Goal: Task Accomplishment & Management: Complete application form

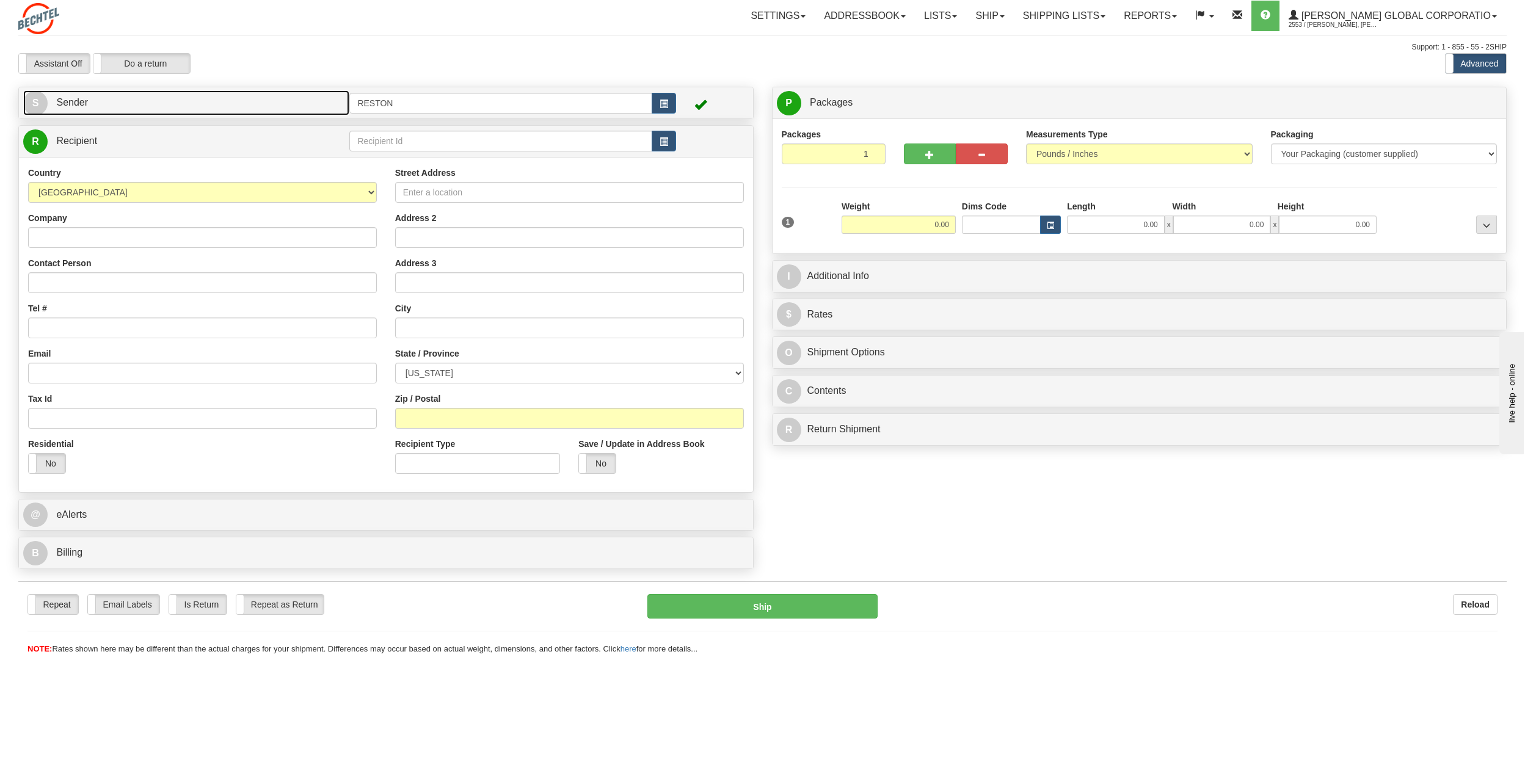
click at [222, 103] on link "S Sender" at bounding box center [186, 103] width 326 height 25
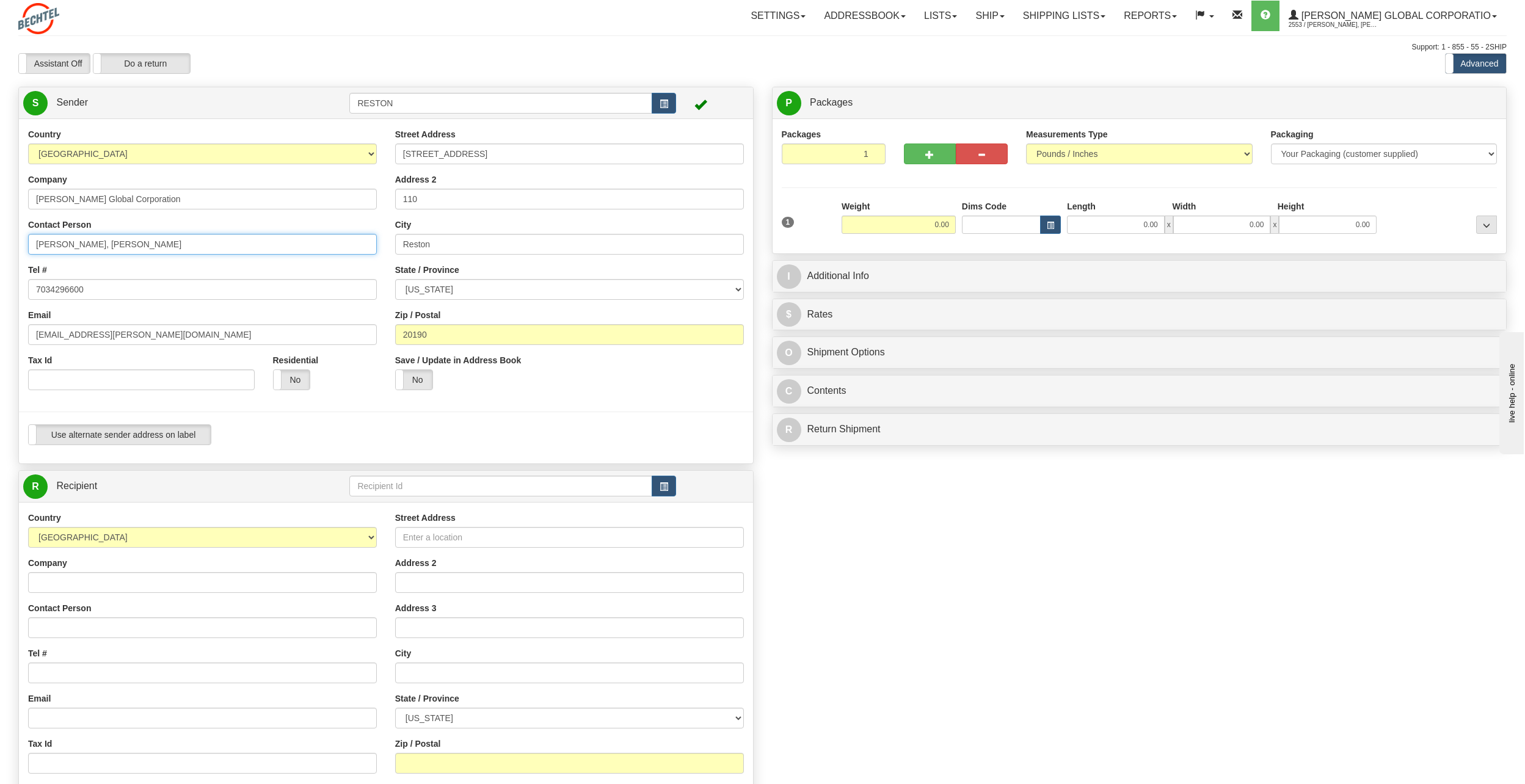
drag, startPoint x: 237, startPoint y: 252, endPoint x: 100, endPoint y: 262, distance: 137.4
click at [100, 262] on div "Country [GEOGRAPHIC_DATA] [GEOGRAPHIC_DATA] [GEOGRAPHIC_DATA] [GEOGRAPHIC_DATA]…" at bounding box center [202, 264] width 367 height 271
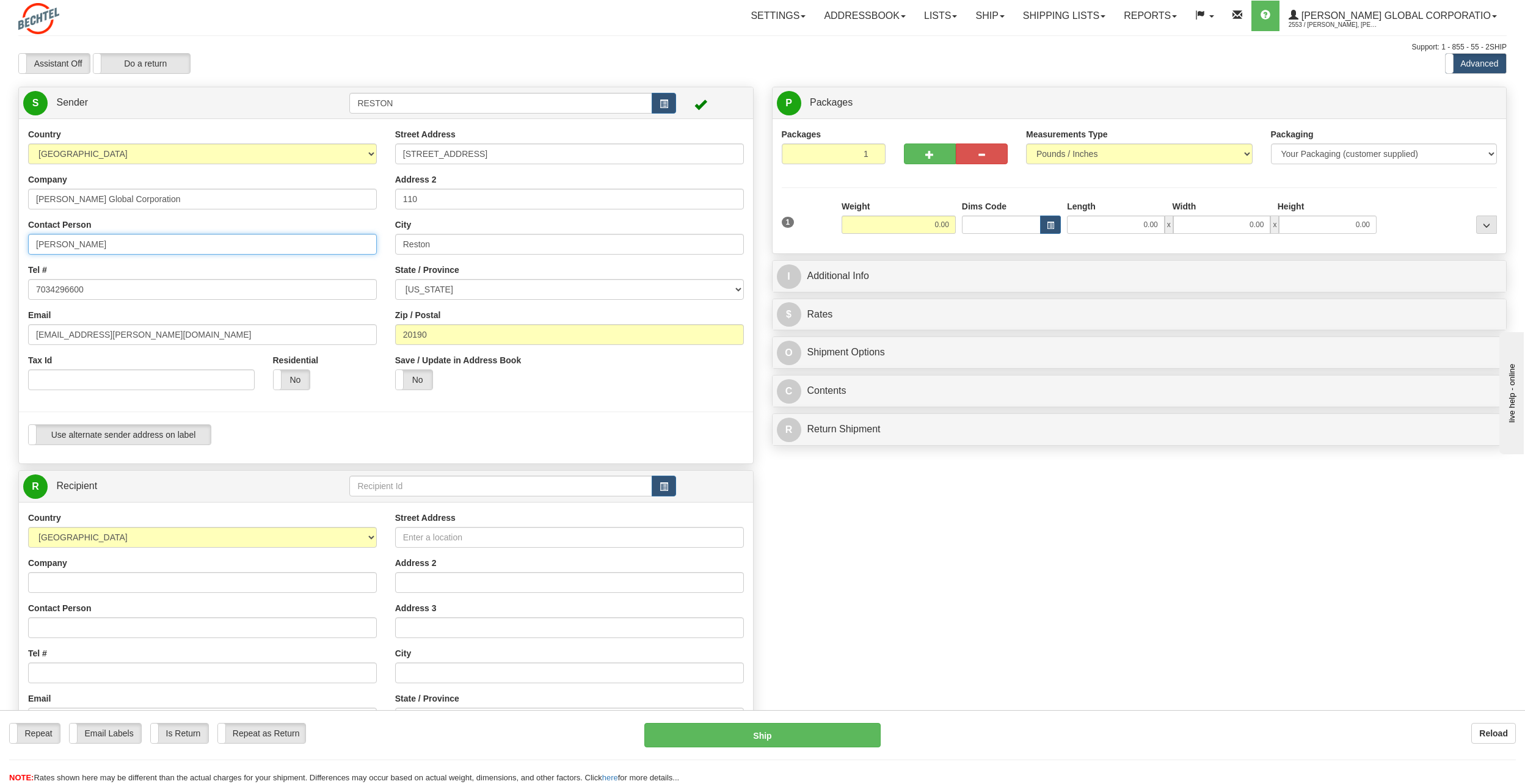
type input "[PERSON_NAME]"
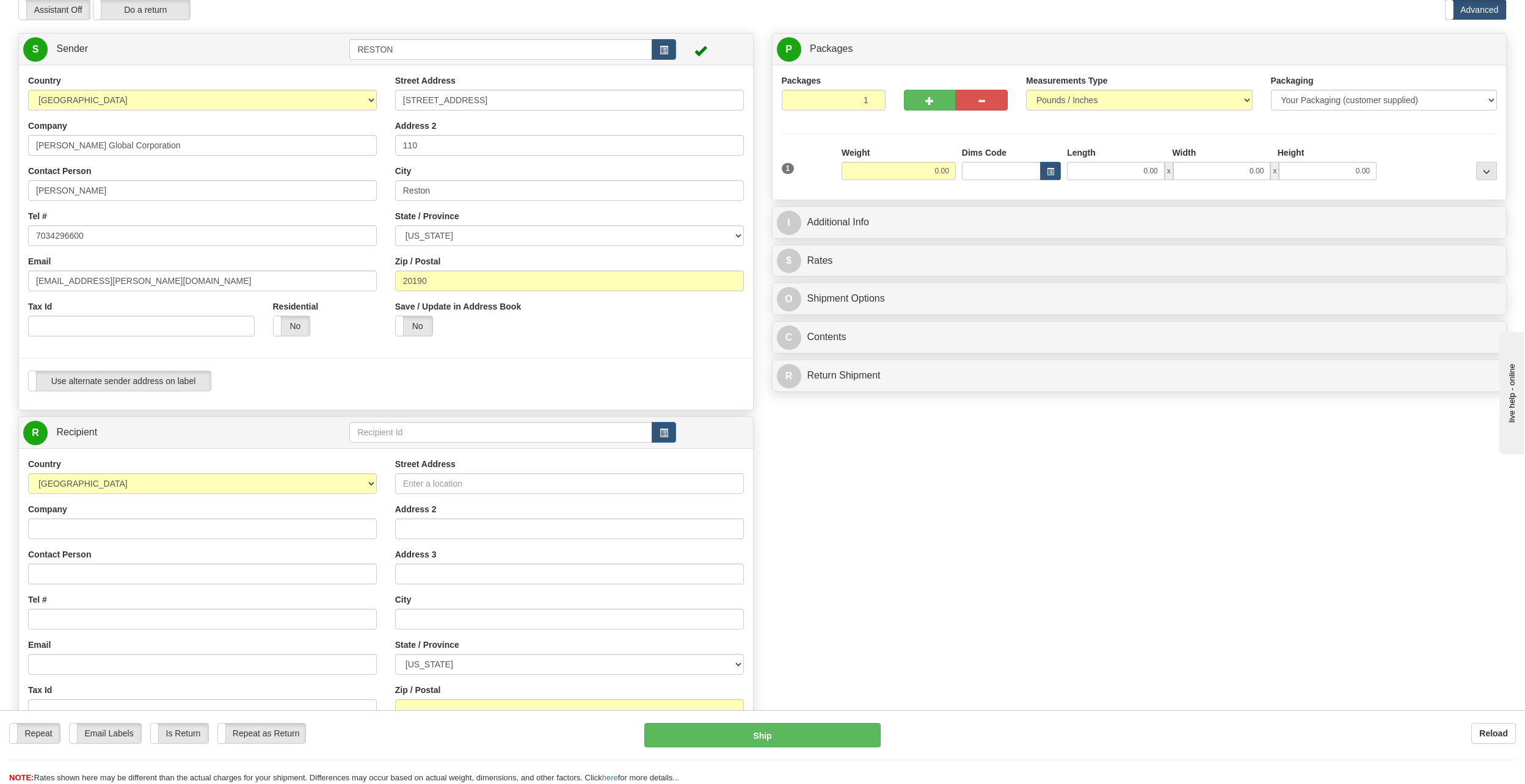
scroll to position [122, 0]
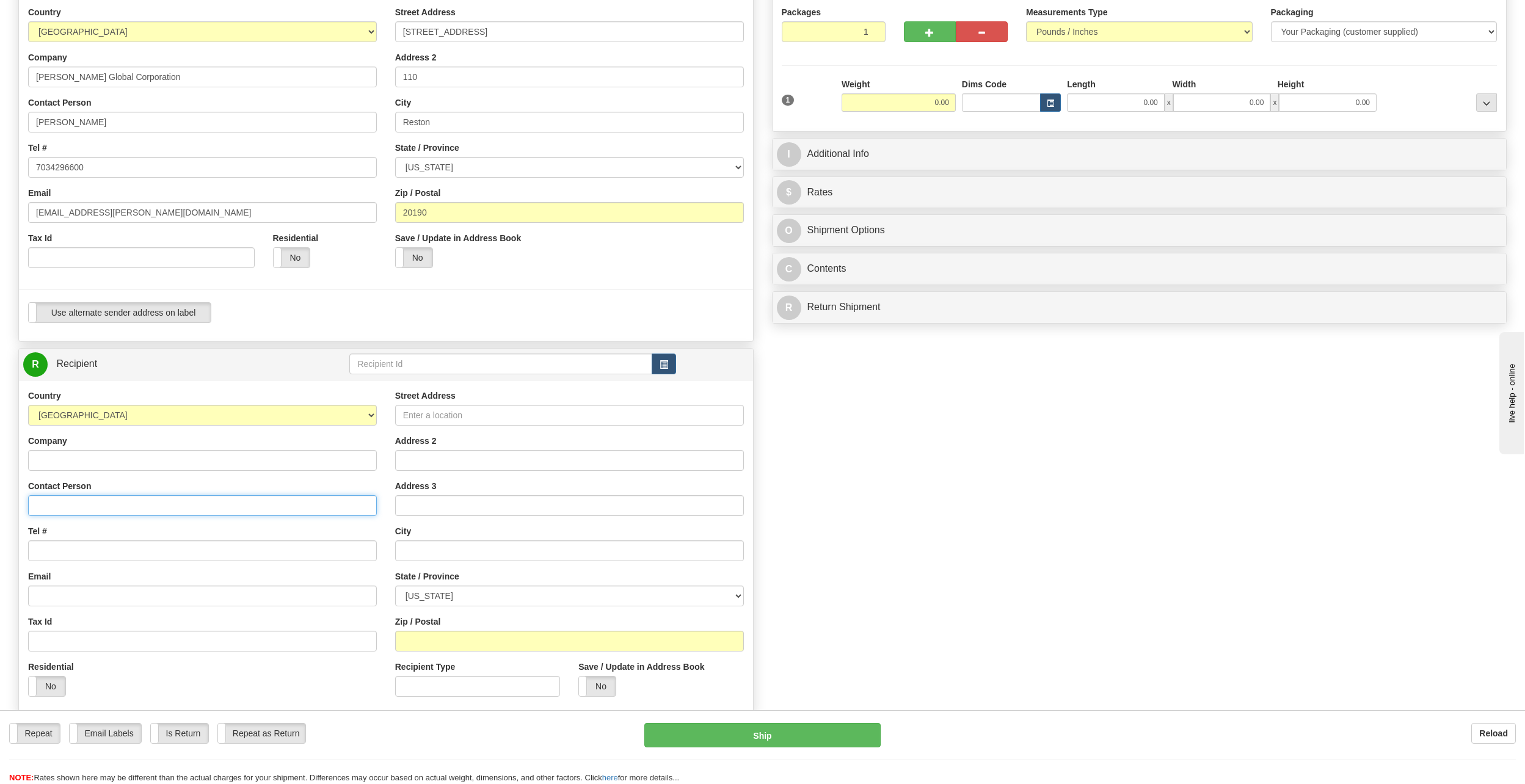
click at [99, 509] on input "Contact Person" at bounding box center [202, 505] width 349 height 21
paste input "MSTEVENS"
type input "MSTEVENS"
drag, startPoint x: 191, startPoint y: 499, endPoint x: -2, endPoint y: 526, distance: 194.9
click at [0, 526] on html "Training Course Close Toggle navigation Settings Shipping Preferences New Sende…" at bounding box center [762, 270] width 1525 height 784
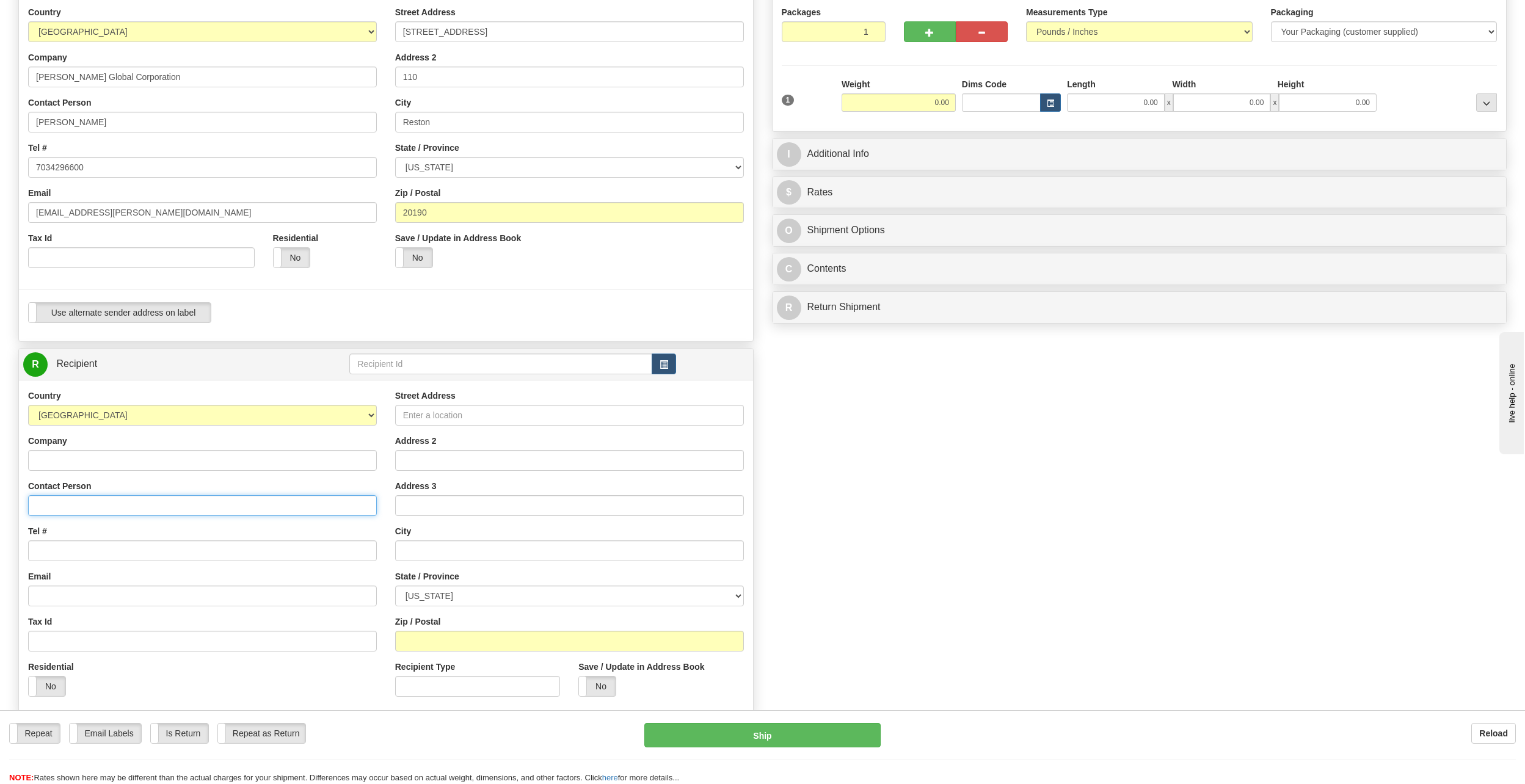
click at [165, 497] on input "Contact Person" at bounding box center [202, 505] width 349 height 21
paste input "MSTEVENS"
type input "MSTEVENS"
drag, startPoint x: 164, startPoint y: 498, endPoint x: 7, endPoint y: 494, distance: 157.1
click at [9, 494] on div "Create a label for the return Create Pickup Without Label S Sender RESTON" at bounding box center [386, 380] width 753 height 833
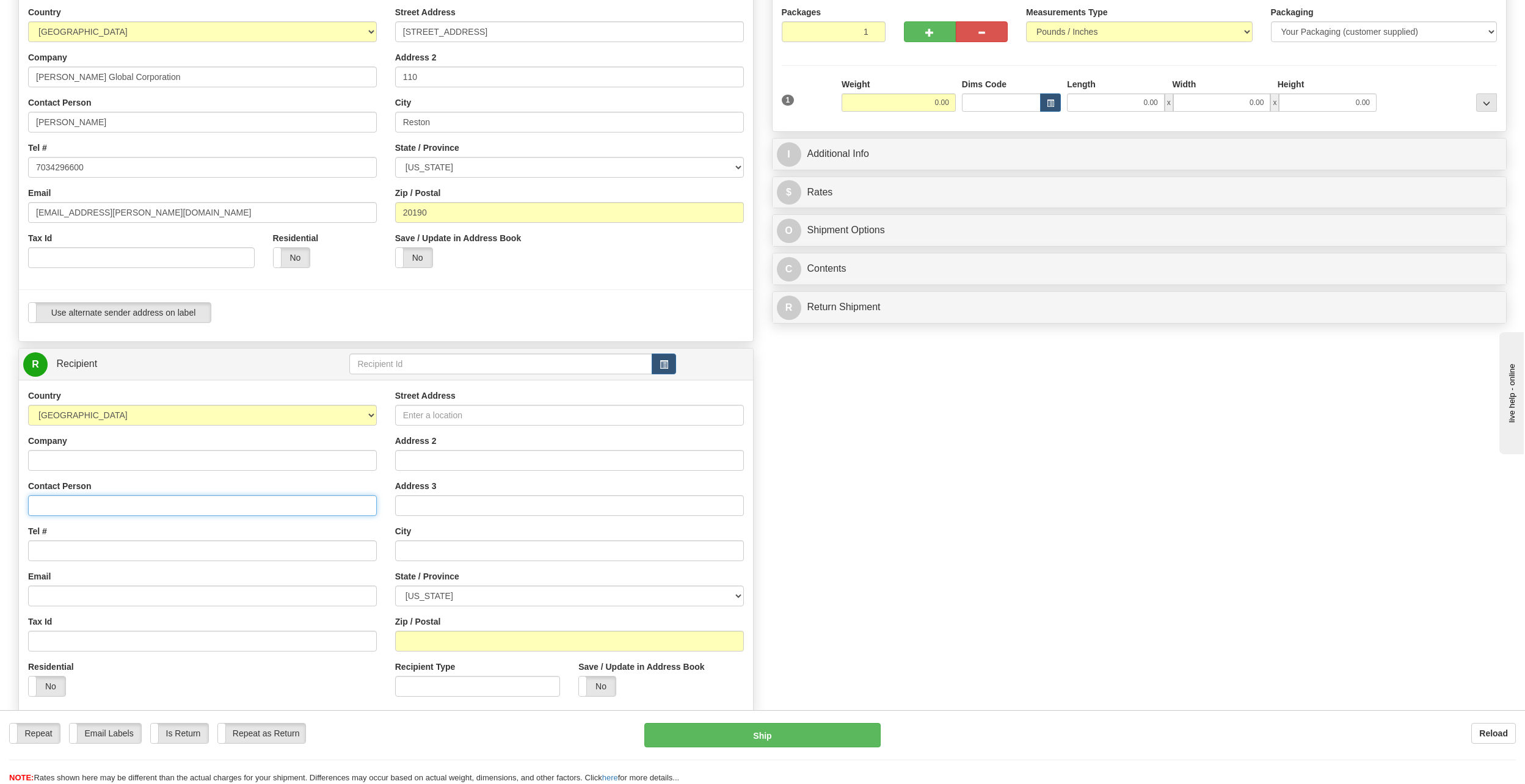
click at [38, 503] on input "Contact Person" at bounding box center [202, 505] width 349 height 21
paste input "MSTEVENS"
type input "MSTEVENS"
drag, startPoint x: 115, startPoint y: 502, endPoint x: 4, endPoint y: 528, distance: 114.0
click at [4, 528] on div "Toggle navigation Settings Shipping Preferences Fields Preferences New" at bounding box center [762, 369] width 1525 height 982
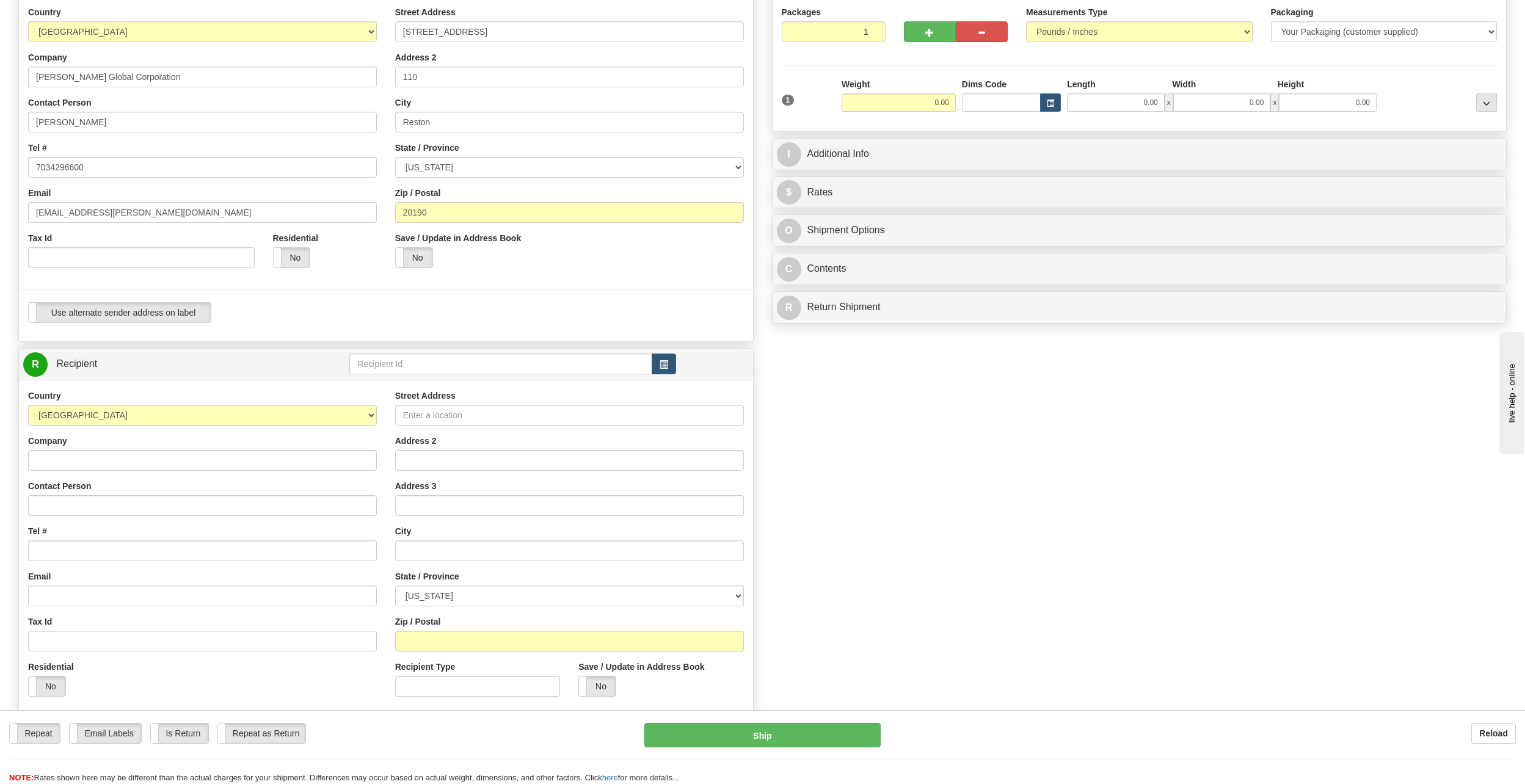
drag, startPoint x: 291, startPoint y: 472, endPoint x: 286, endPoint y: 489, distance: 17.7
click at [291, 472] on div "Country [GEOGRAPHIC_DATA] [GEOGRAPHIC_DATA] [GEOGRAPHIC_DATA] [GEOGRAPHIC_DATA]…" at bounding box center [202, 548] width 367 height 317
click at [284, 497] on input "Contact Person" at bounding box center [202, 505] width 349 height 21
paste input "MSTEVENS"
type input "MSTEVENS"
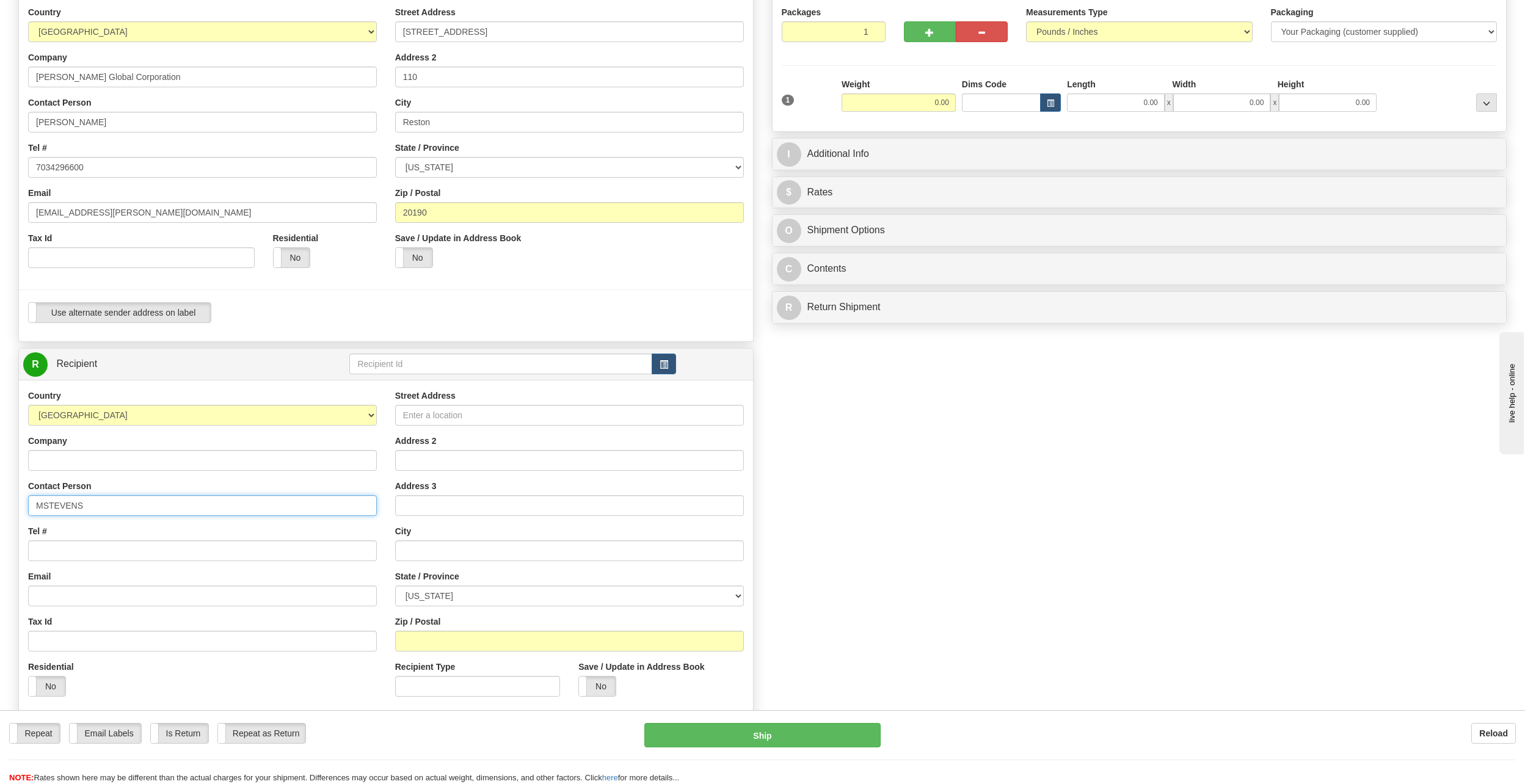
drag, startPoint x: 284, startPoint y: 497, endPoint x: 1, endPoint y: 482, distance: 283.4
click at [1, 482] on div "Toggle navigation Settings Shipping Preferences Fields Preferences New" at bounding box center [762, 369] width 1525 height 982
click at [160, 512] on input "Contact Person" at bounding box center [202, 505] width 349 height 21
click at [272, 503] on input "Contact Person" at bounding box center [202, 505] width 349 height 21
type input "j"
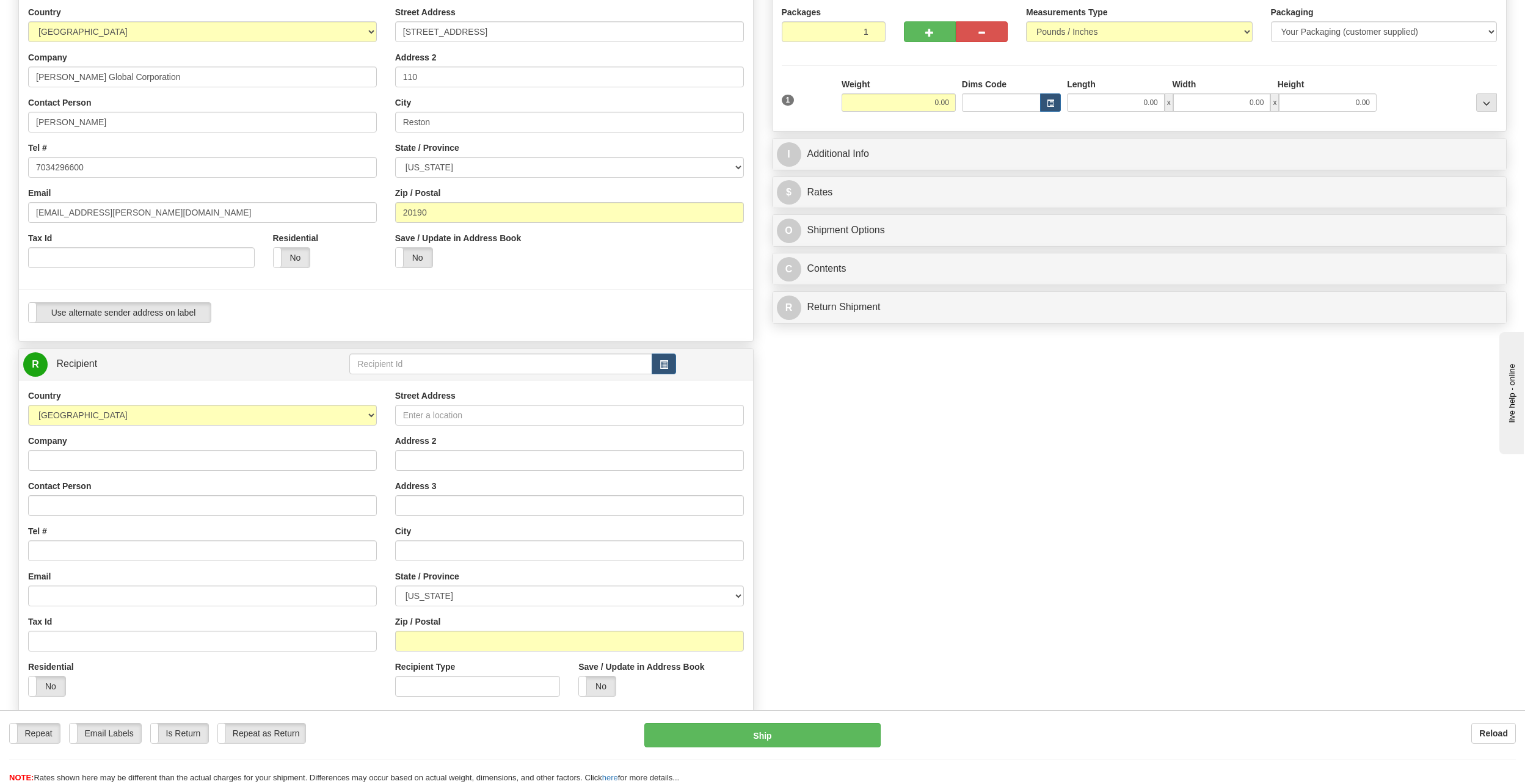
click at [1410, 471] on div "Create a label for the return Create Pickup Without Label S" at bounding box center [762, 380] width 1506 height 833
click at [54, 506] on input "Contact Person" at bounding box center [202, 505] width 349 height 21
paste input "[PERSON_NAME]"
type input "[PERSON_NAME]"
click at [44, 594] on input "Email" at bounding box center [202, 596] width 349 height 21
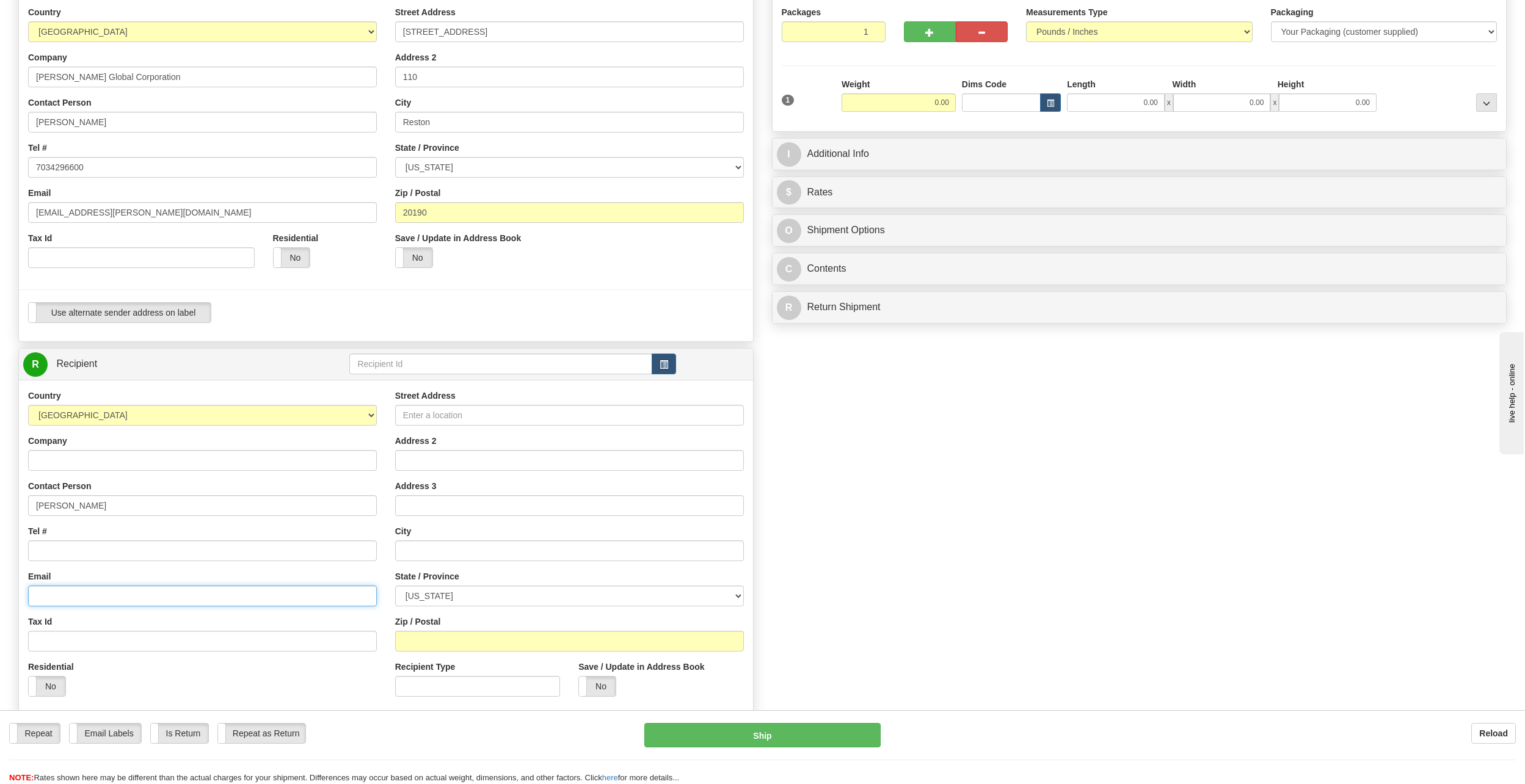
paste input "[EMAIL_ADDRESS][PERSON_NAME][DOMAIN_NAME]"
type input "[EMAIL_ADDRESS][PERSON_NAME][DOMAIN_NAME]"
click at [275, 554] on input "Tel #" at bounding box center [202, 551] width 349 height 21
paste input "[PHONE_NUMBER]"
type input "[PHONE_NUMBER]"
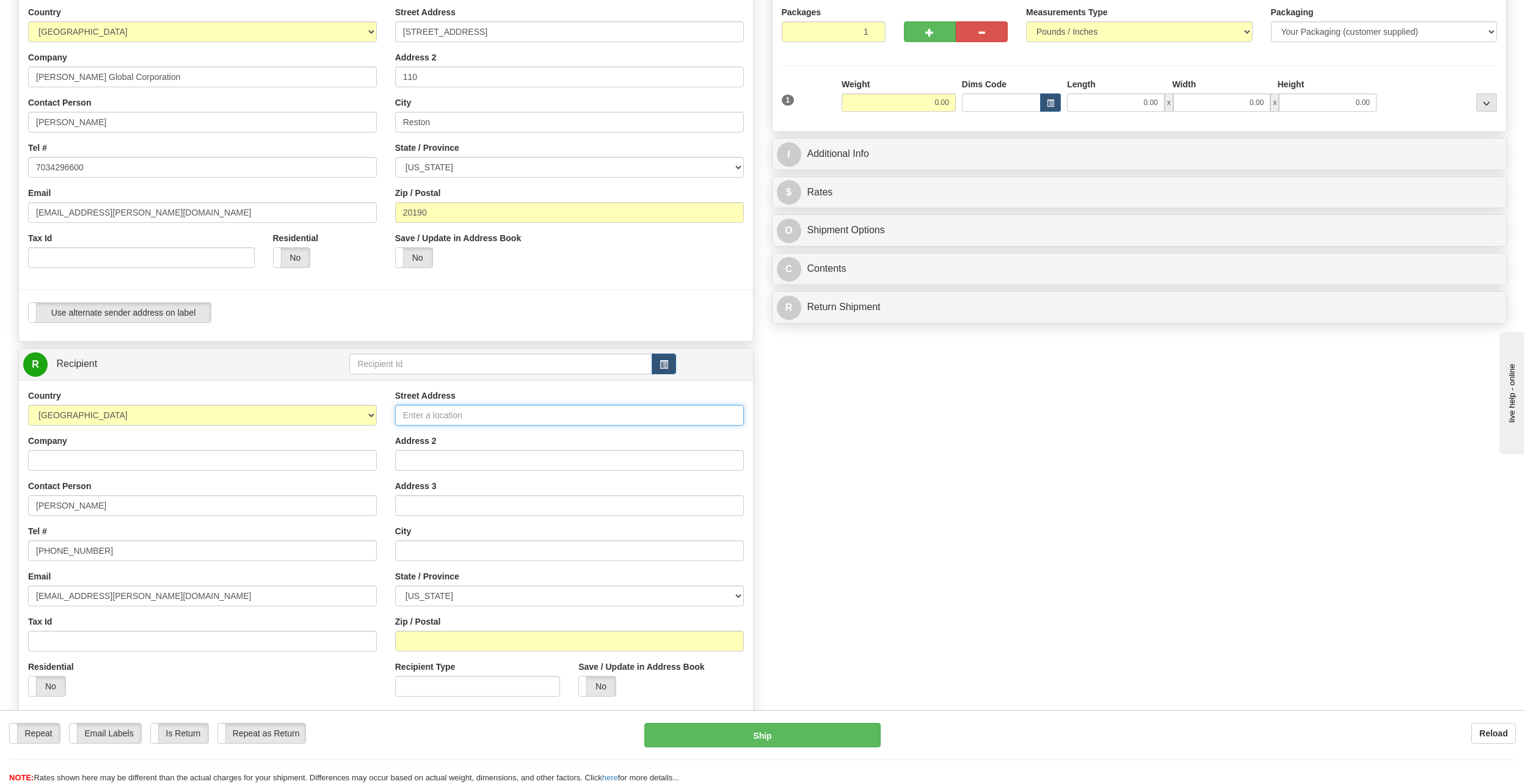
click at [502, 407] on input "Street Address" at bounding box center [570, 415] width 349 height 21
paste input "22 Mt. Whitney Dr"
click at [528, 418] on input "22 Mt. Whitney Dr" at bounding box center [570, 415] width 349 height 21
paste input "., [GEOGRAPHIC_DATA][PERSON_NAME]"
type input "22 Mt. Whitney Dr., [GEOGRAPHIC_DATA][PERSON_NAME]"
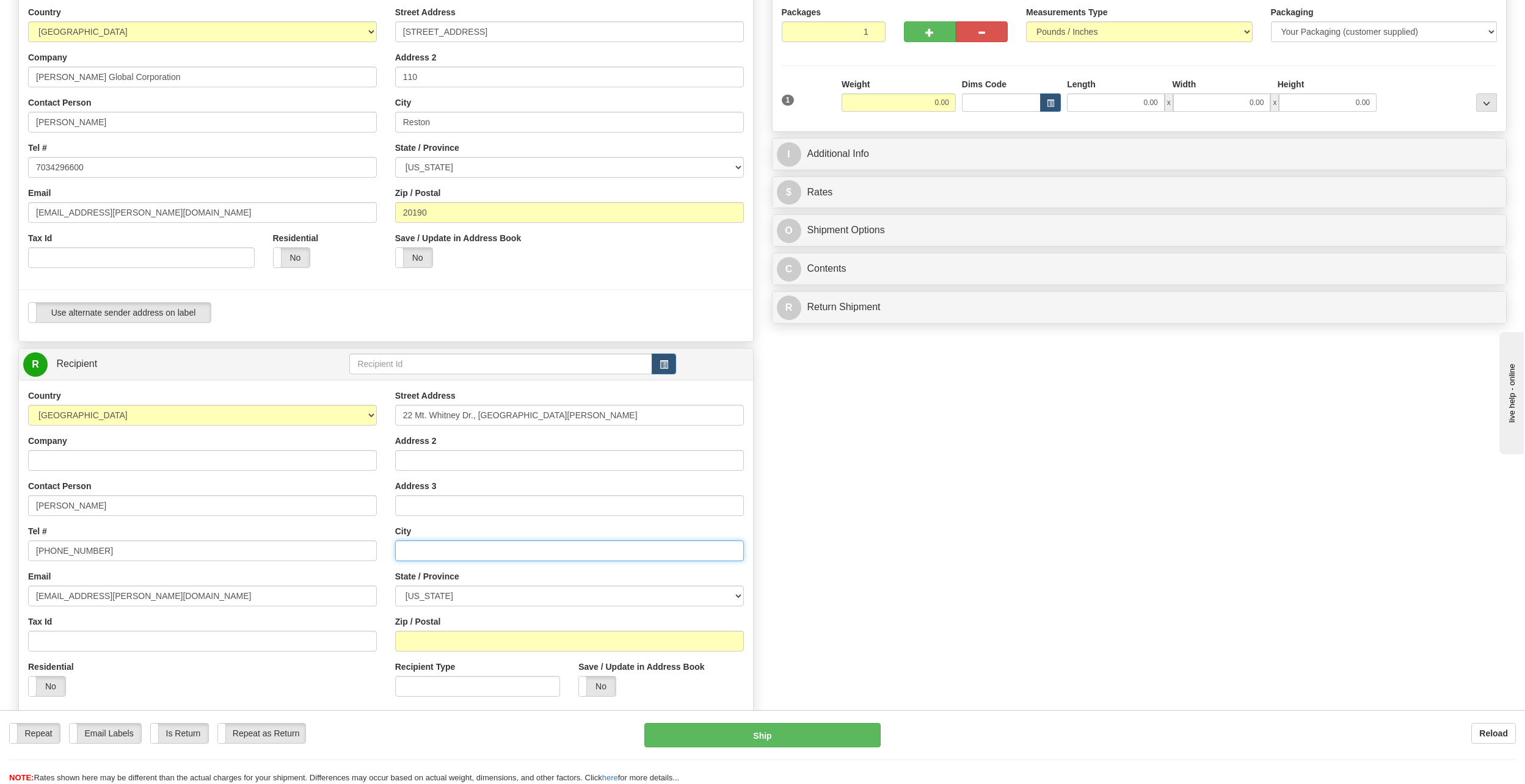
click at [545, 551] on input "text" at bounding box center [570, 551] width 349 height 21
click at [539, 600] on select "[US_STATE] [US_STATE] [US_STATE] [US_STATE] Armed Forces America Armed Forces E…" at bounding box center [570, 596] width 349 height 21
select select "CA"
click at [395, 586] on select "[US_STATE] [US_STATE] [US_STATE] [US_STATE] Armed Forces America Armed Forces E…" at bounding box center [570, 596] width 349 height 21
click at [433, 638] on input "Zip / Postal" at bounding box center [570, 641] width 349 height 21
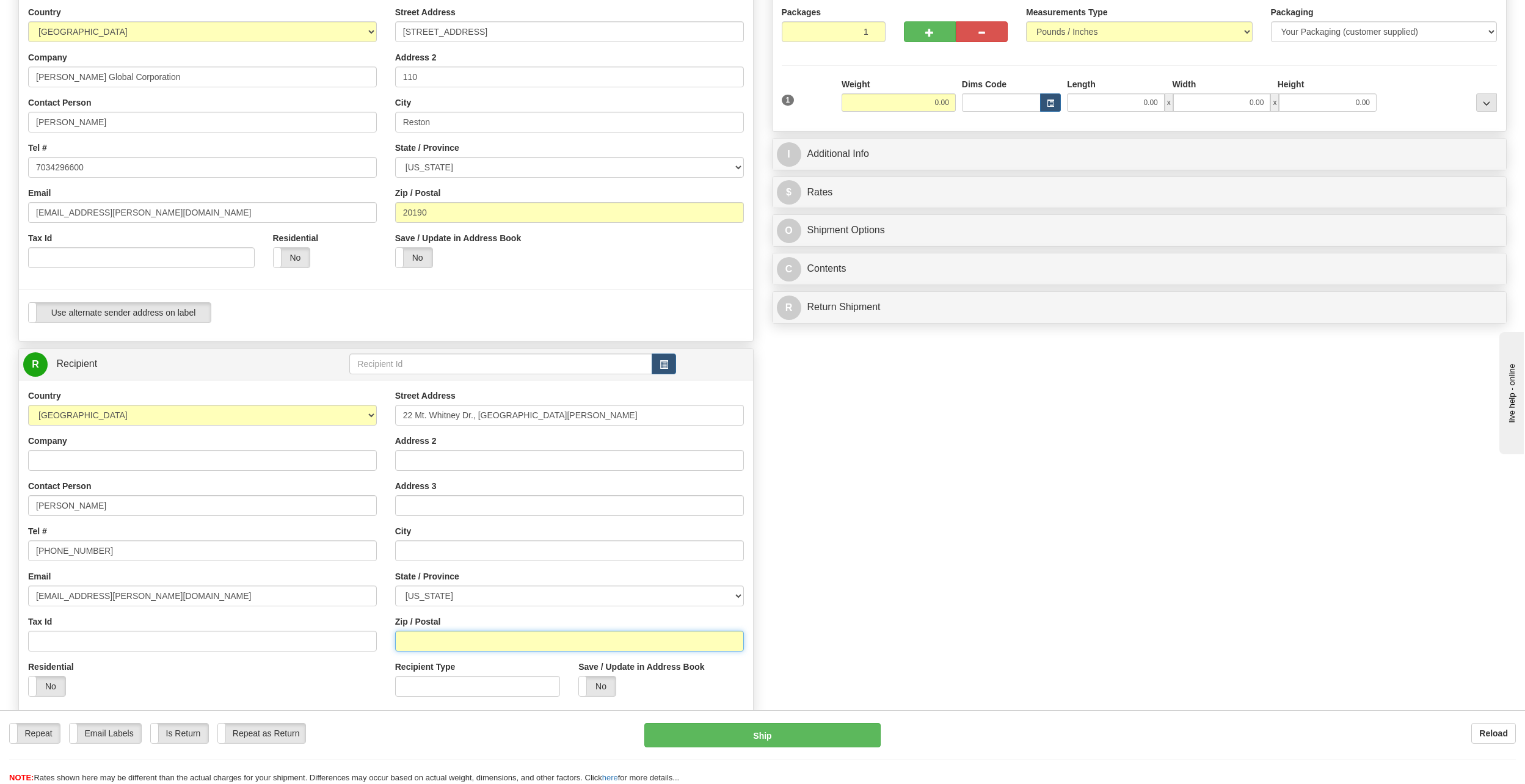
click at [612, 637] on input "Zip / Postal" at bounding box center [570, 641] width 349 height 21
paste input "94903"
click at [401, 639] on input "94903" at bounding box center [570, 641] width 349 height 21
type input "94903"
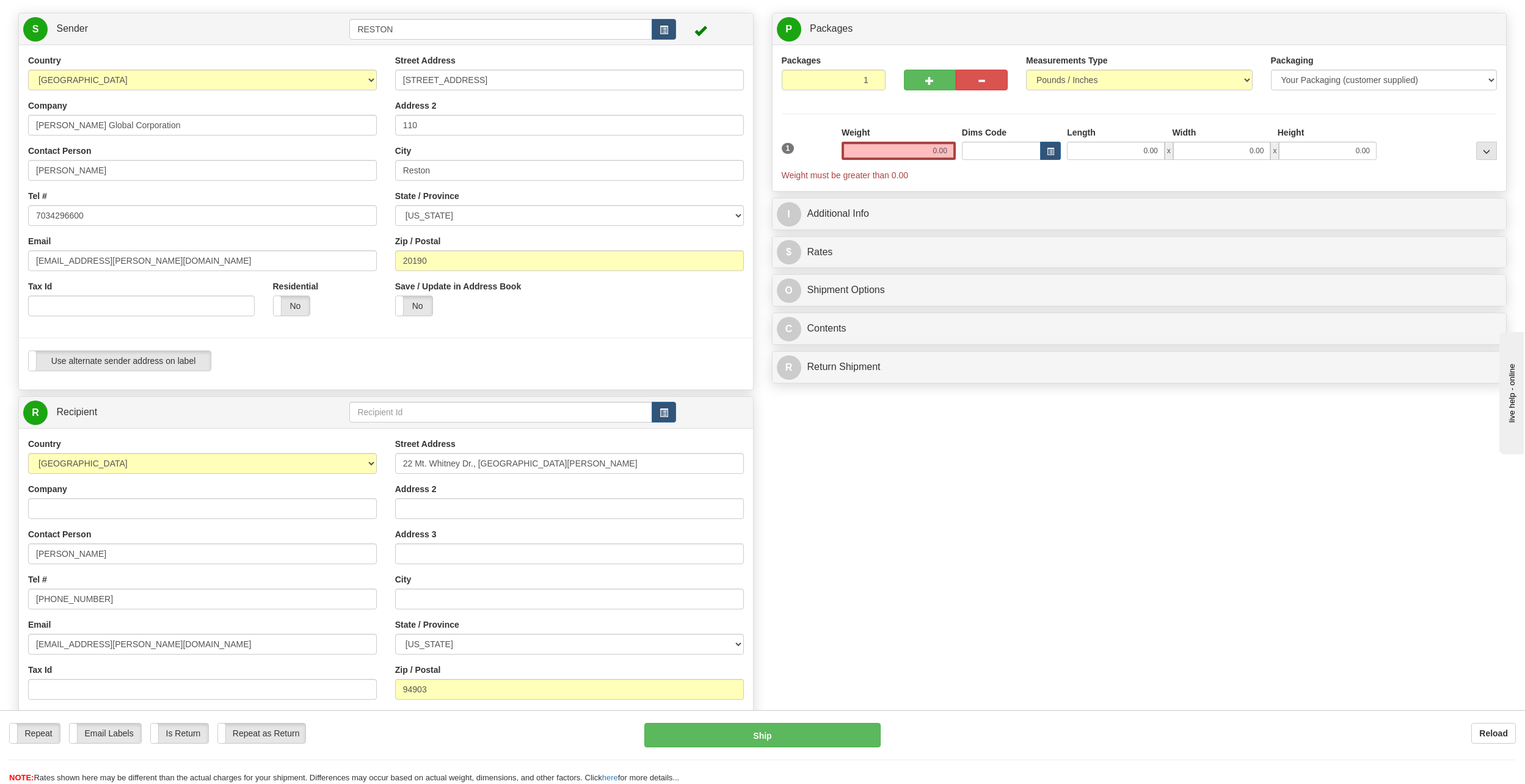
scroll to position [0, 0]
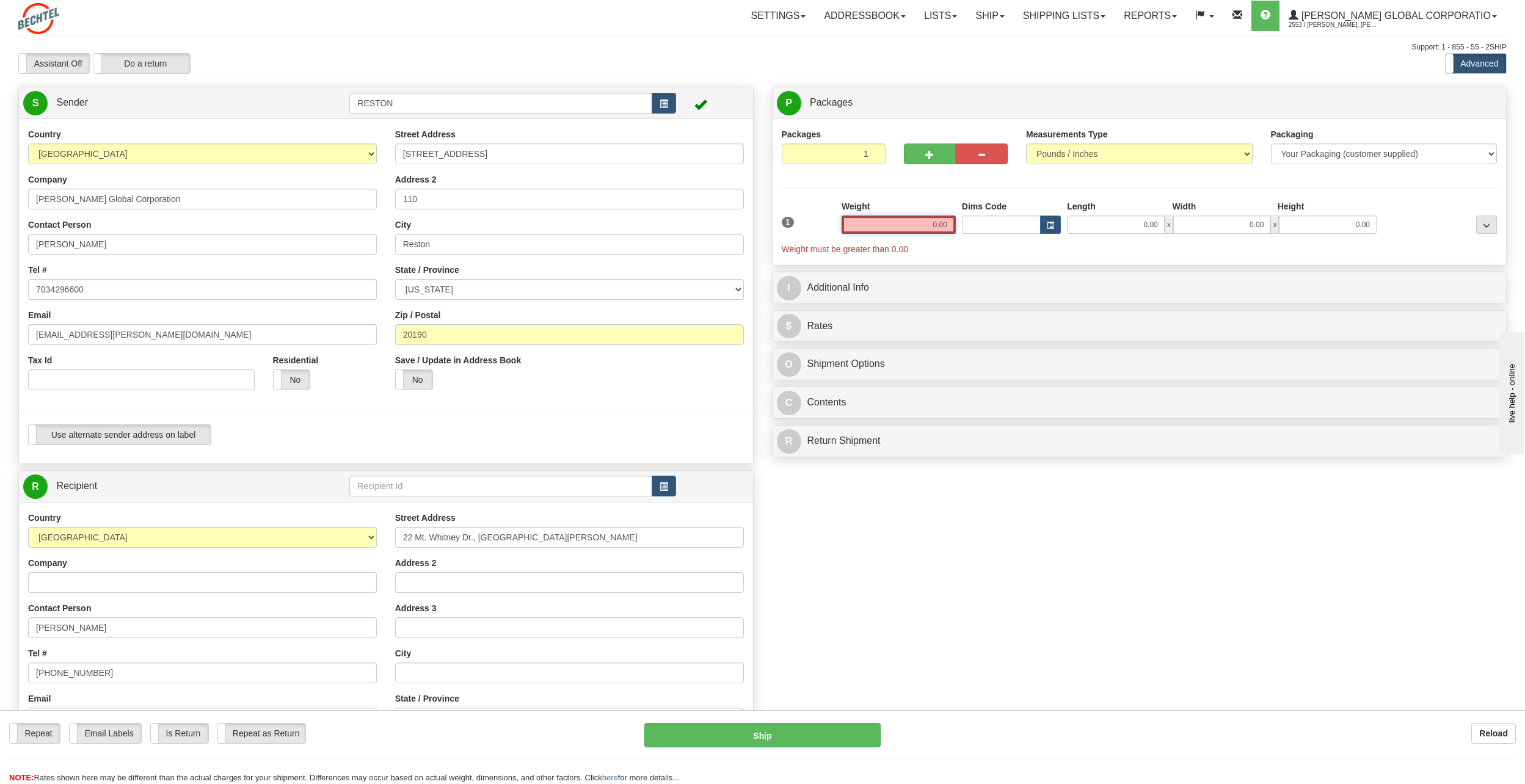
click at [929, 229] on input "0.00" at bounding box center [898, 225] width 114 height 19
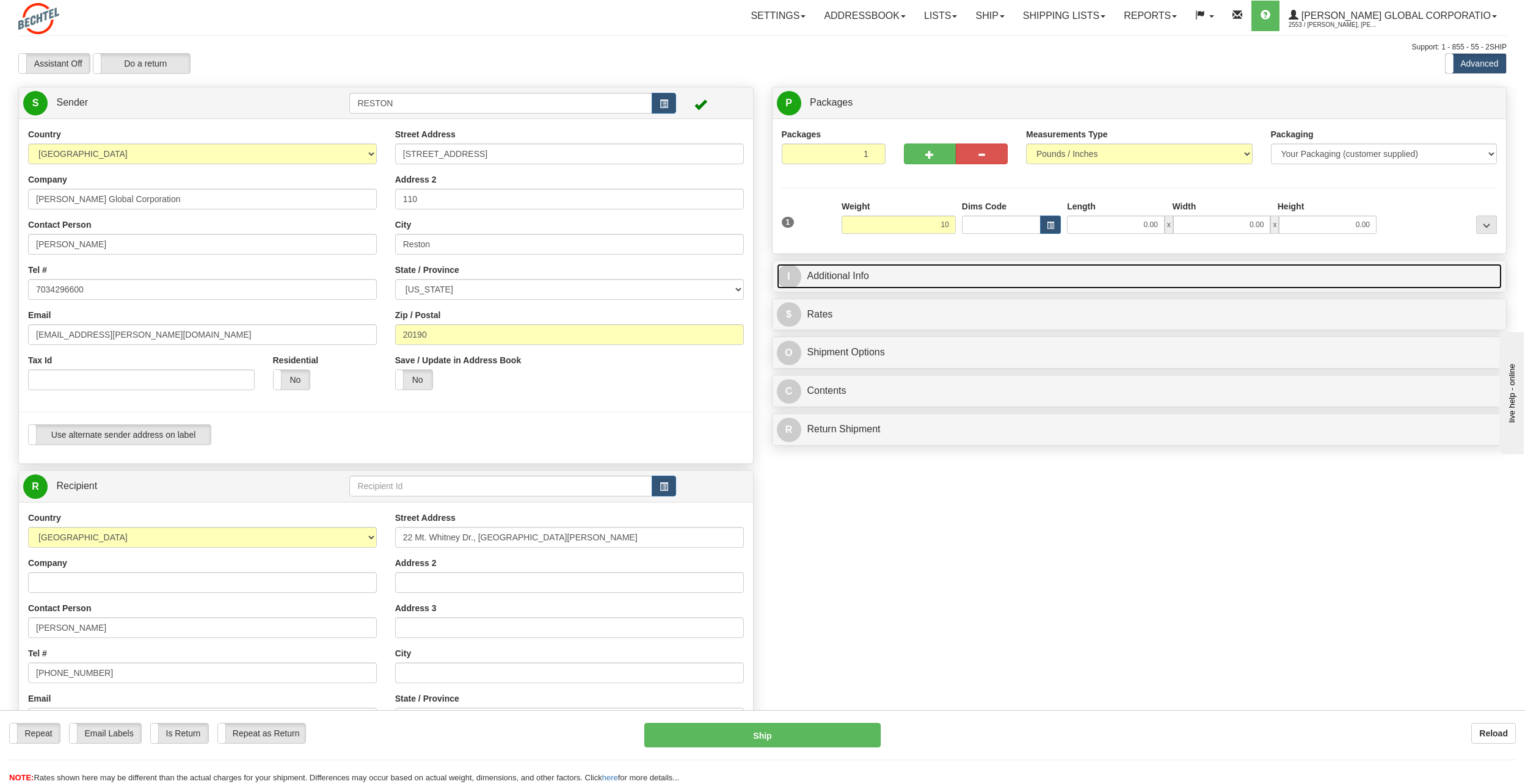
type input "10.00"
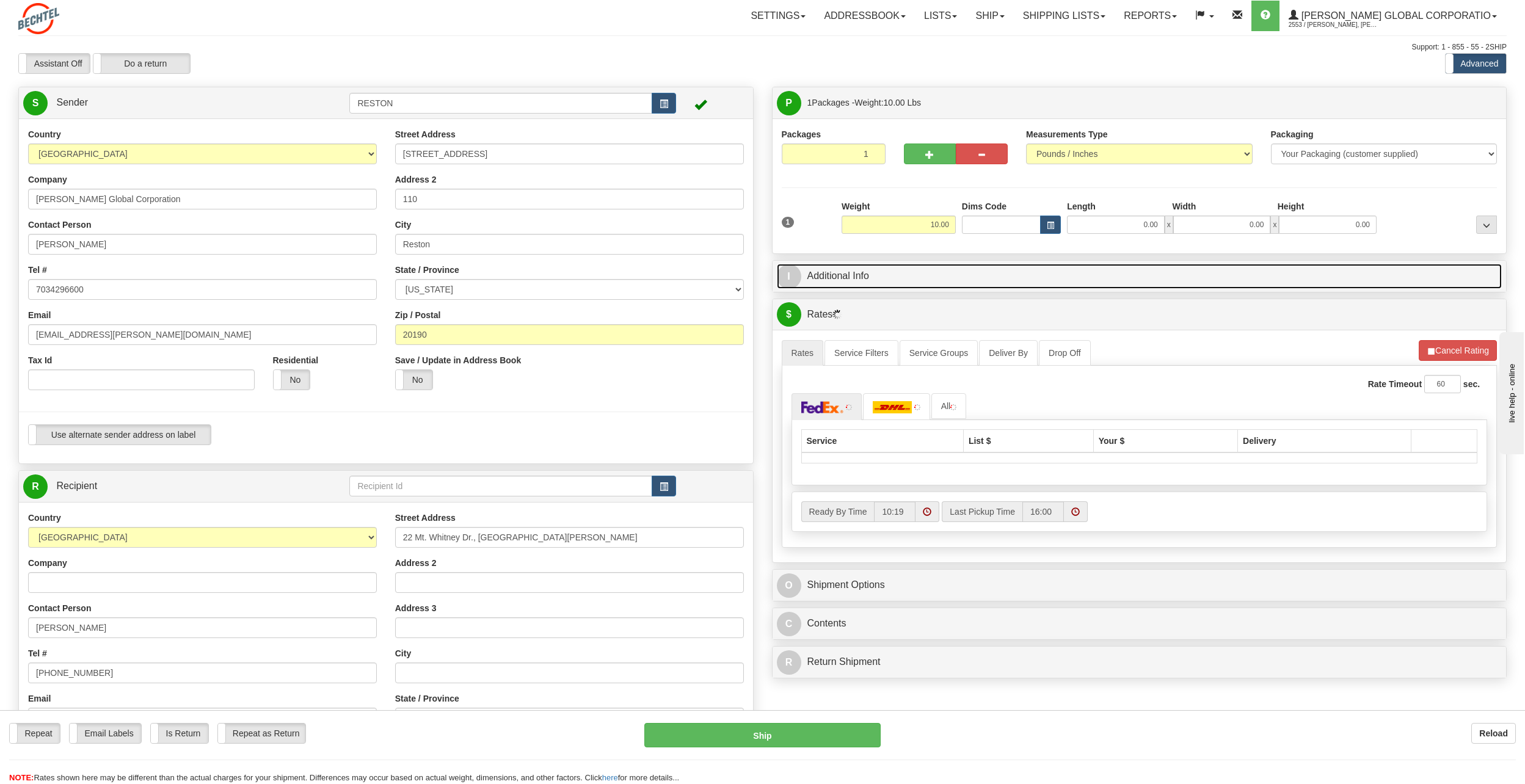
click at [982, 276] on link "I Additional Info" at bounding box center [1139, 276] width 725 height 25
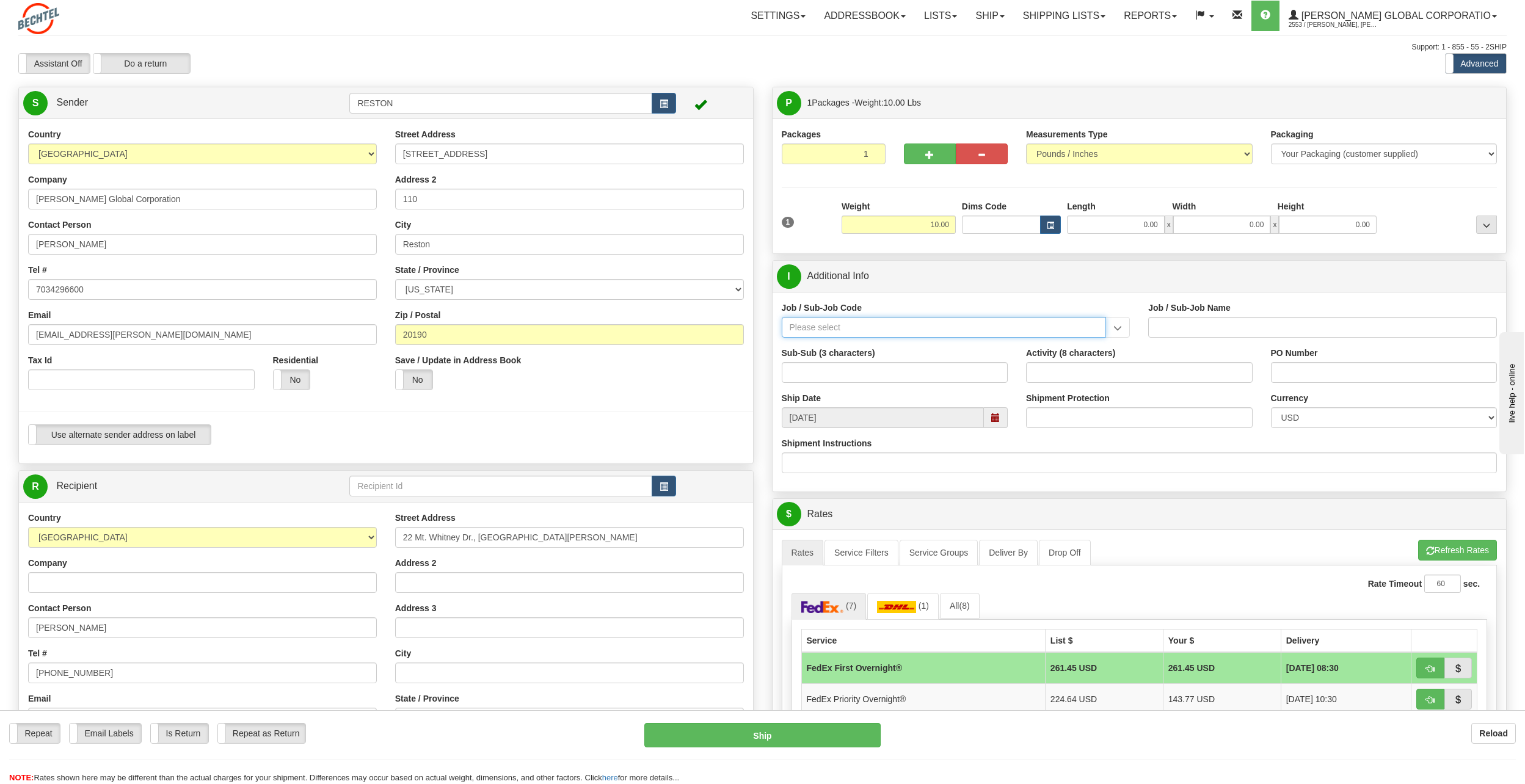
click at [921, 331] on input "Job / Sub-Job Code" at bounding box center [945, 327] width 325 height 21
paste input "50488-250"
type input "50488-250"
click at [914, 348] on div "50488-250" at bounding box center [941, 345] width 313 height 13
type input "IT-GEN. USER SERVICE - RESTON"
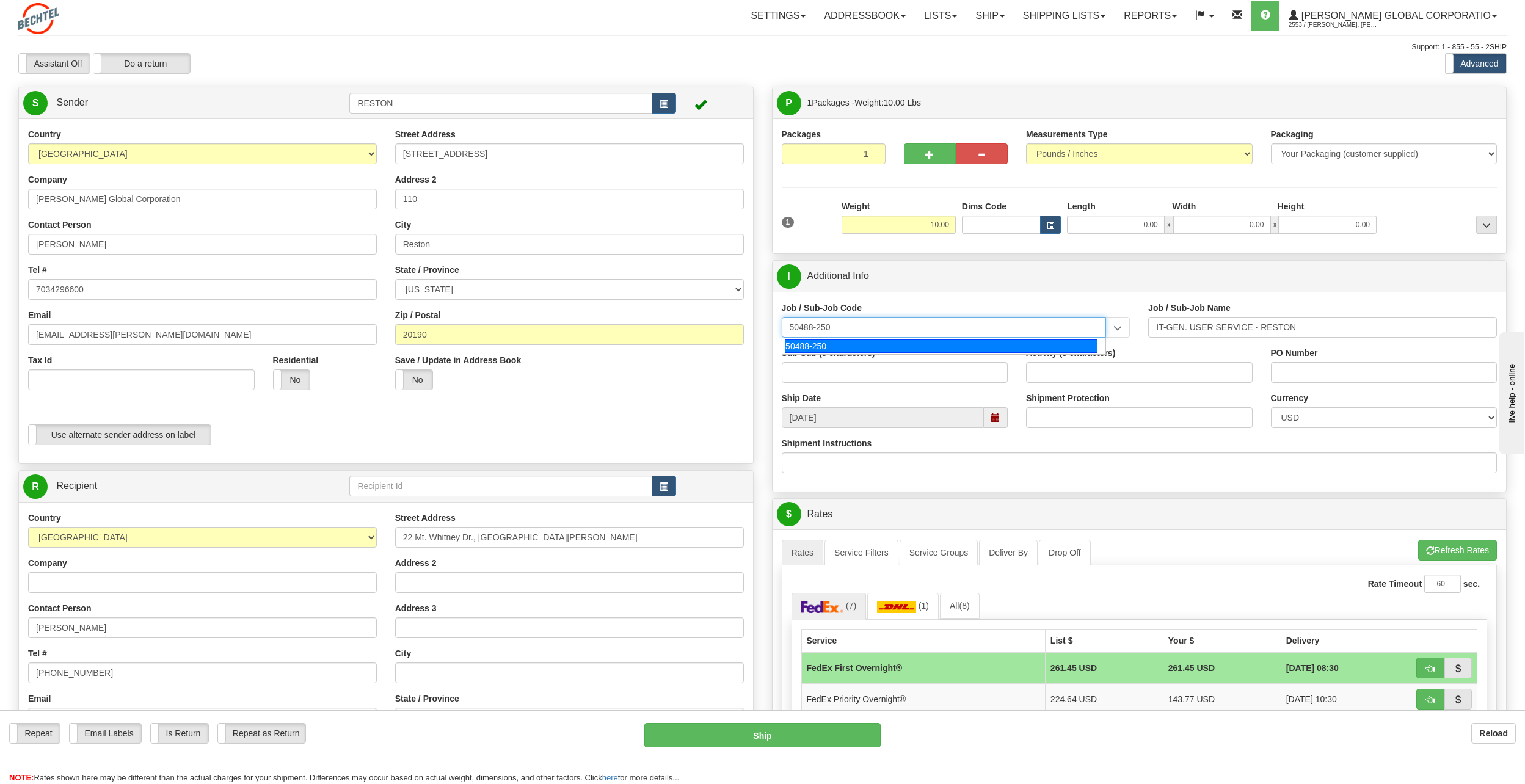
type input "50488-250"
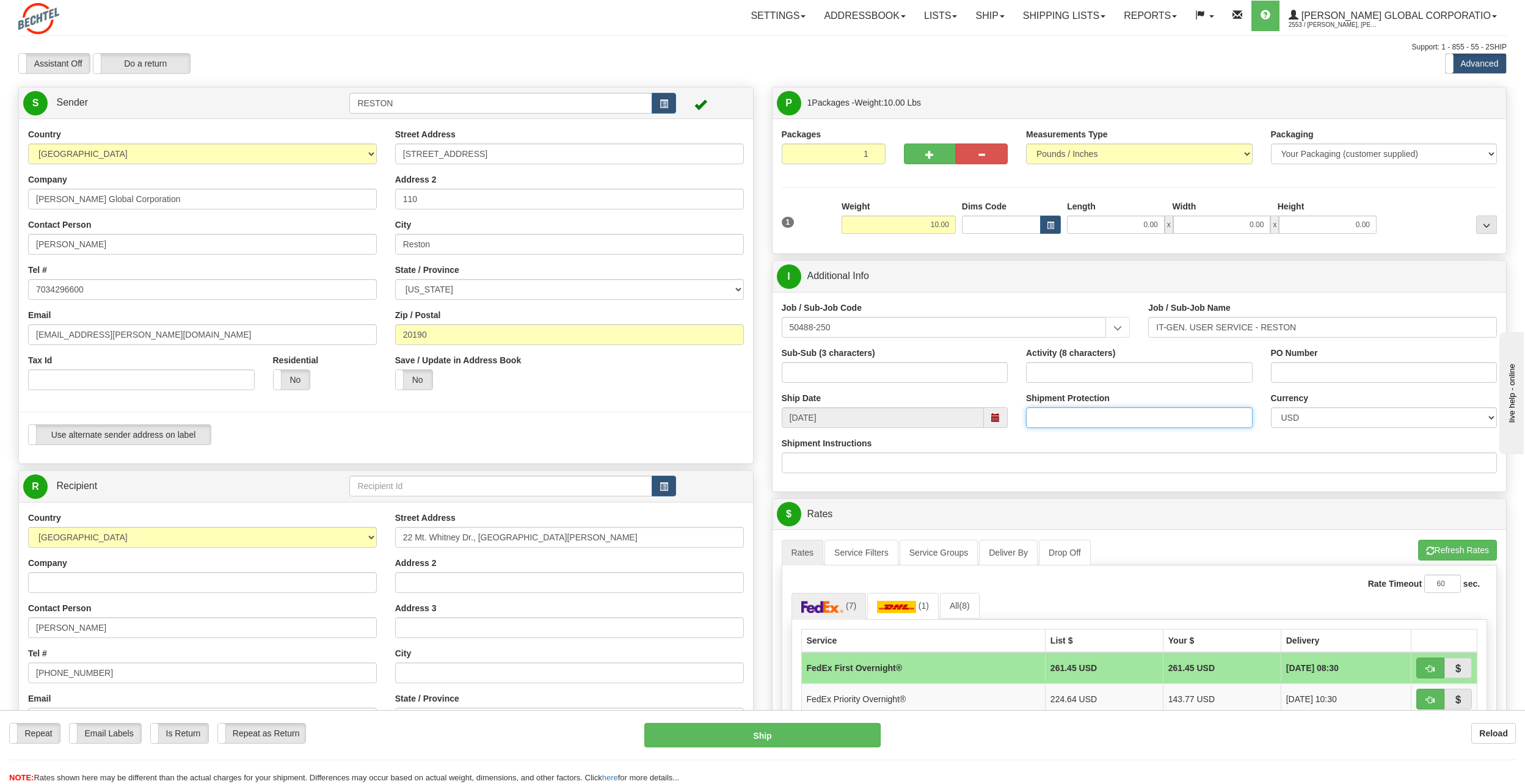
click at [1071, 420] on input "Shipment Protection" at bounding box center [1138, 417] width 226 height 21
type input "1400"
click at [1003, 459] on input "Shipment Instructions" at bounding box center [1140, 463] width 716 height 21
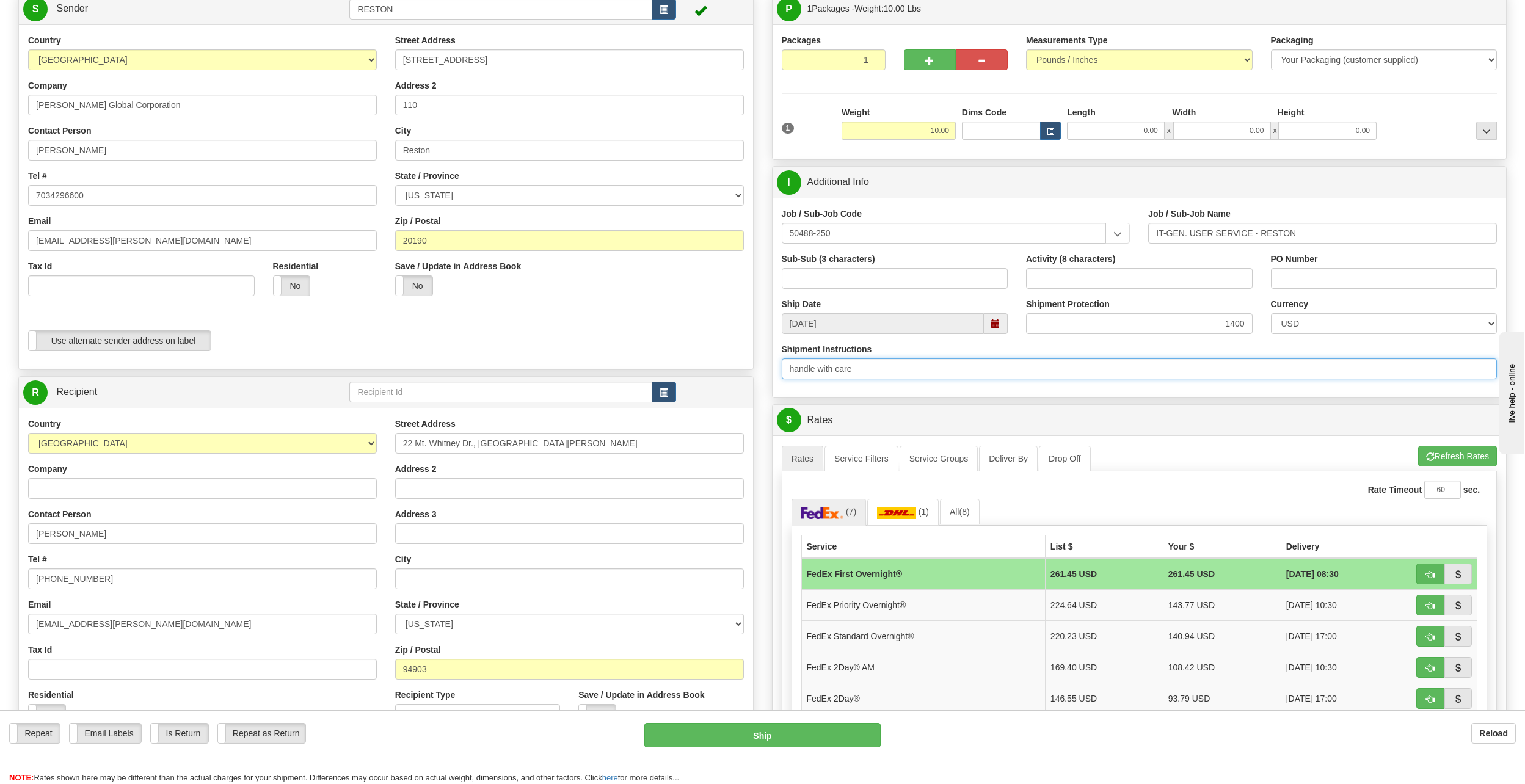
scroll to position [122, 0]
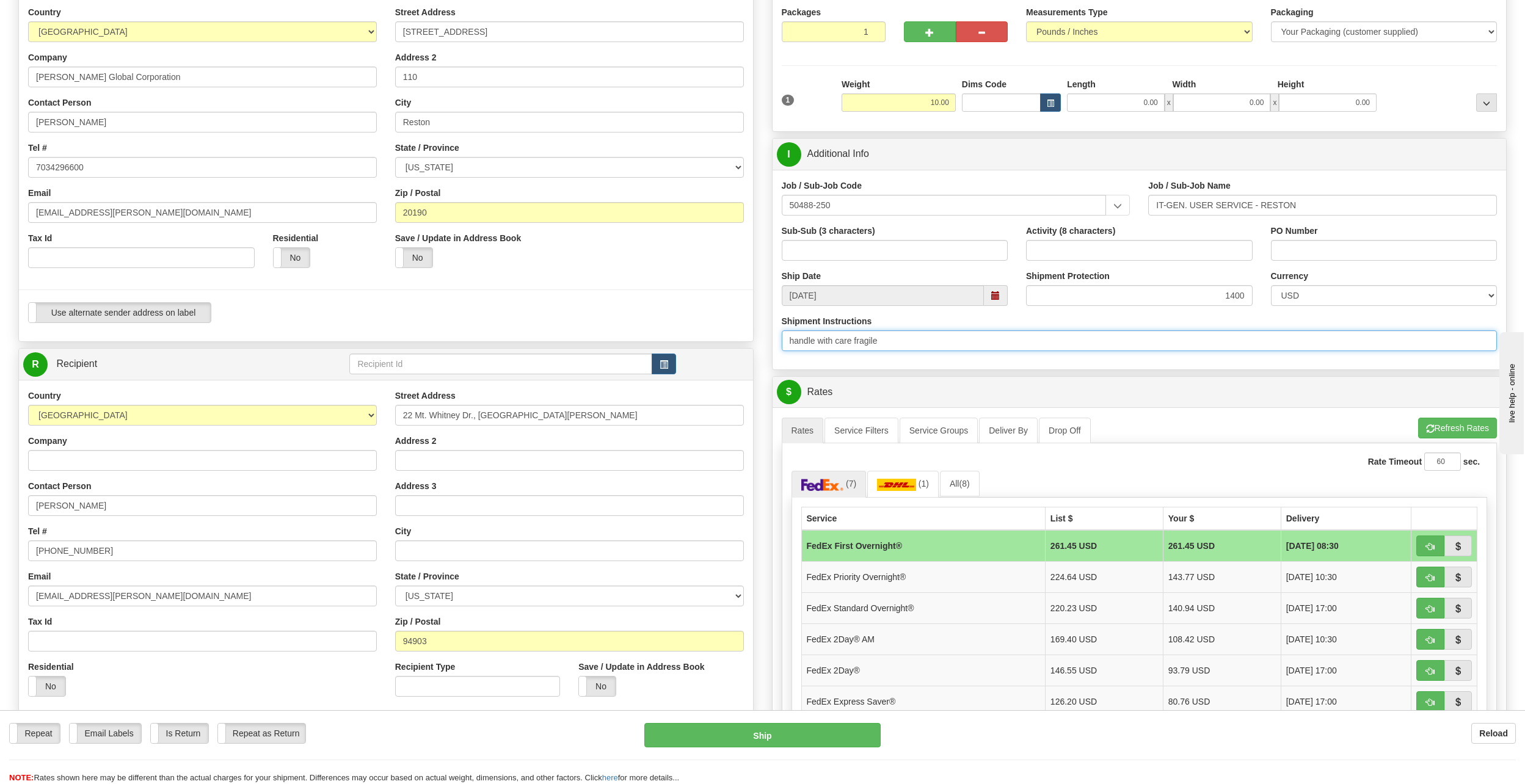
type input "handle with care fragile"
click at [1037, 483] on ul "(7) (1) All (8)" at bounding box center [1139, 484] width 696 height 26
click at [1152, 345] on input "handle with care fragile" at bounding box center [1140, 341] width 716 height 21
click at [1173, 422] on ul "Rates Service Filters Service Groups Deliver By Drop Off Pickup Refresh Rates C…" at bounding box center [1140, 430] width 716 height 26
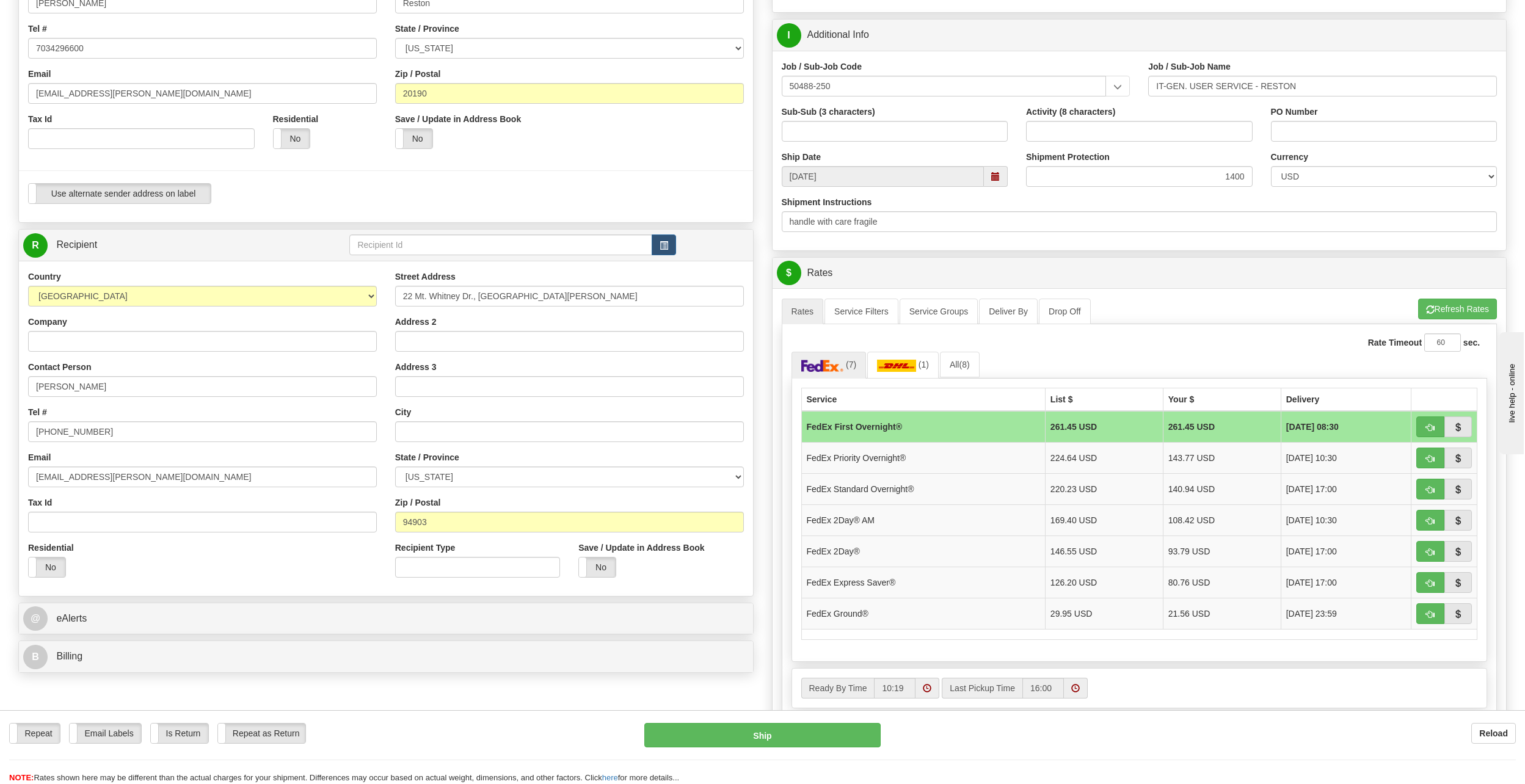
scroll to position [244, 0]
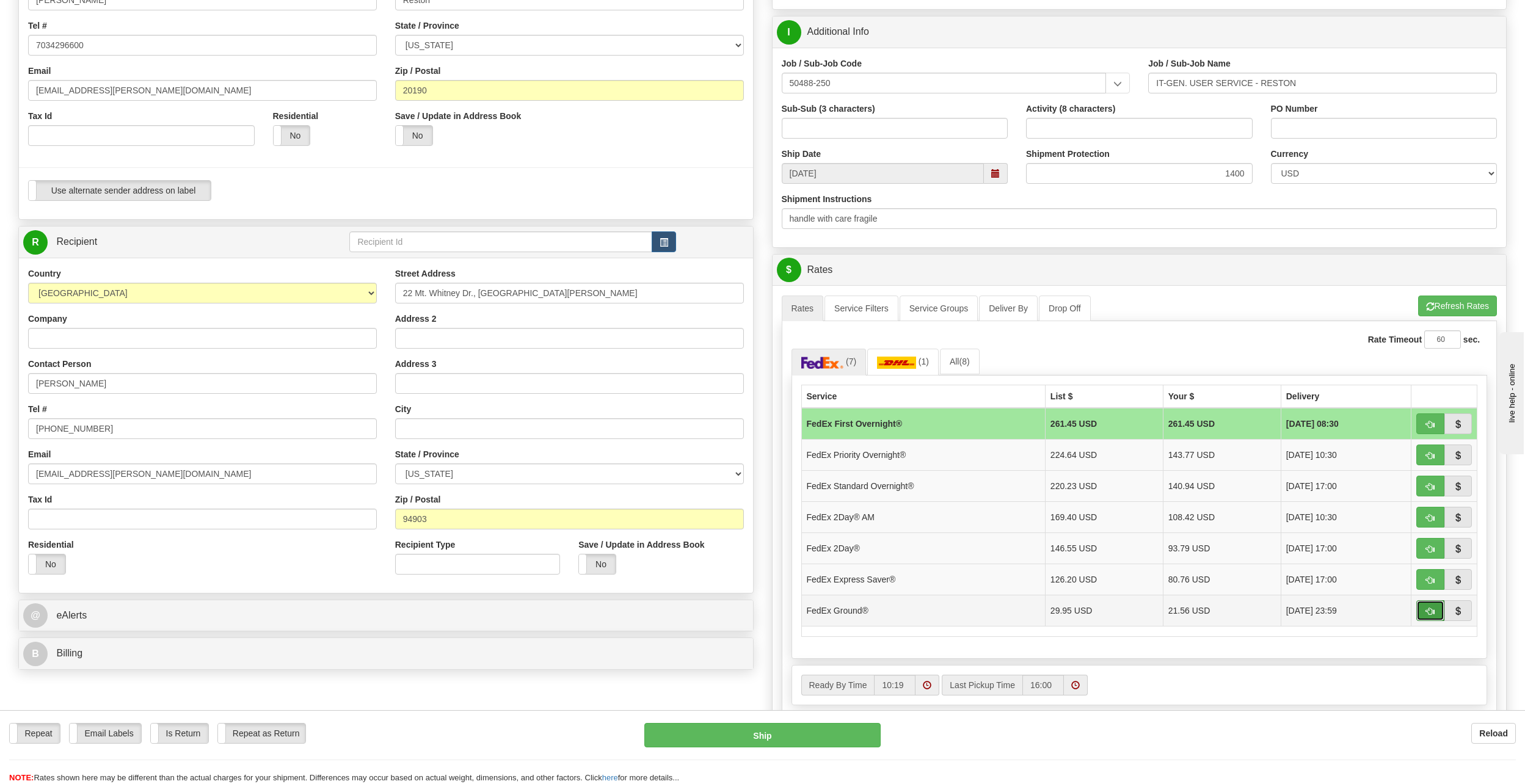
click at [1429, 608] on span "button" at bounding box center [1429, 611] width 9 height 8
type input "92"
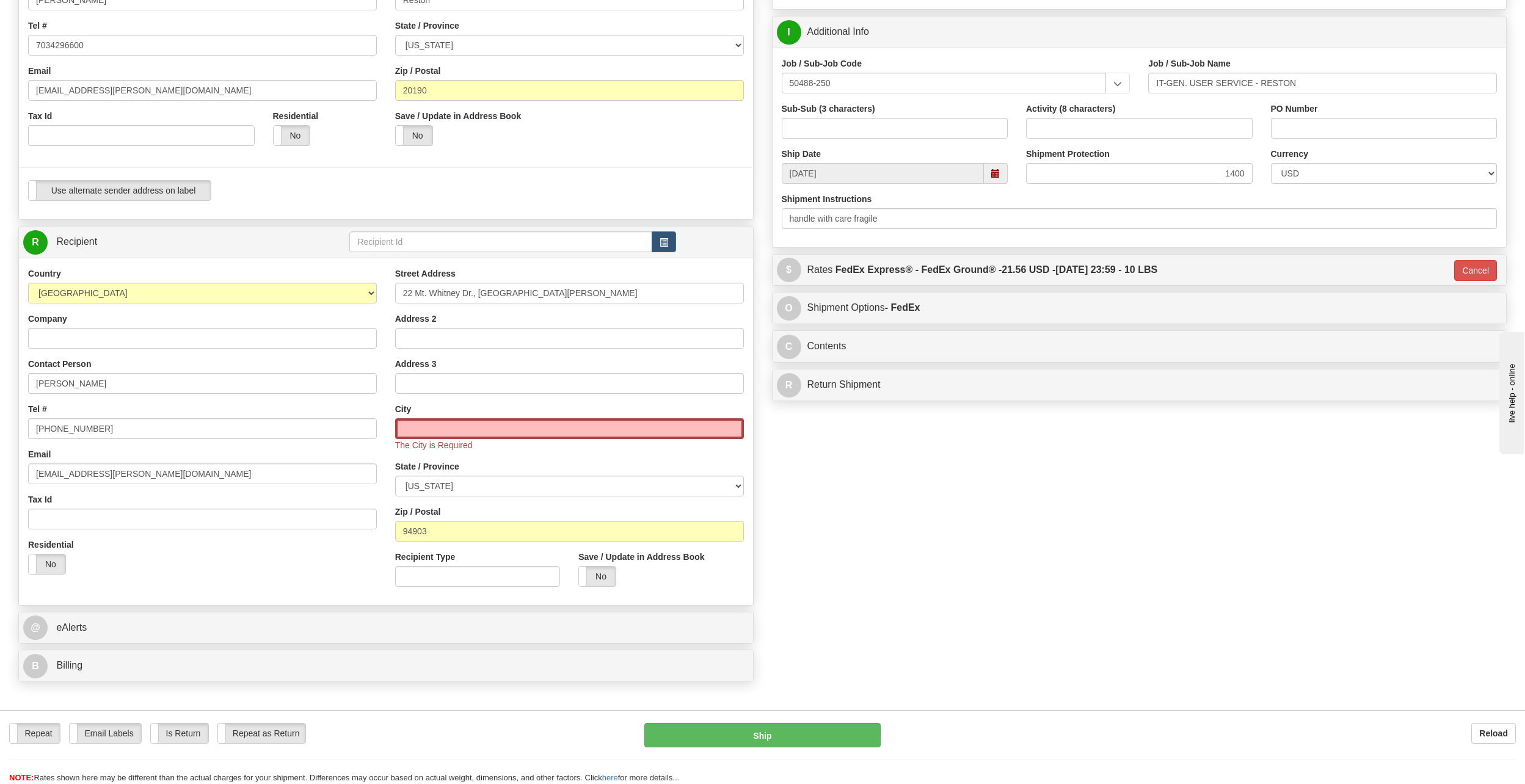
drag, startPoint x: 533, startPoint y: 285, endPoint x: 515, endPoint y: 287, distance: 18.1
click at [491, 292] on div "Street Address 22 Mt. Whitney Dr., [GEOGRAPHIC_DATA][PERSON_NAME]" at bounding box center [570, 285] width 349 height 36
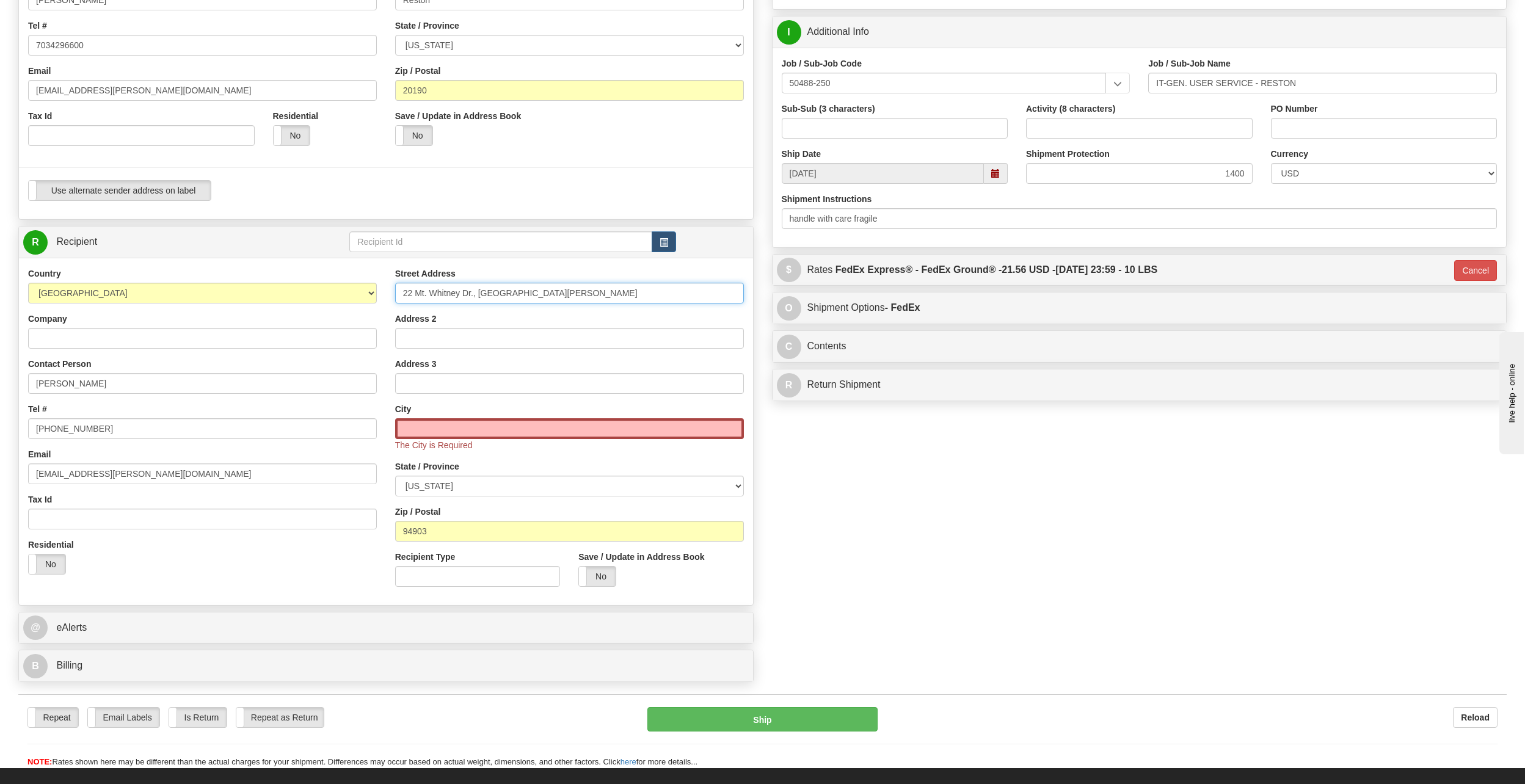
drag, startPoint x: 529, startPoint y: 299, endPoint x: 479, endPoint y: 285, distance: 51.9
click at [479, 285] on input "22 Mt. Whitney Dr., [GEOGRAPHIC_DATA][PERSON_NAME]" at bounding box center [570, 292] width 349 height 21
type input "22 Mt. Whitney Dr.,"
click at [464, 428] on input "text" at bounding box center [570, 429] width 349 height 21
paste input "[GEOGRAPHIC_DATA][PERSON_NAME]"
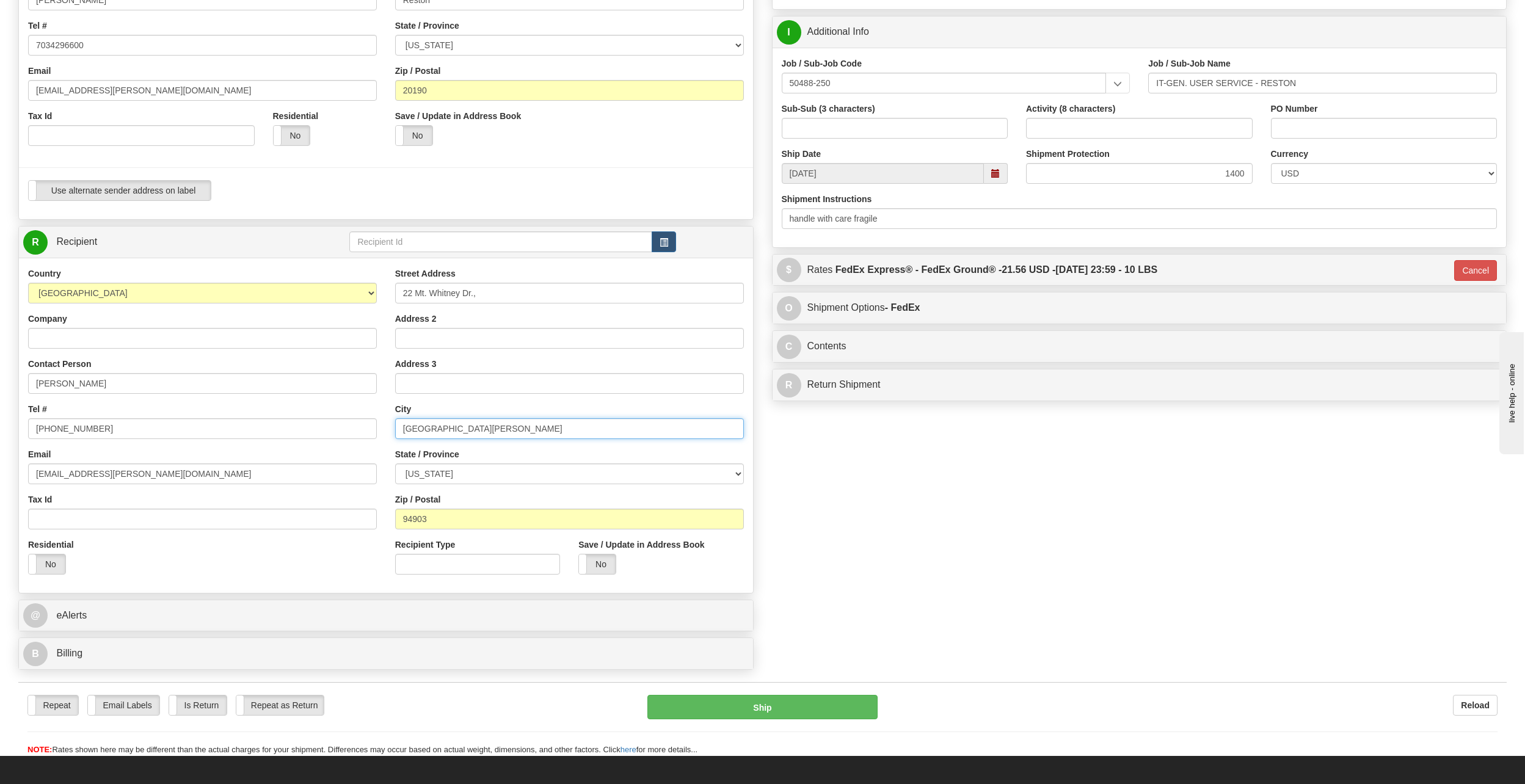
type input "[GEOGRAPHIC_DATA][PERSON_NAME]"
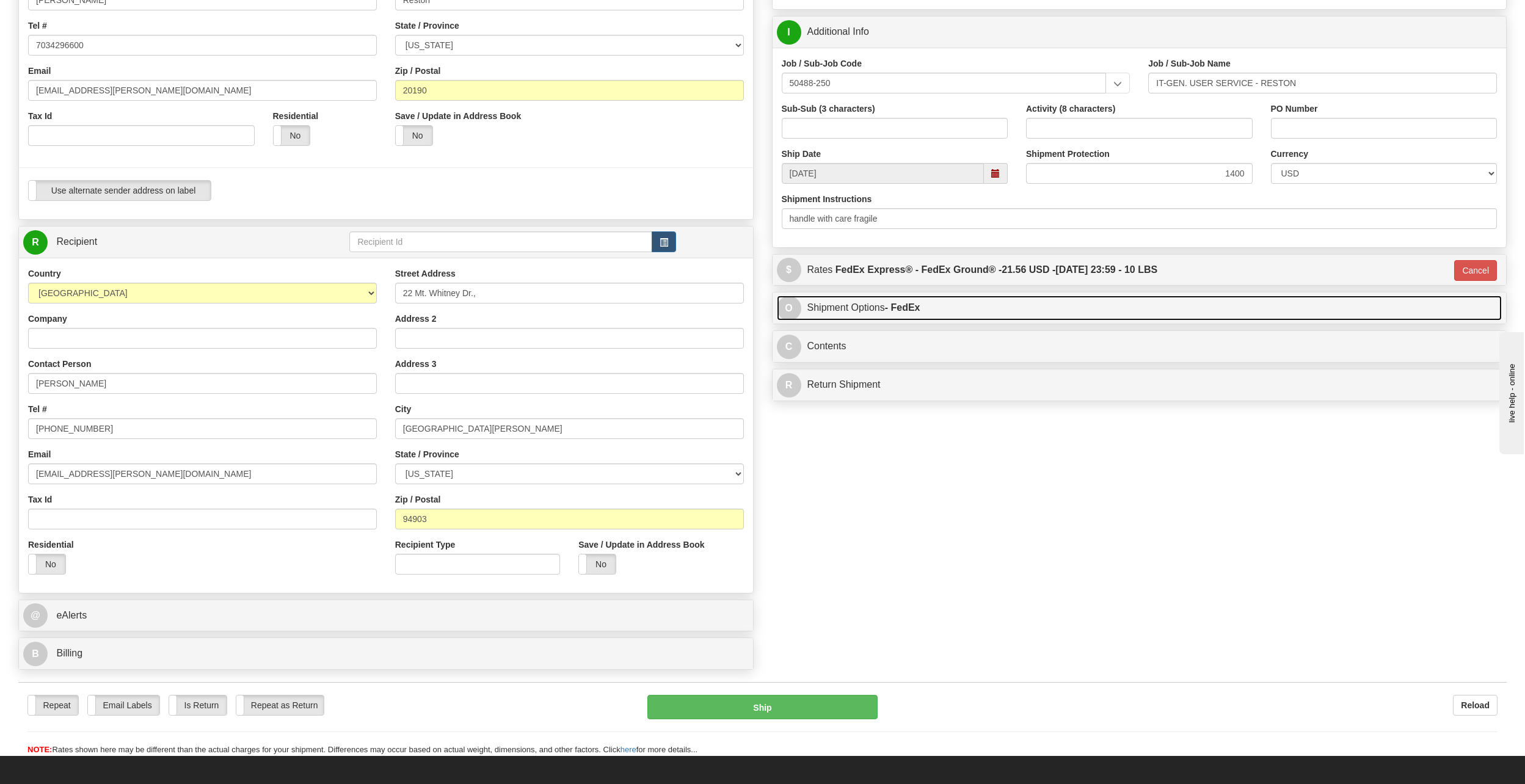
click at [889, 305] on strong "- FedEx" at bounding box center [903, 306] width 36 height 10
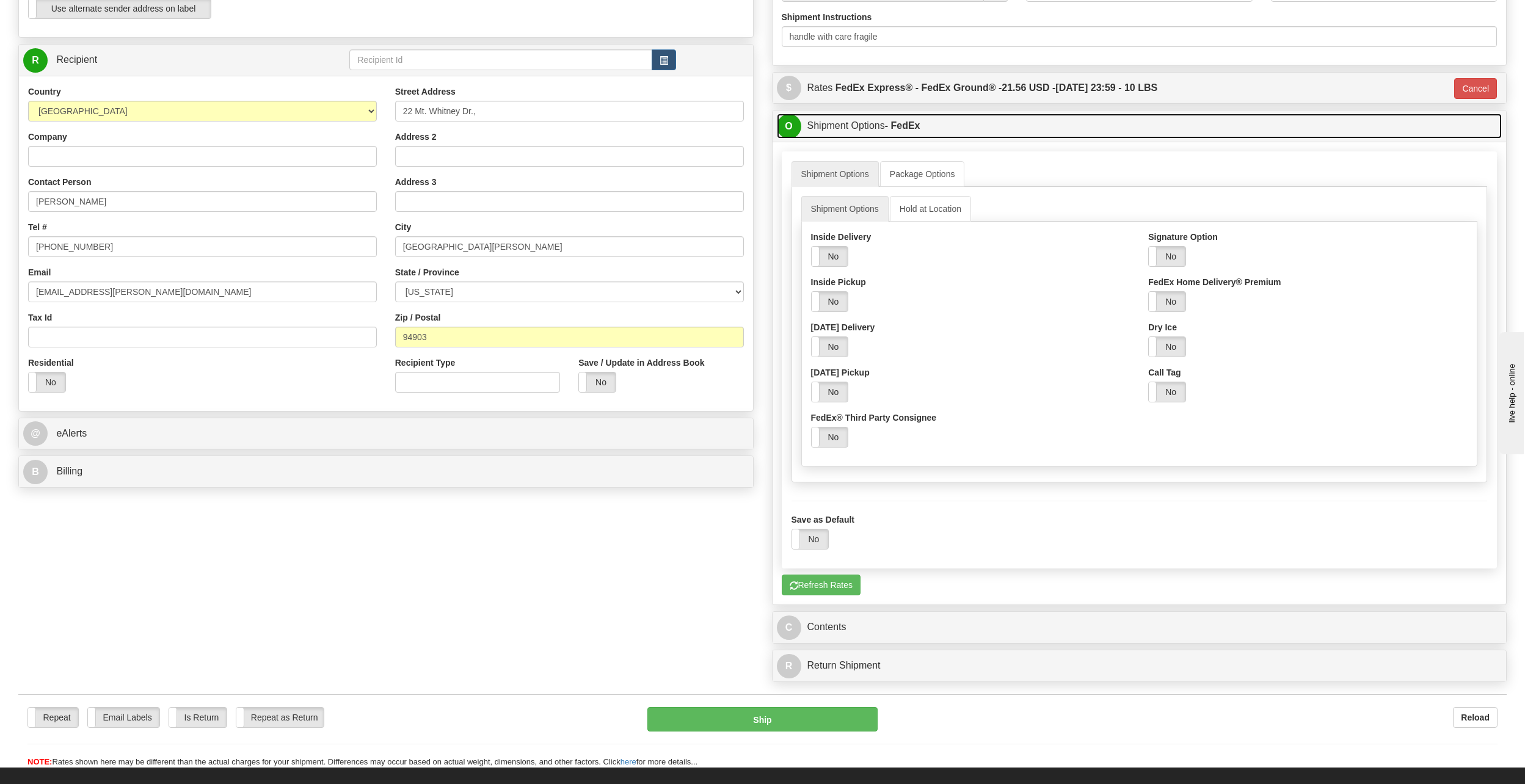
scroll to position [427, 0]
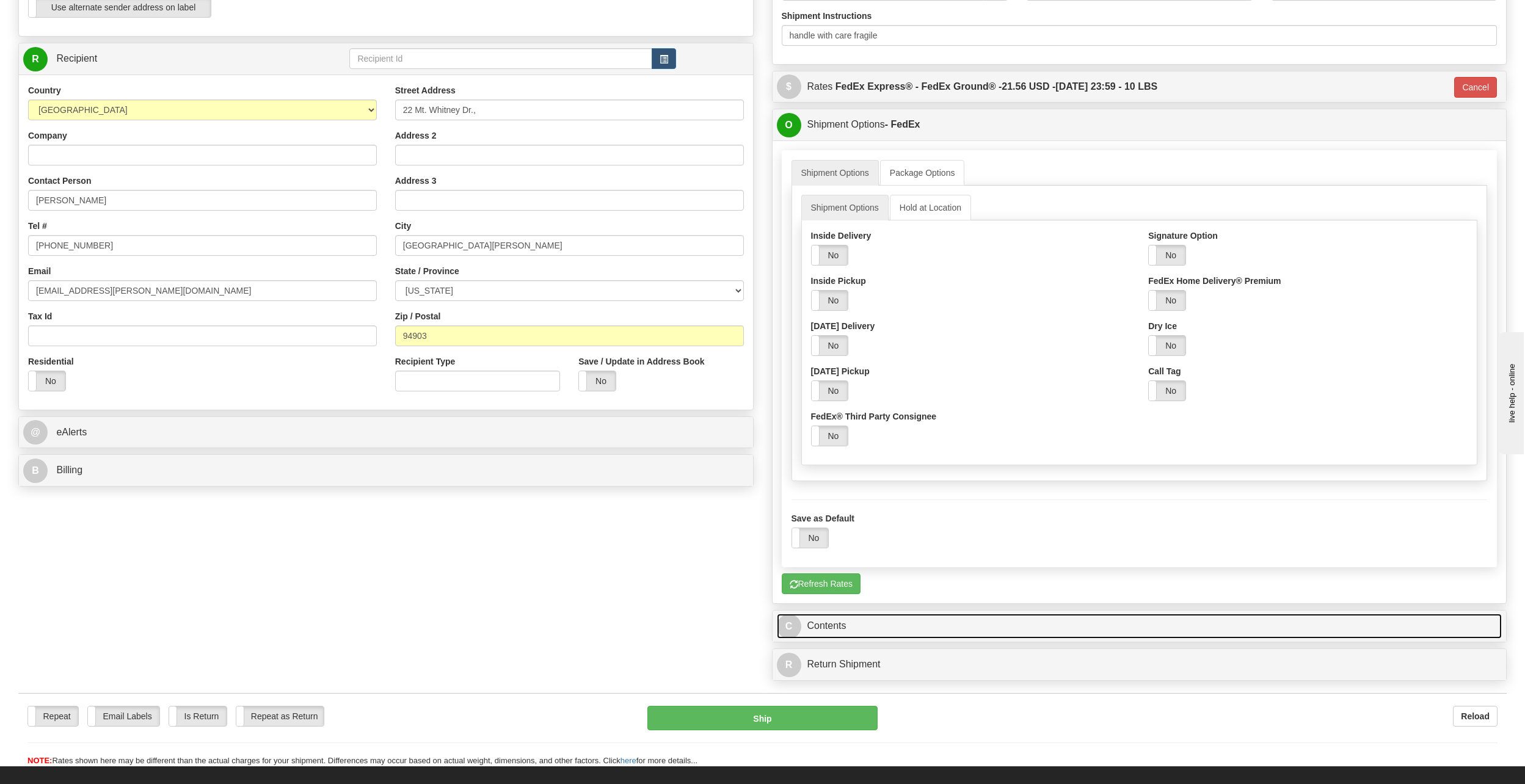
click at [892, 617] on link "C Contents" at bounding box center [1139, 626] width 725 height 25
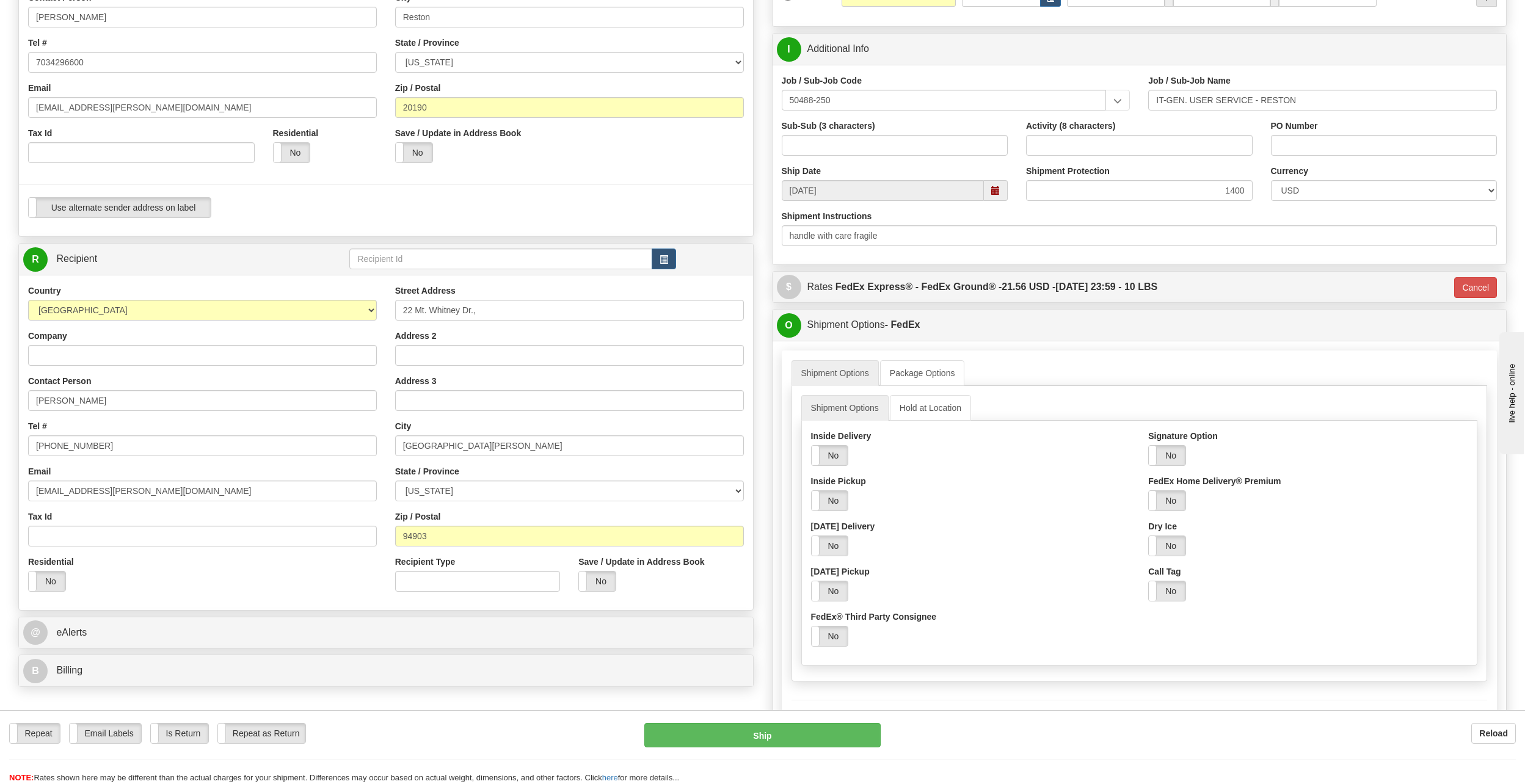
scroll to position [122, 0]
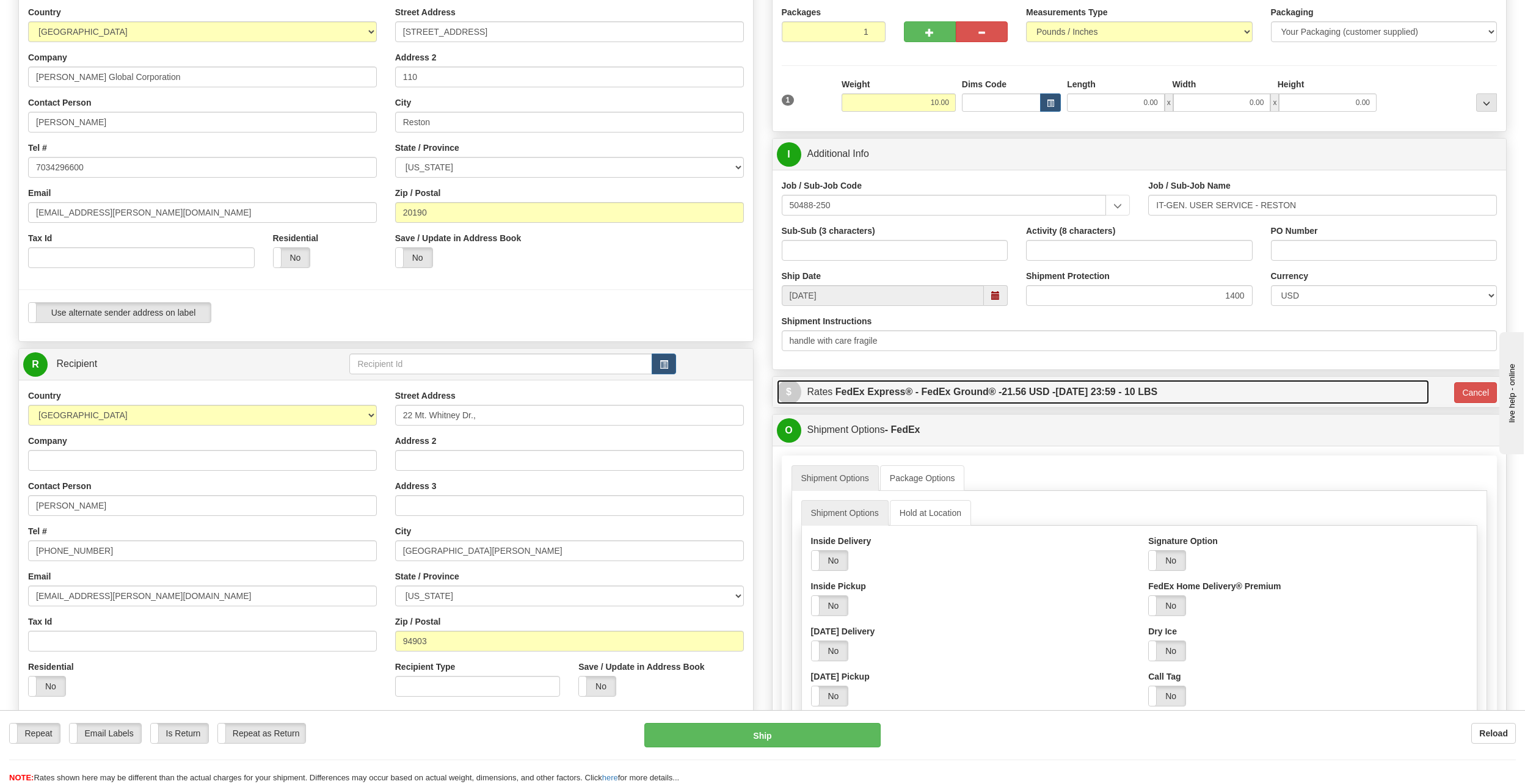
click at [984, 393] on label "FedEx Express® - FedEx Ground® - 21.56 USD - [DATE] 23:59 - 10 LBS" at bounding box center [997, 391] width 322 height 24
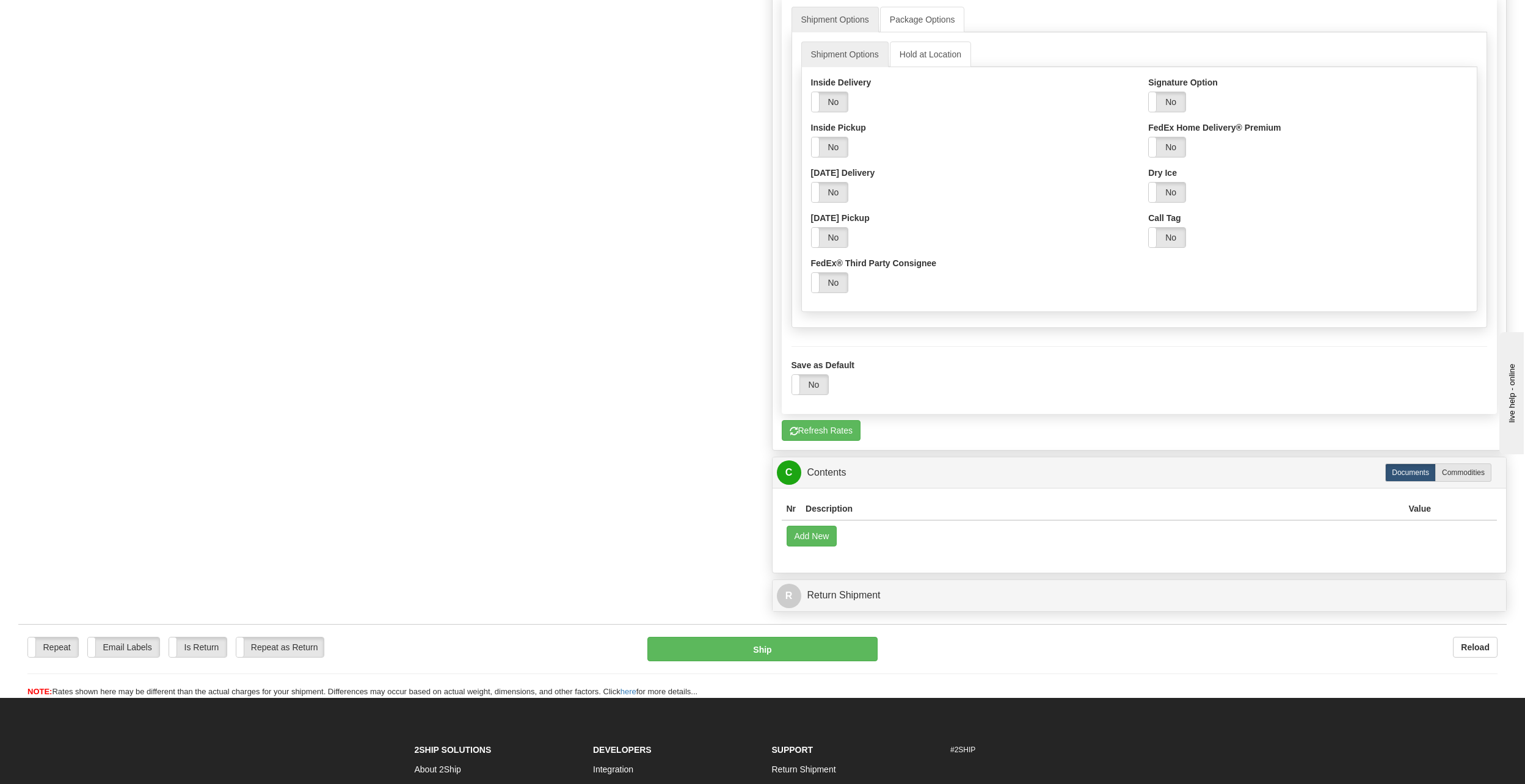
scroll to position [1160, 0]
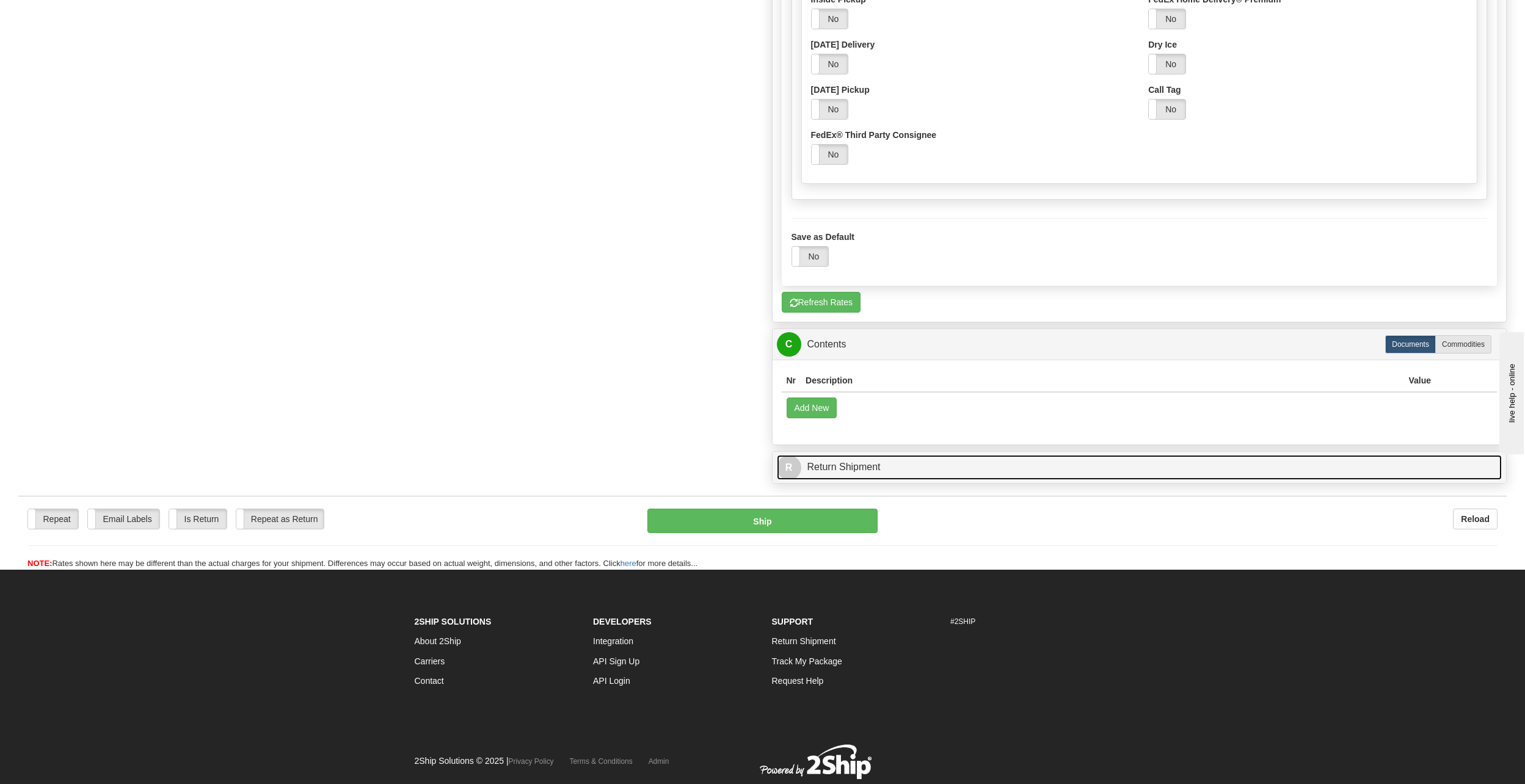
click at [905, 459] on link "R Return Shipment" at bounding box center [1139, 467] width 725 height 25
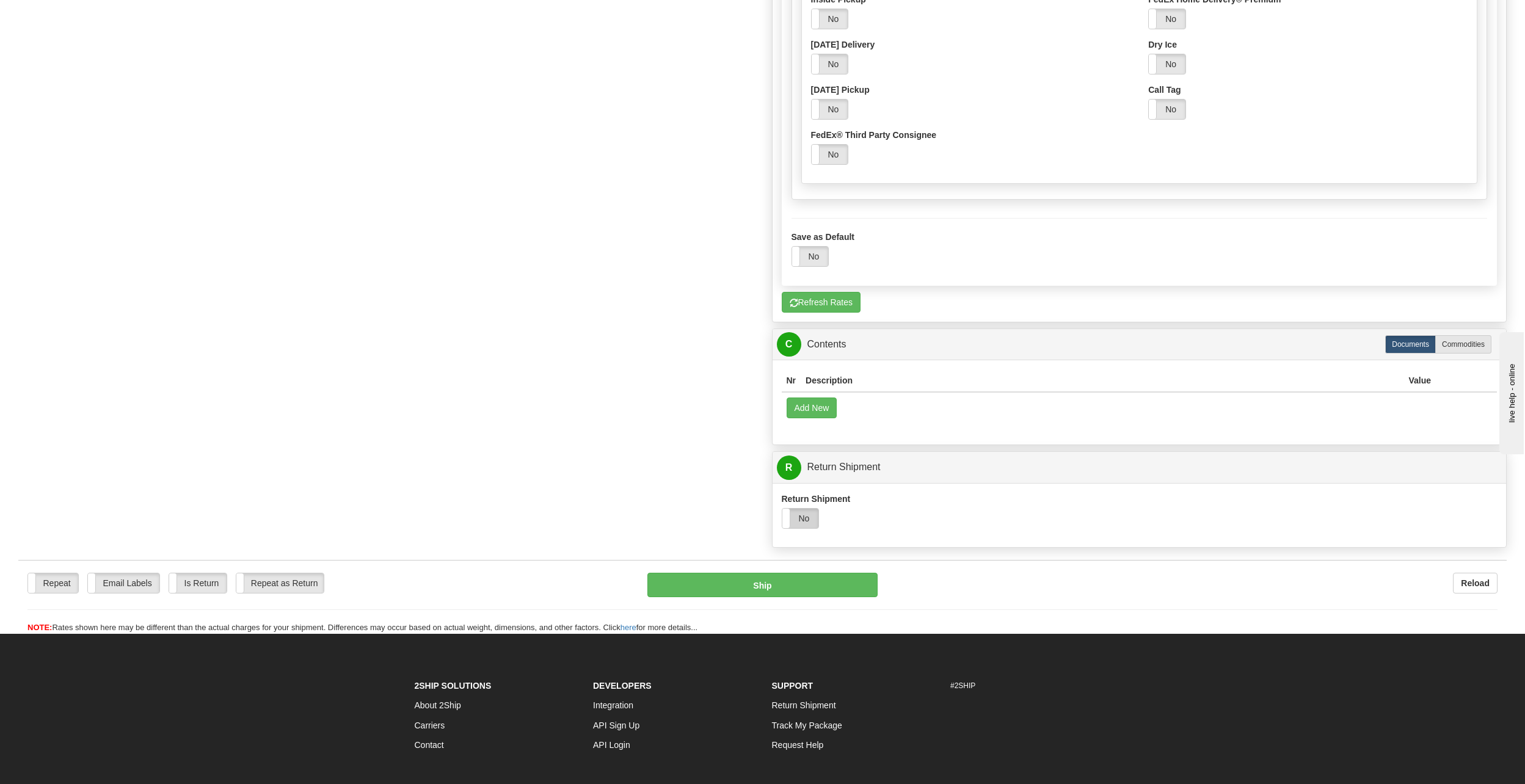
click at [808, 515] on label "No" at bounding box center [800, 518] width 37 height 19
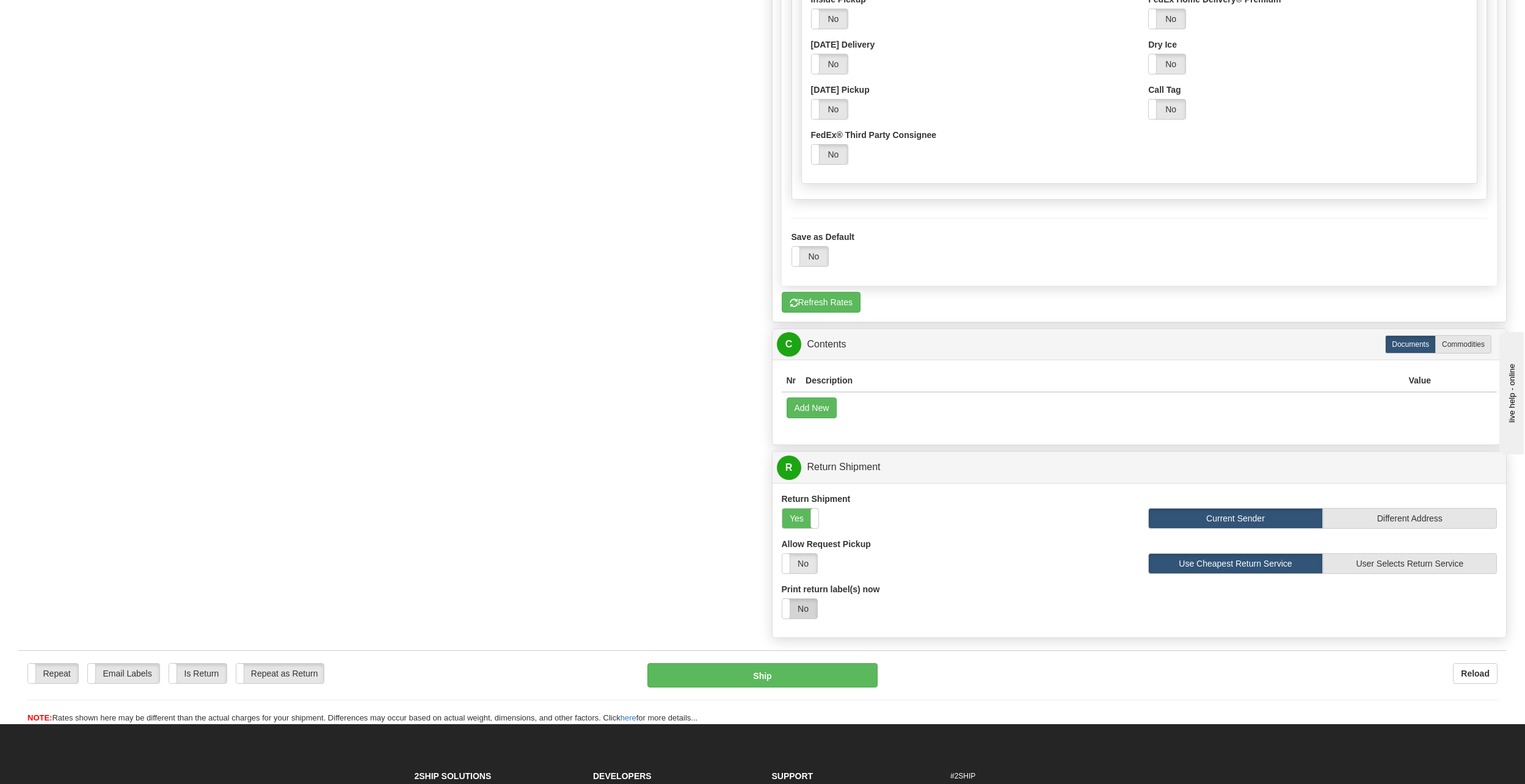
click at [796, 601] on label "No" at bounding box center [799, 608] width 35 height 19
select select "1"
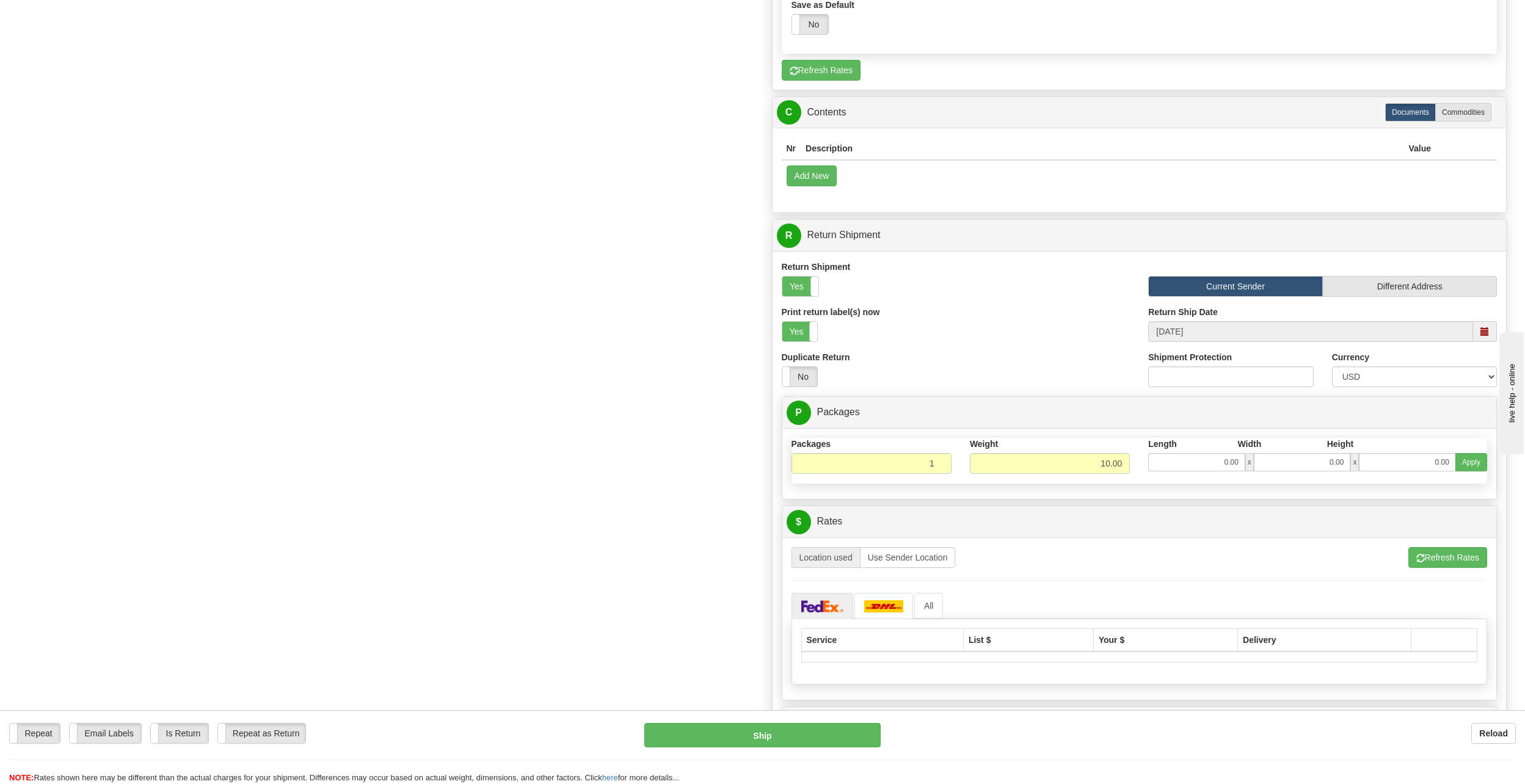
scroll to position [1404, 0]
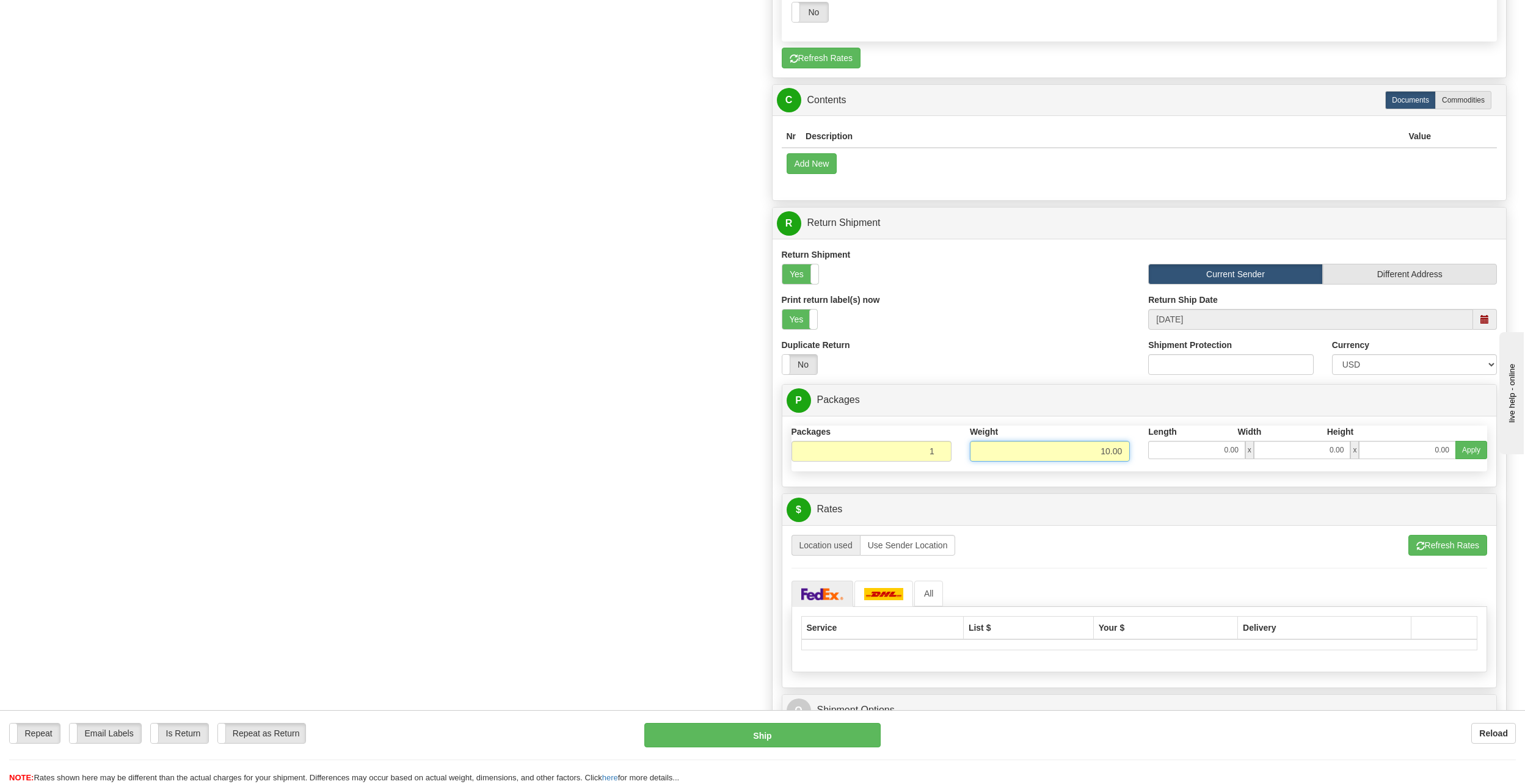
click at [1043, 455] on input "10.00" at bounding box center [1050, 451] width 160 height 21
click at [1106, 452] on input "10.00" at bounding box center [1050, 451] width 160 height 21
type input "20.00"
click at [1437, 551] on button "Refresh Rates" at bounding box center [1447, 544] width 79 height 21
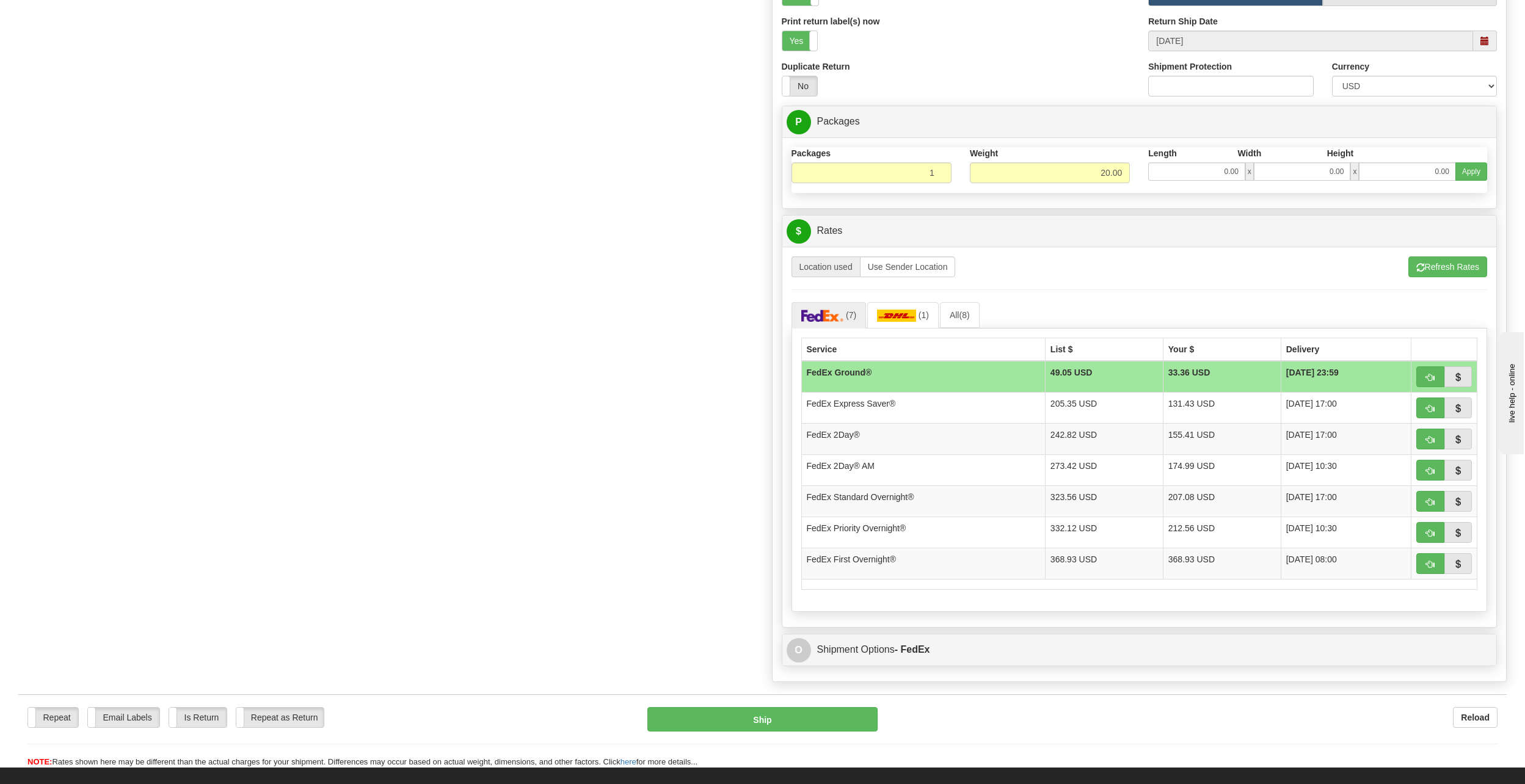
scroll to position [1709, 0]
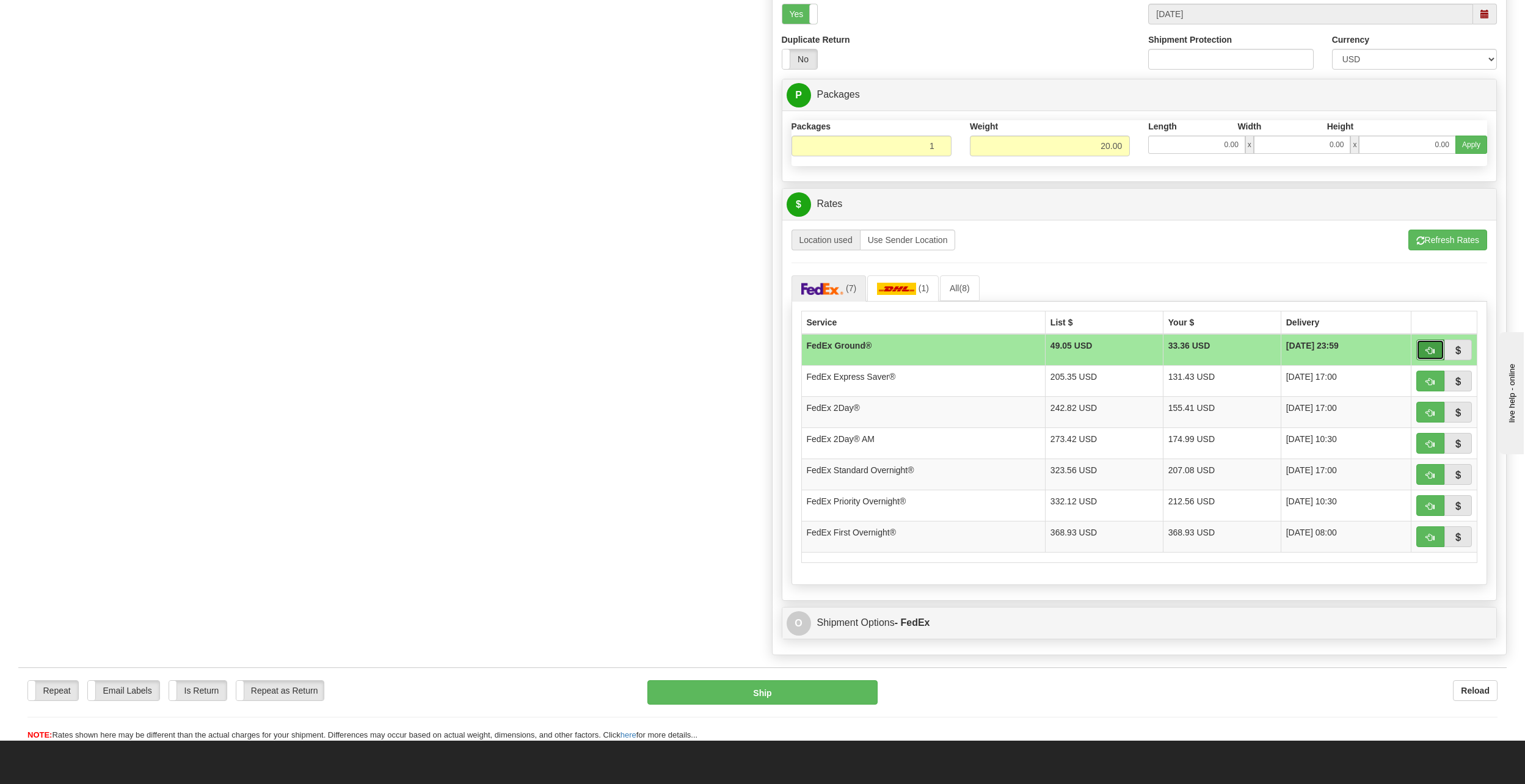
click at [1425, 353] on span "button" at bounding box center [1429, 351] width 9 height 8
type input "92"
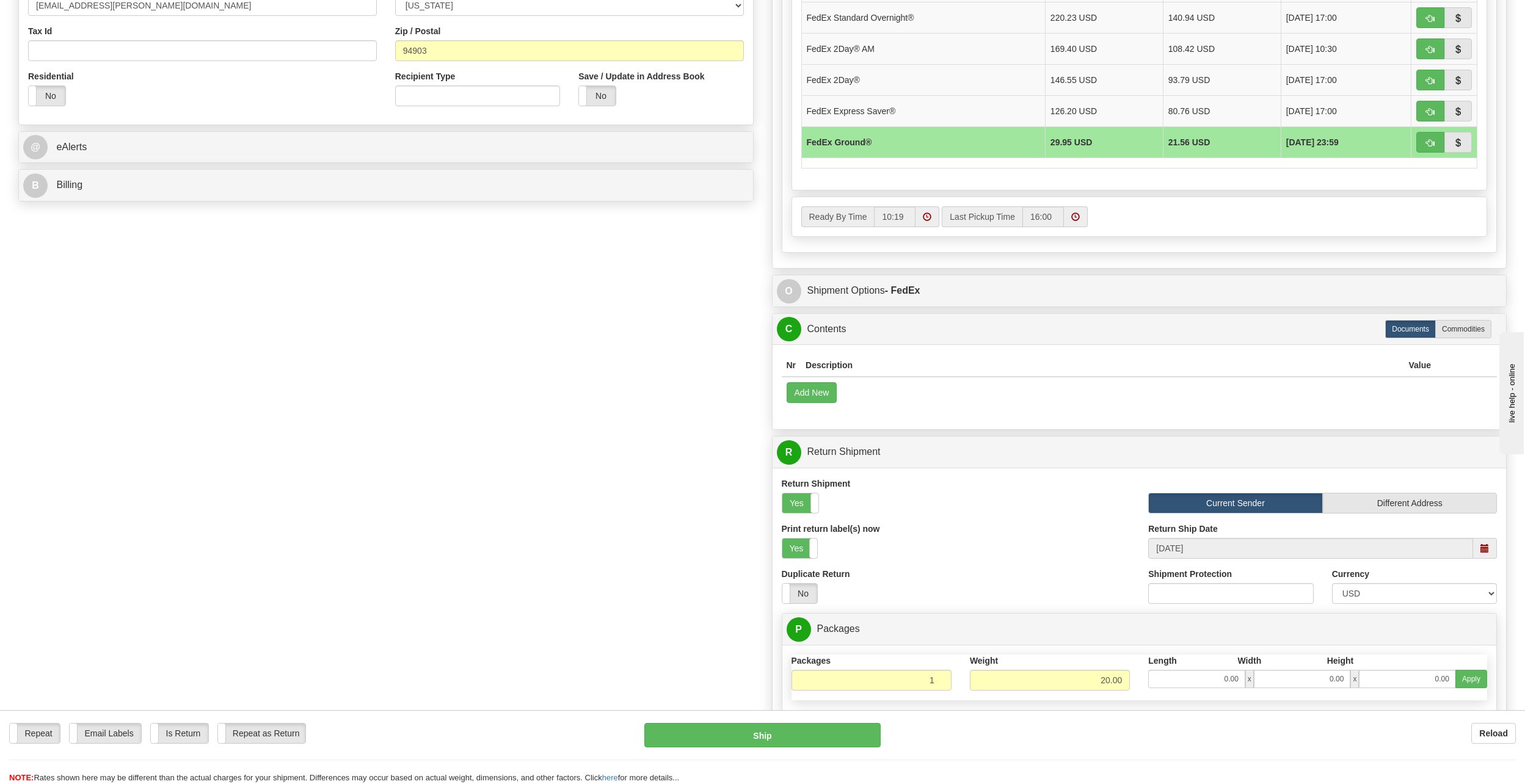
scroll to position [710, 0]
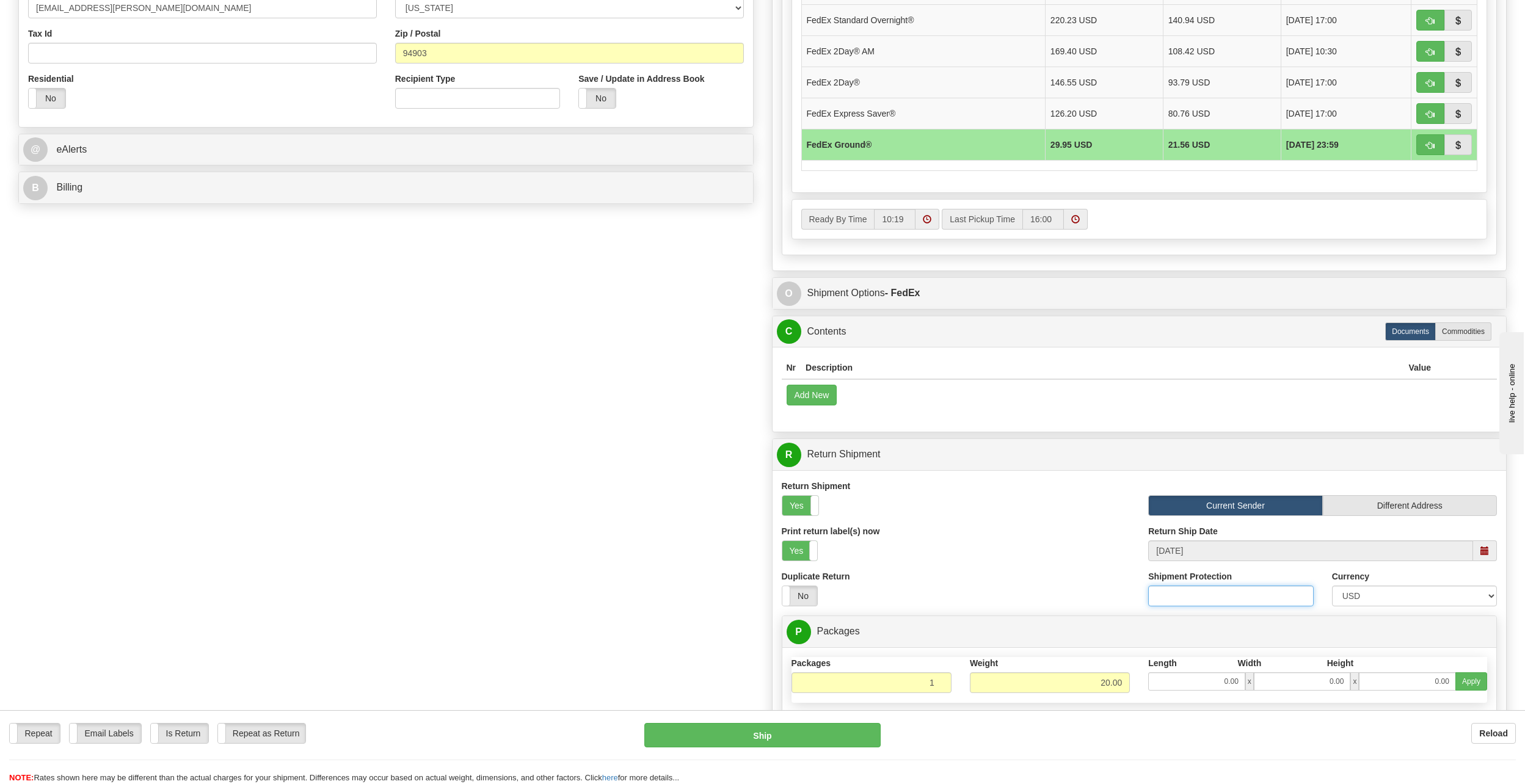
click at [1247, 593] on input "Shipment Protection" at bounding box center [1230, 596] width 165 height 21
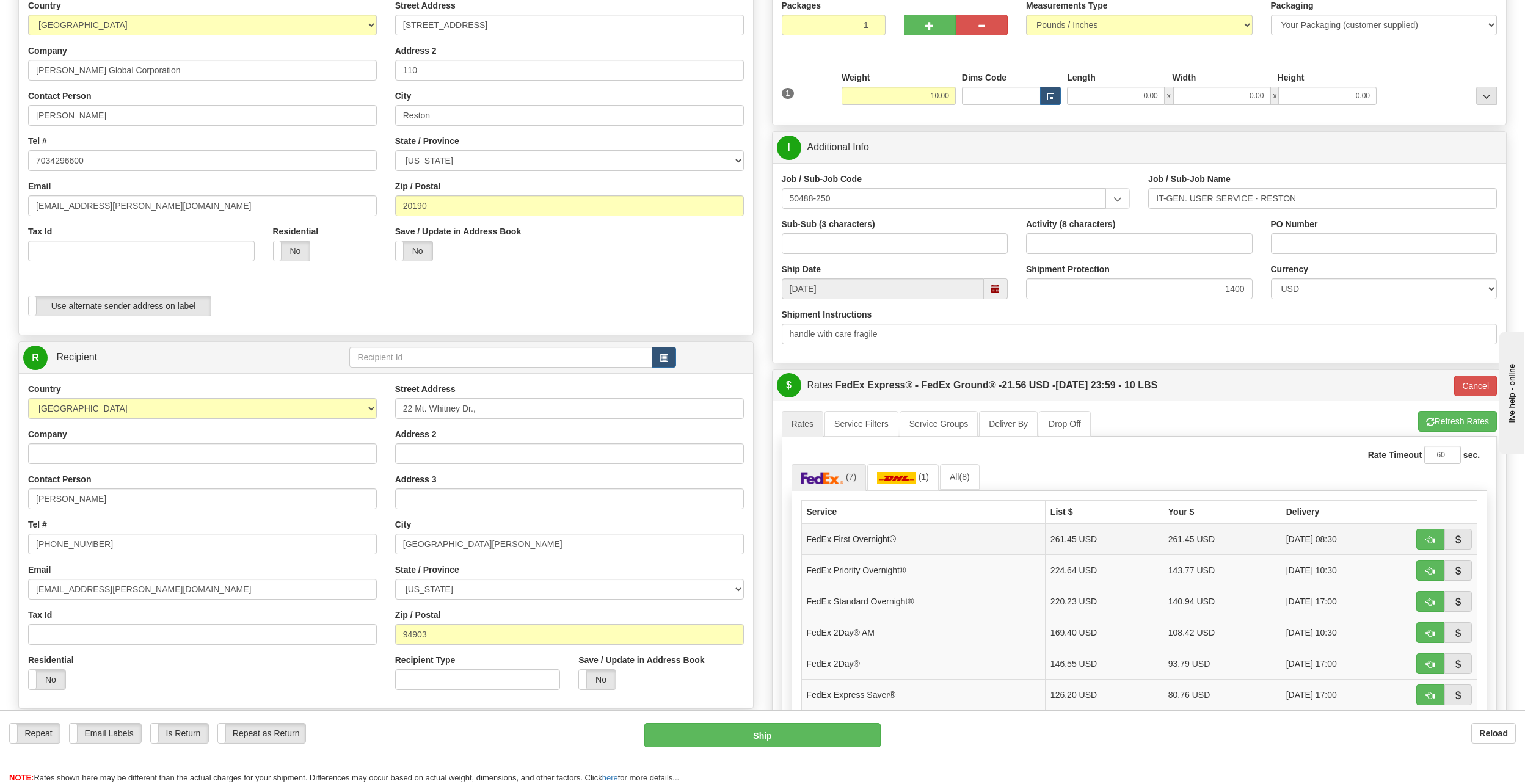
scroll to position [183, 0]
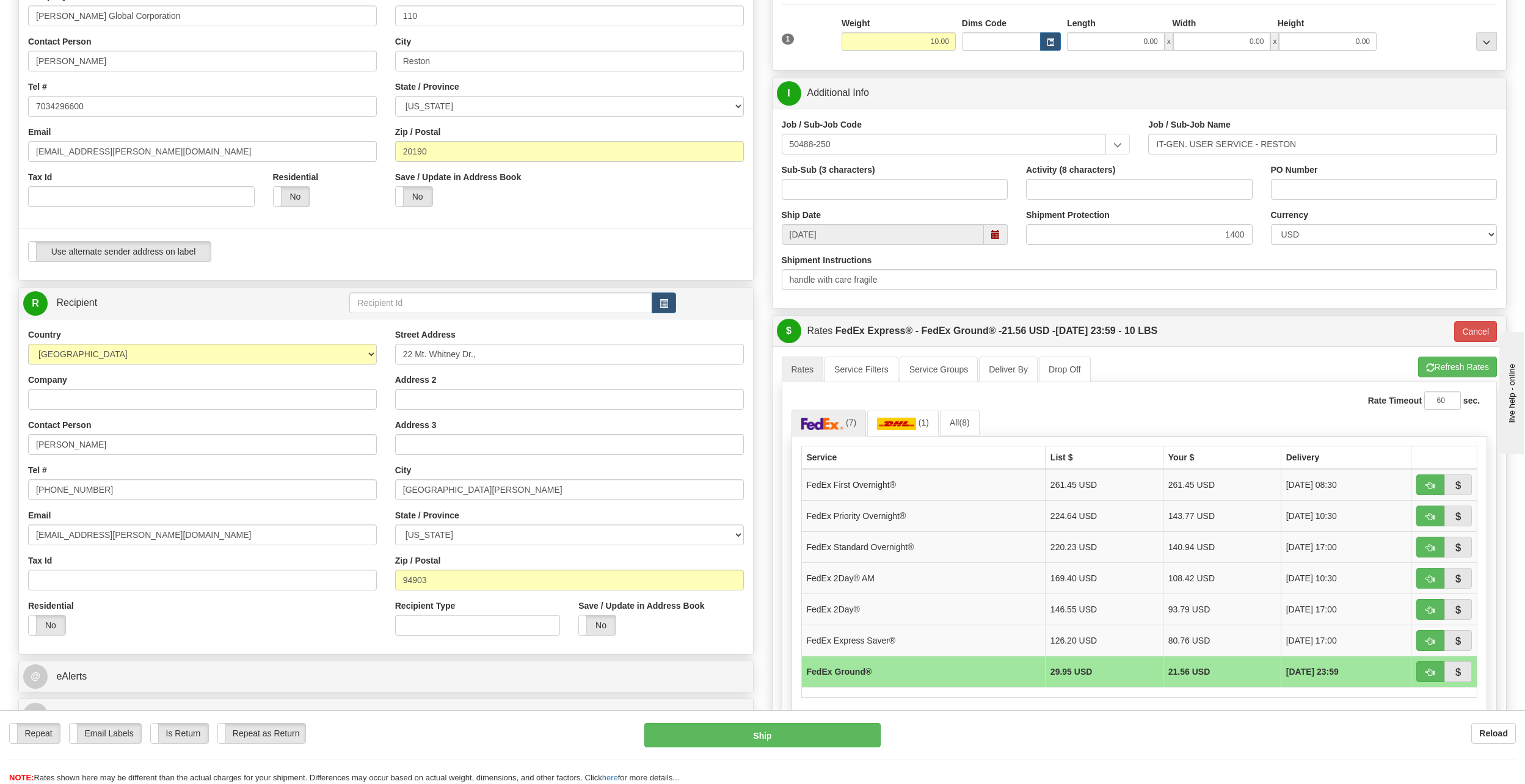
type input "1000"
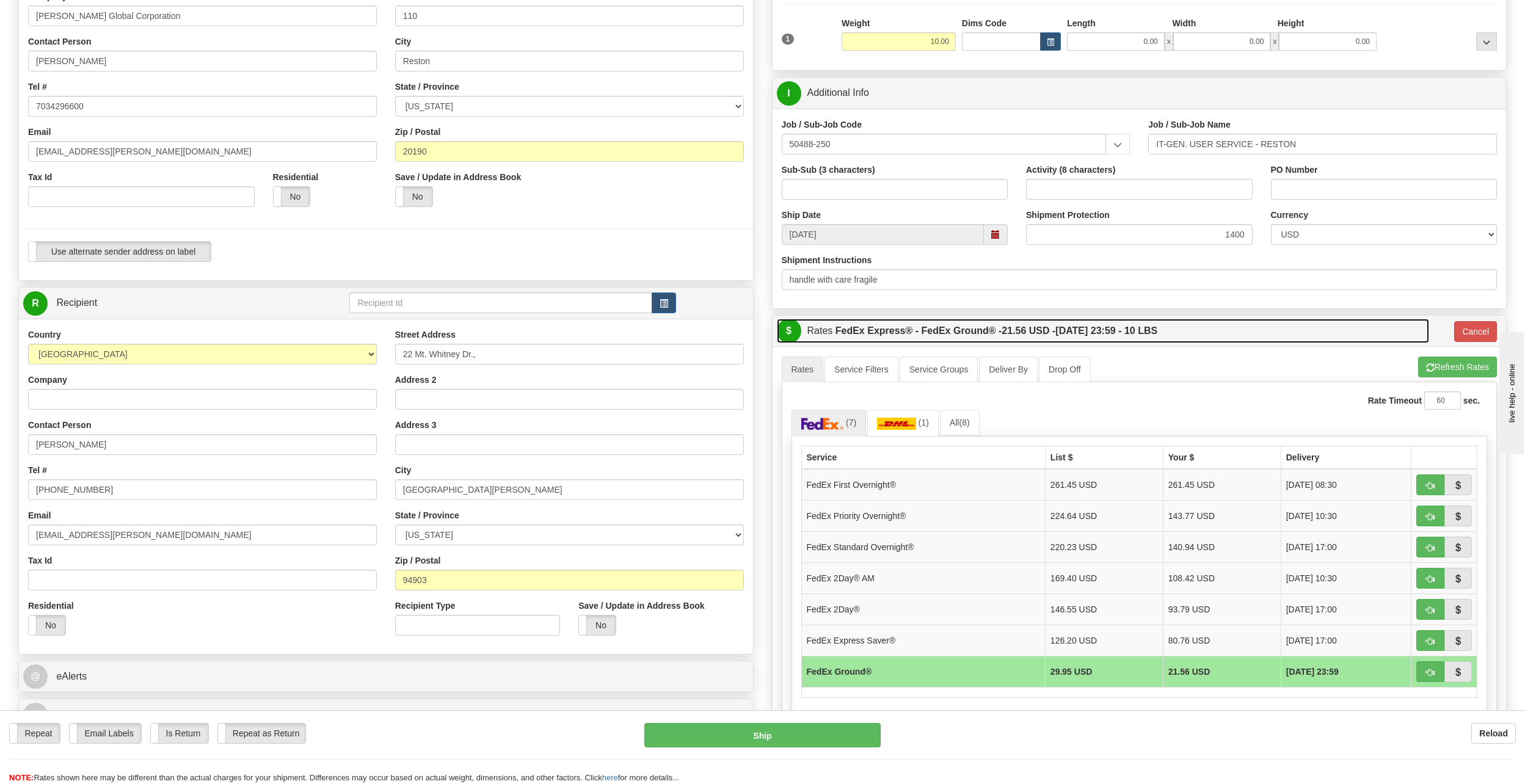
click at [1236, 343] on link "$ Rates FedEx Express® - FedEx Ground® - 21.56 USD - [DATE] 23:59 - 10 LBS" at bounding box center [1103, 331] width 653 height 25
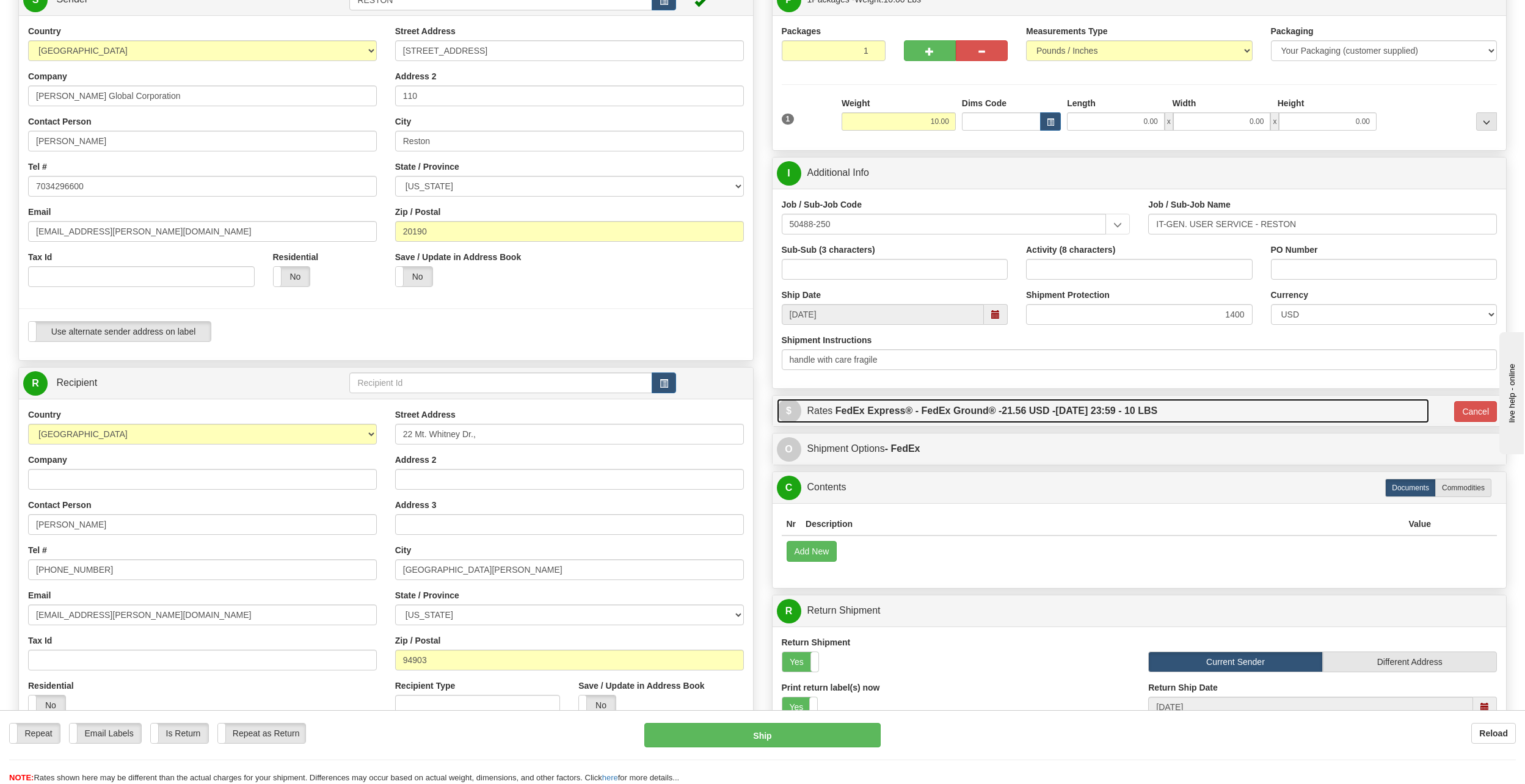
scroll to position [122, 0]
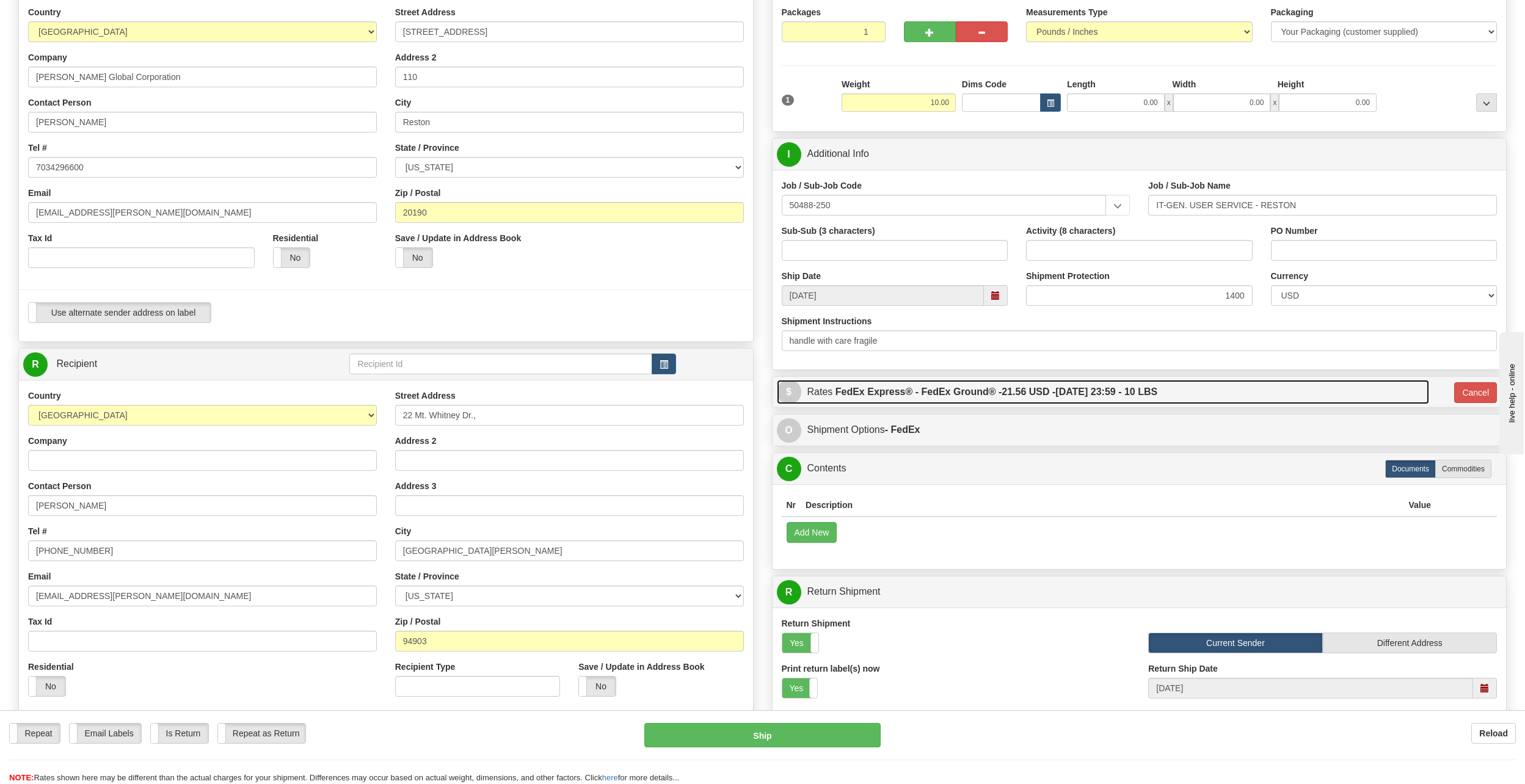
click at [1229, 389] on link "$ Rates FedEx Express® - FedEx Ground® - 21.56 USD - [DATE] 23:59 - 10 LBS" at bounding box center [1103, 392] width 653 height 25
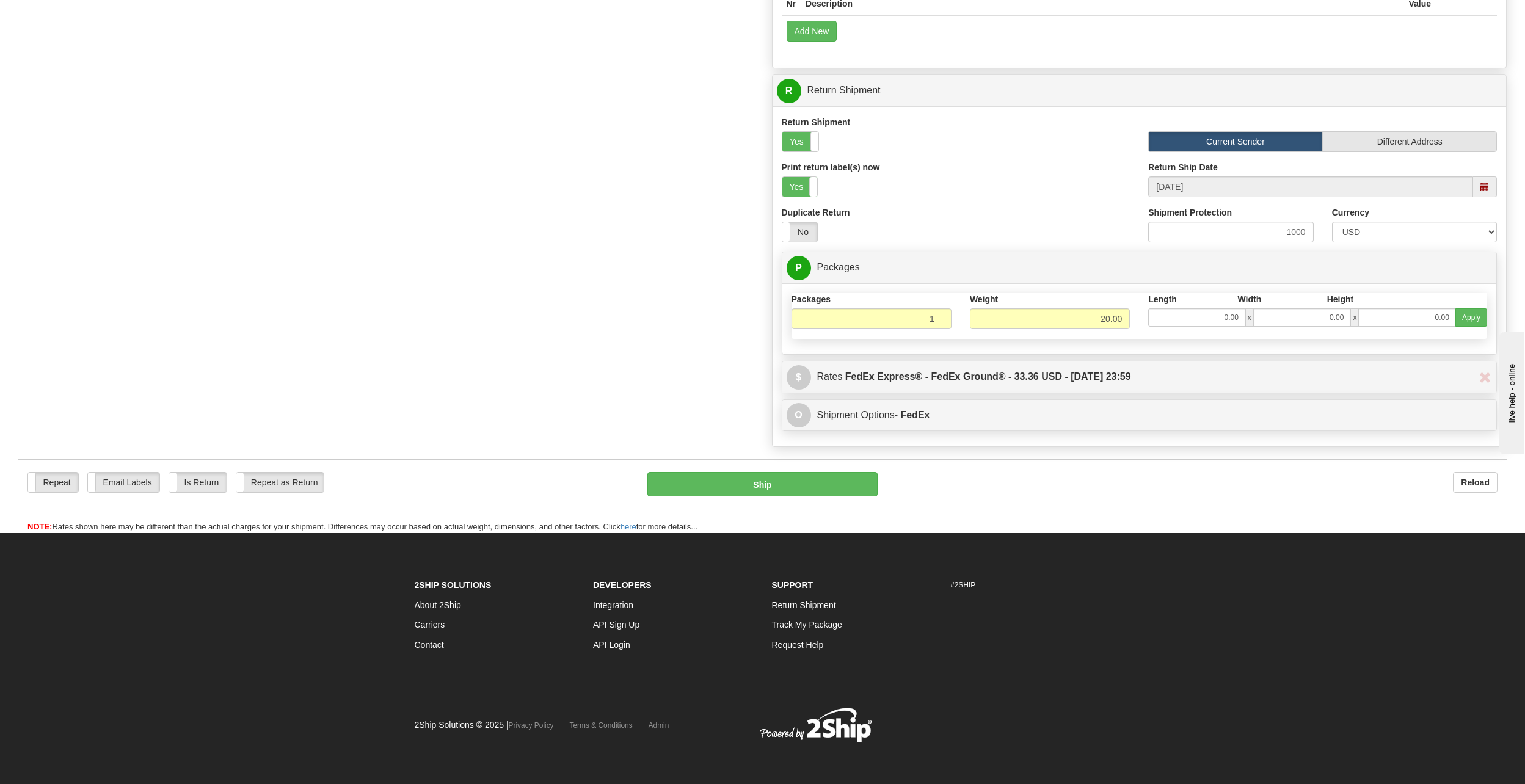
scroll to position [1076, 0]
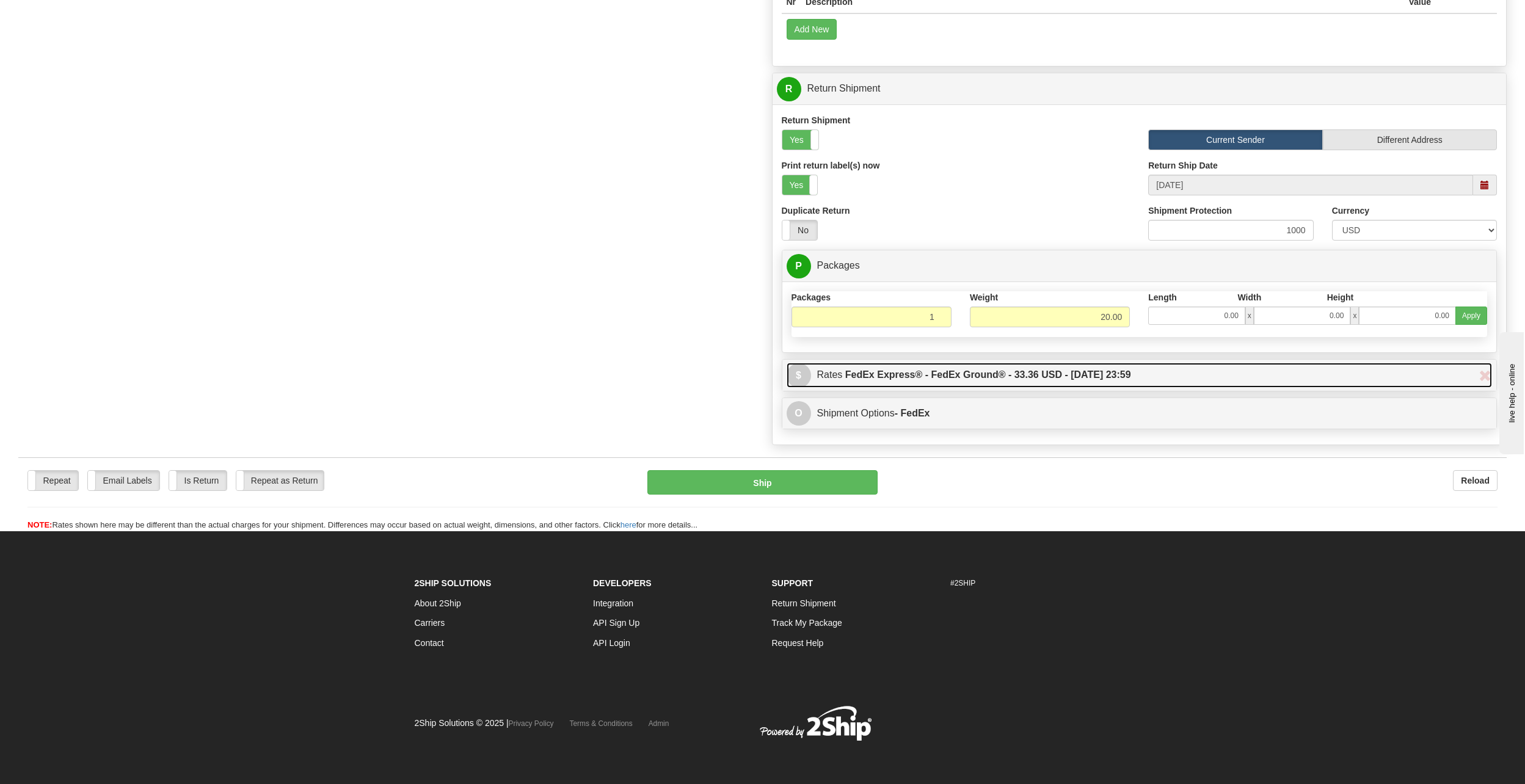
click at [1151, 387] on link "$ Rates FedEx Express® - FedEx Ground® - 33.36 USD - [DATE] 23:59" at bounding box center [1139, 375] width 706 height 25
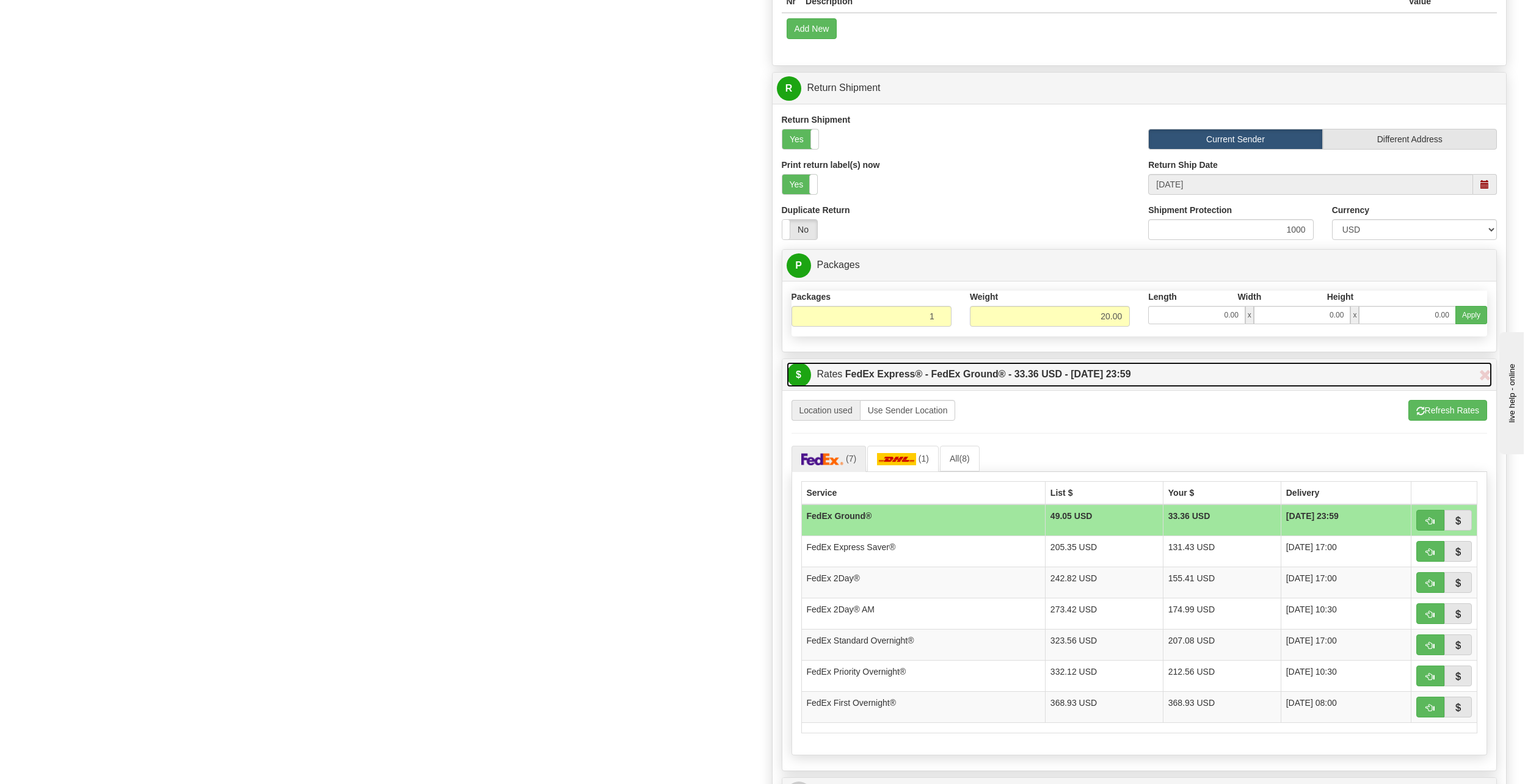
click at [1151, 381] on link "$ Rates FedEx Express® - FedEx Ground® - 33.36 USD - [DATE] 23:59" at bounding box center [1139, 374] width 706 height 25
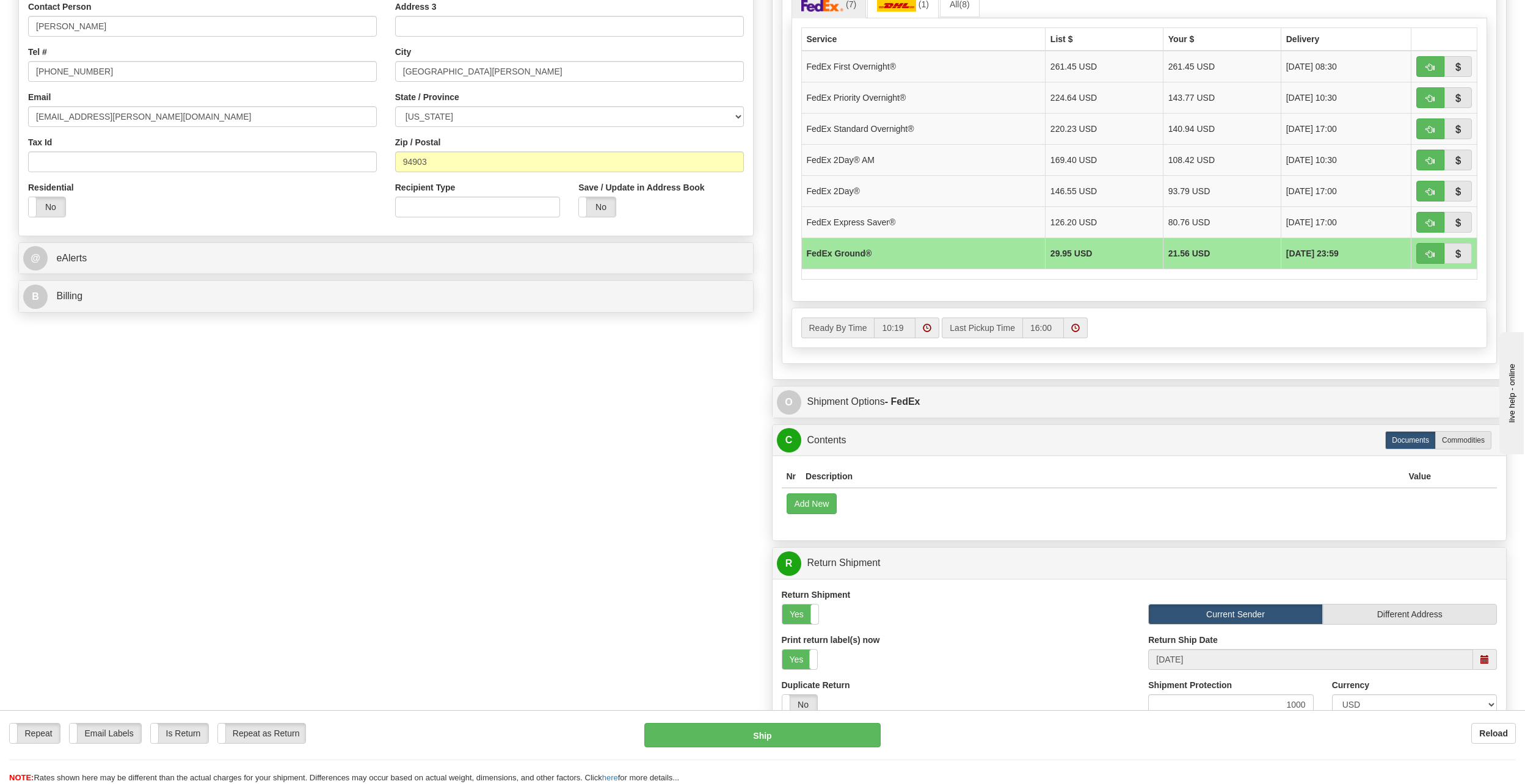
scroll to position [706, 0]
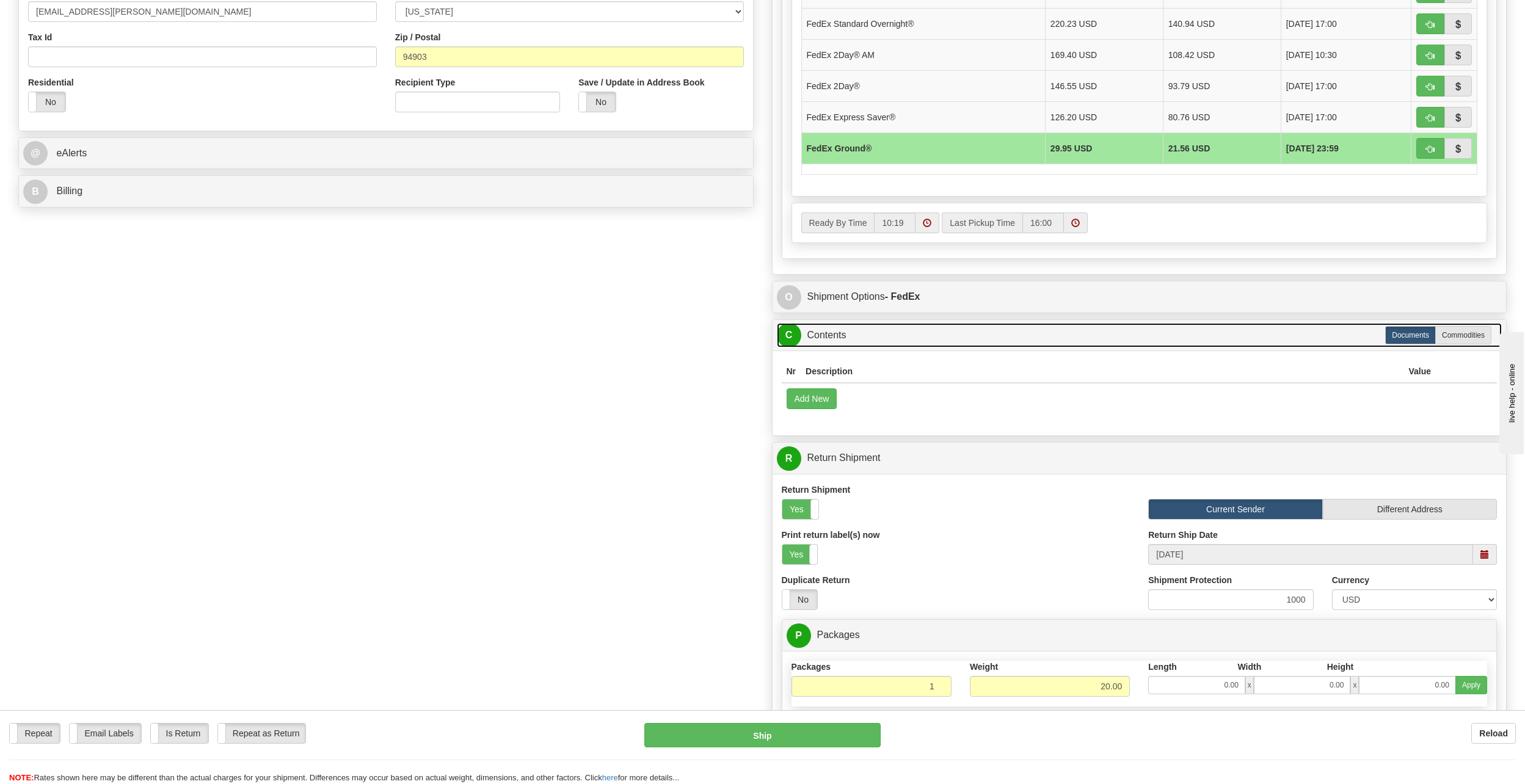
click at [1159, 336] on link "C Contents" at bounding box center [1139, 335] width 725 height 25
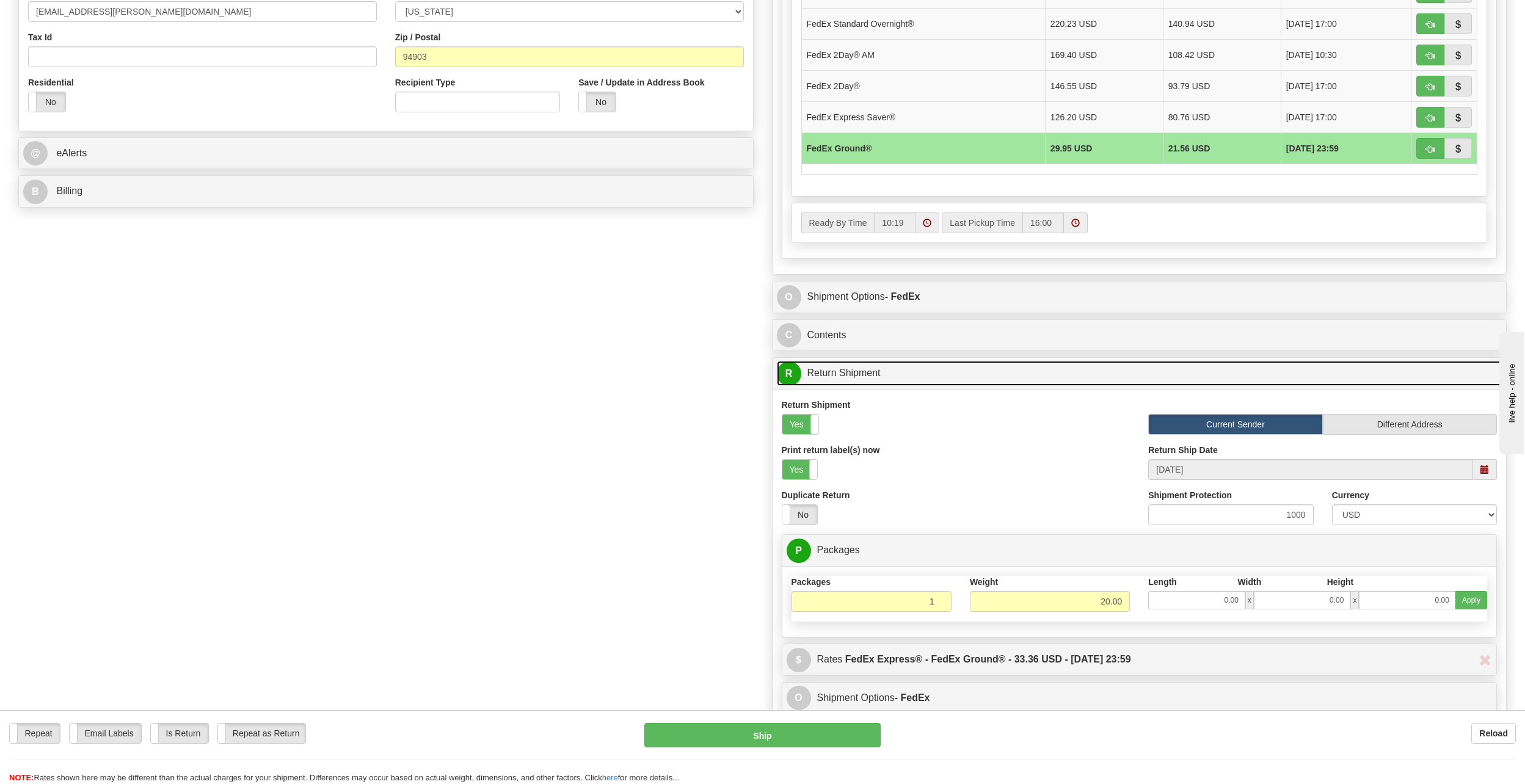
click at [1141, 383] on link "R Return Shipment" at bounding box center [1139, 373] width 725 height 25
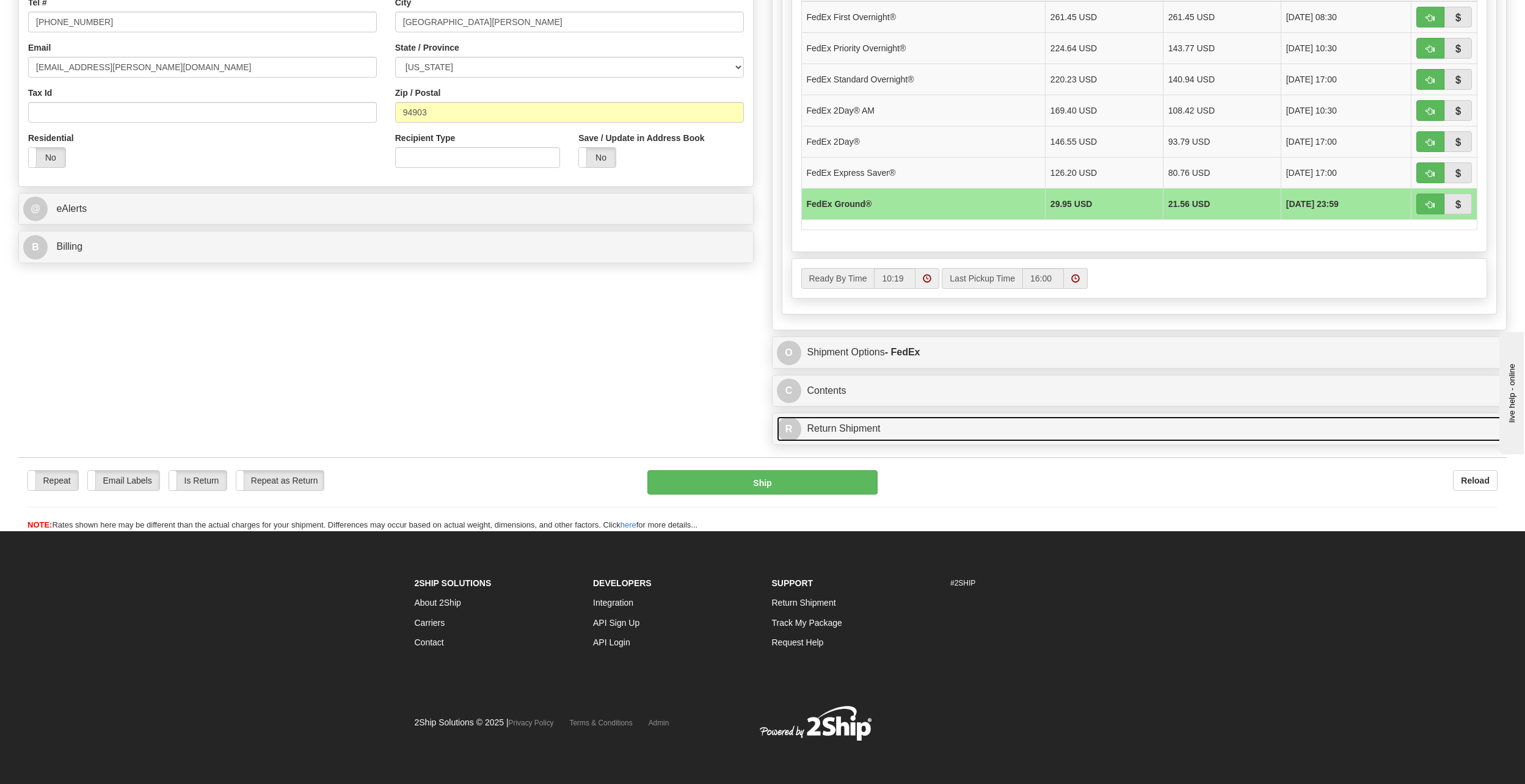
click at [1125, 425] on link "R Return Shipment" at bounding box center [1139, 429] width 725 height 25
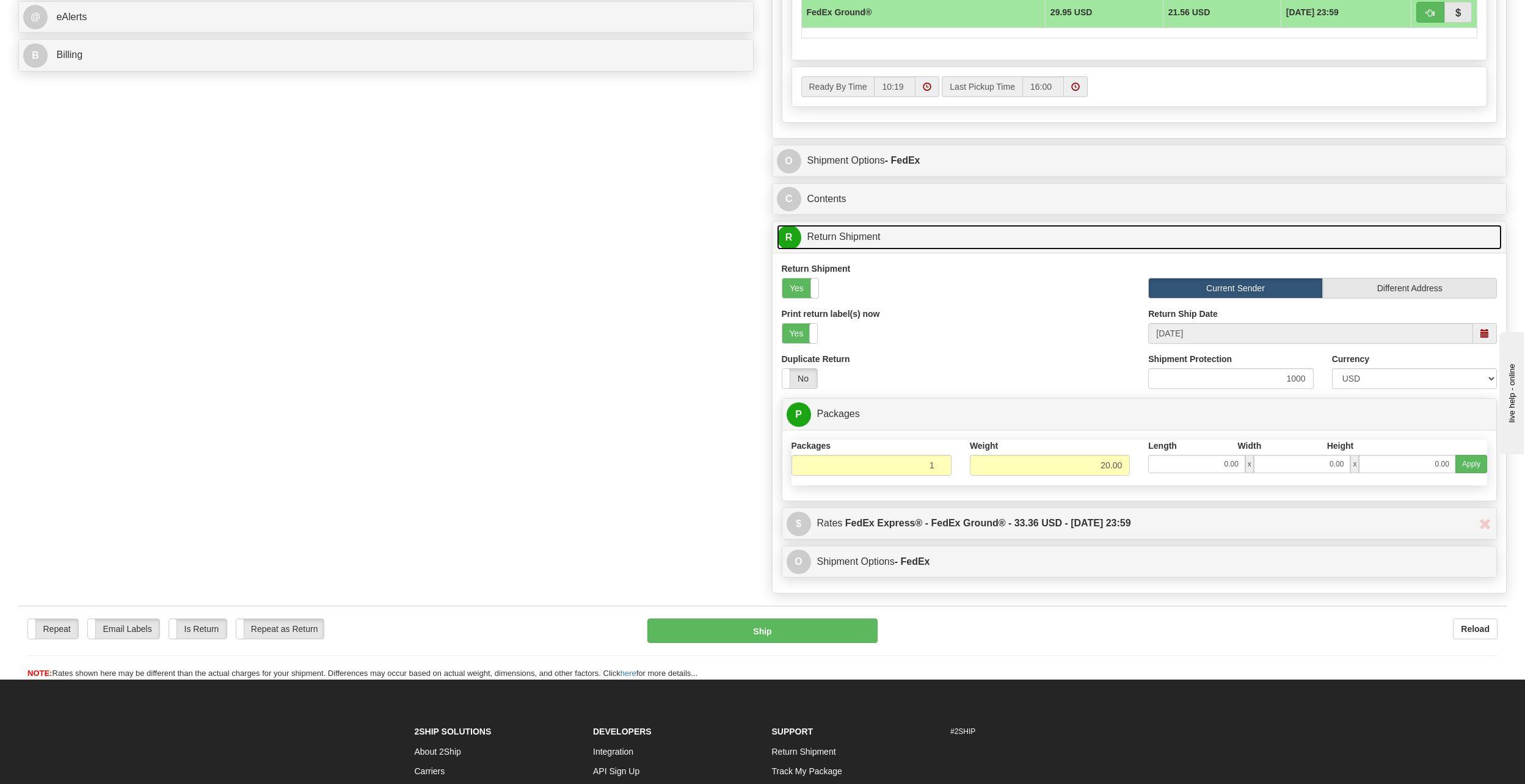
scroll to position [975, 0]
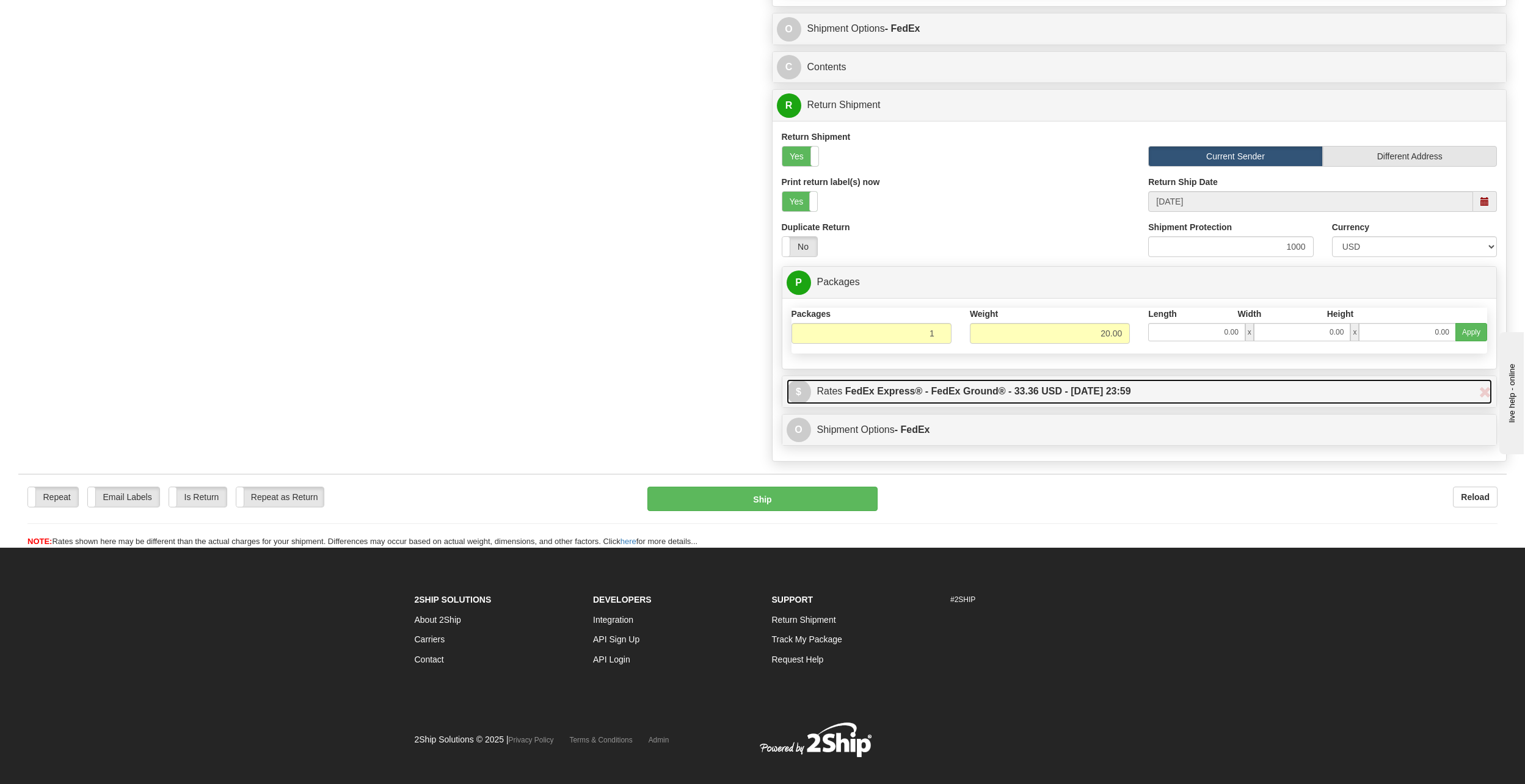
click at [1036, 398] on label "FedEx Express® - FedEx Ground® - 33.36 USD - [DATE] 23:59" at bounding box center [987, 390] width 286 height 24
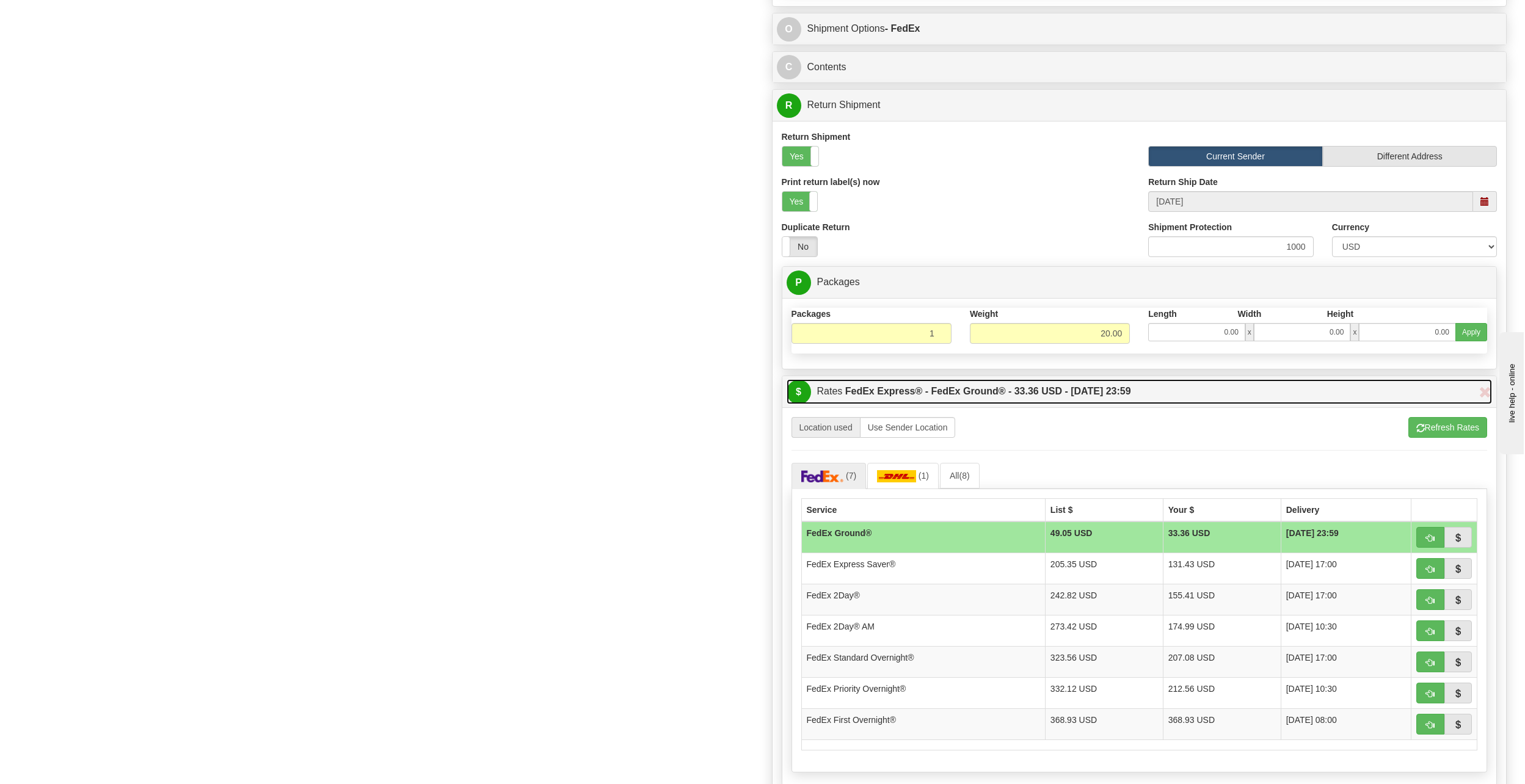
click at [1036, 398] on label "FedEx Express® - FedEx Ground® - 33.36 USD - [DATE] 23:59" at bounding box center [987, 390] width 286 height 24
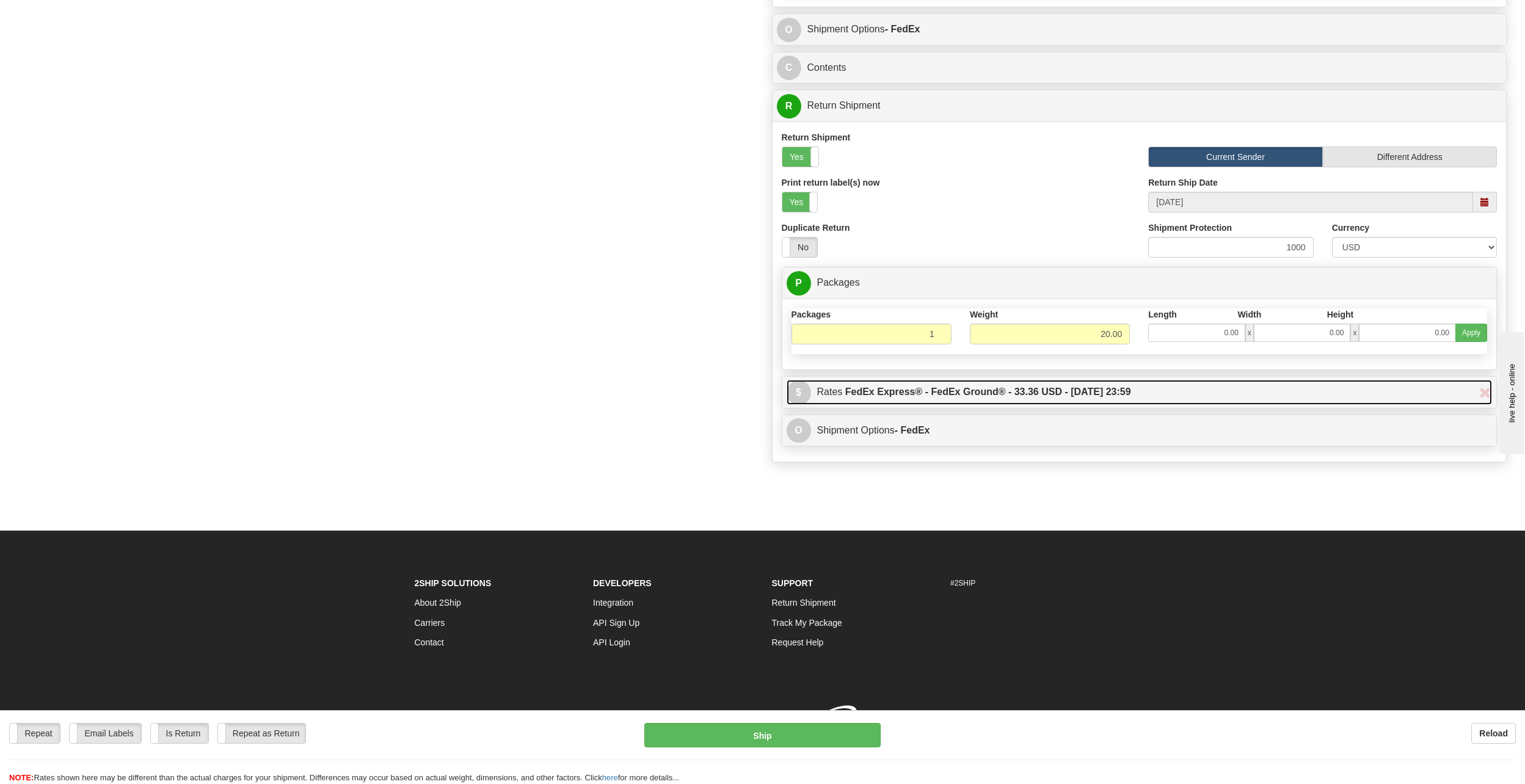
click at [1036, 399] on label "FedEx Express® - FedEx Ground® - 33.36 USD - [DATE] 23:59" at bounding box center [987, 391] width 286 height 24
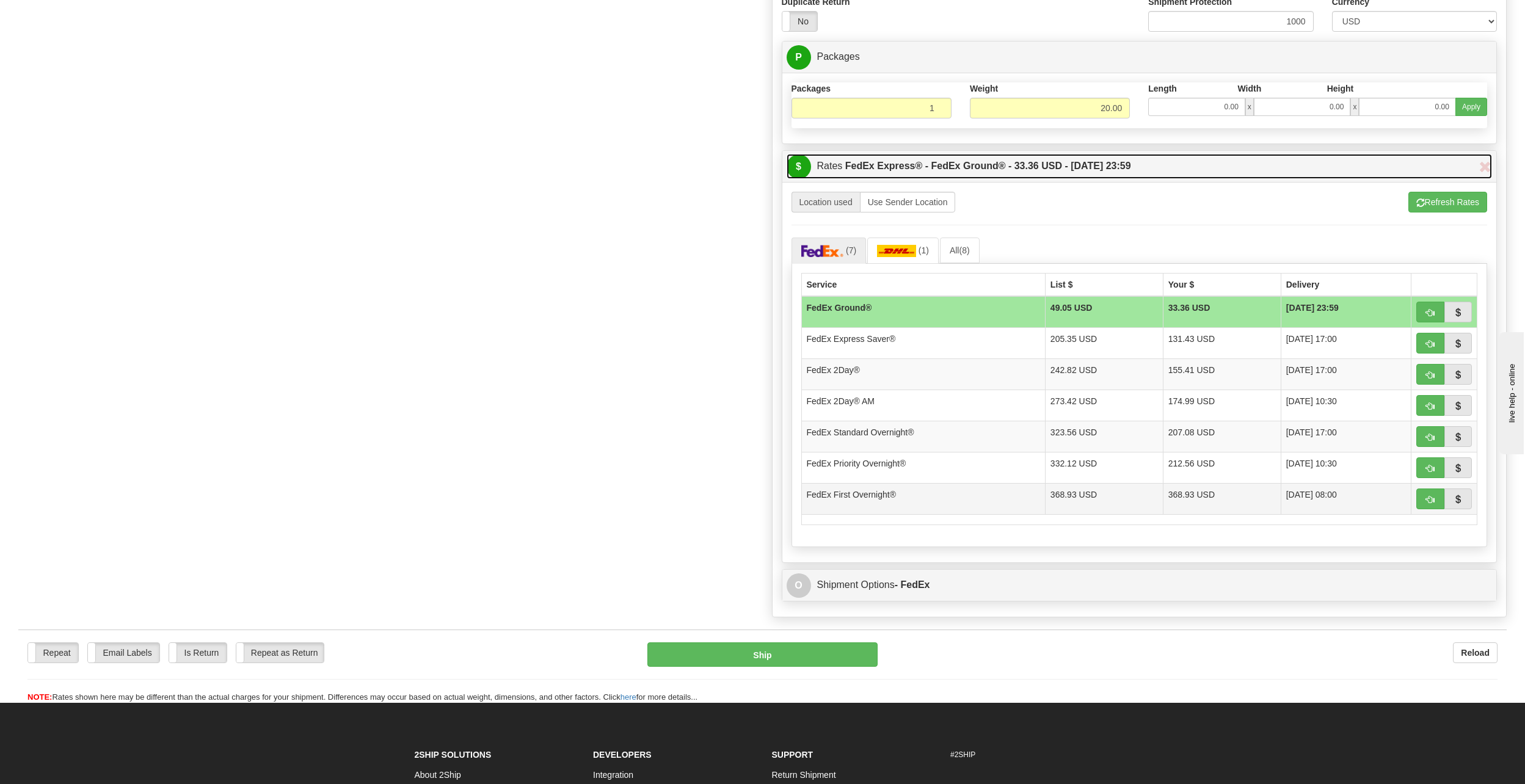
scroll to position [1221, 0]
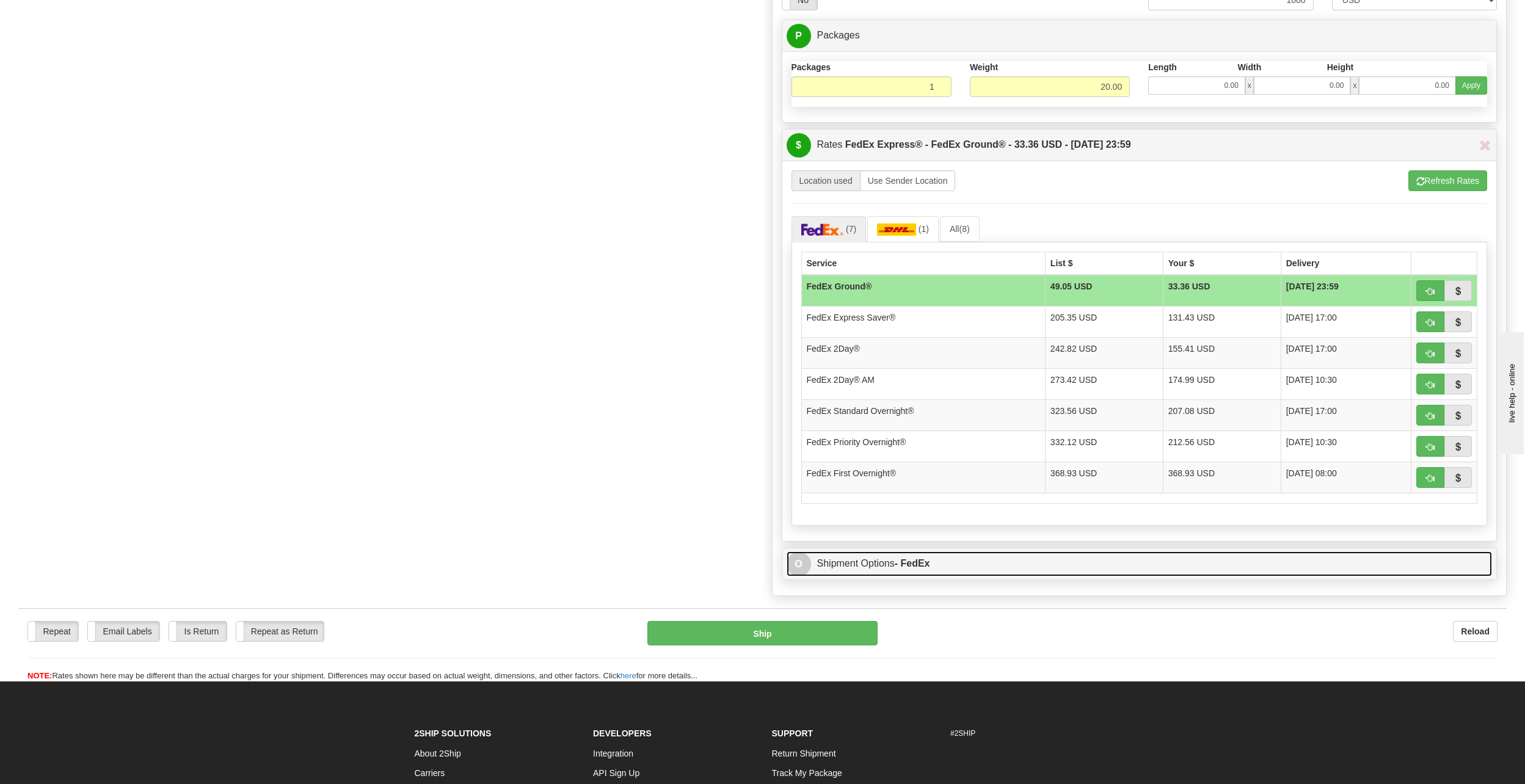
click at [1190, 551] on link "O Shipment Options - FedEx" at bounding box center [1139, 564] width 706 height 25
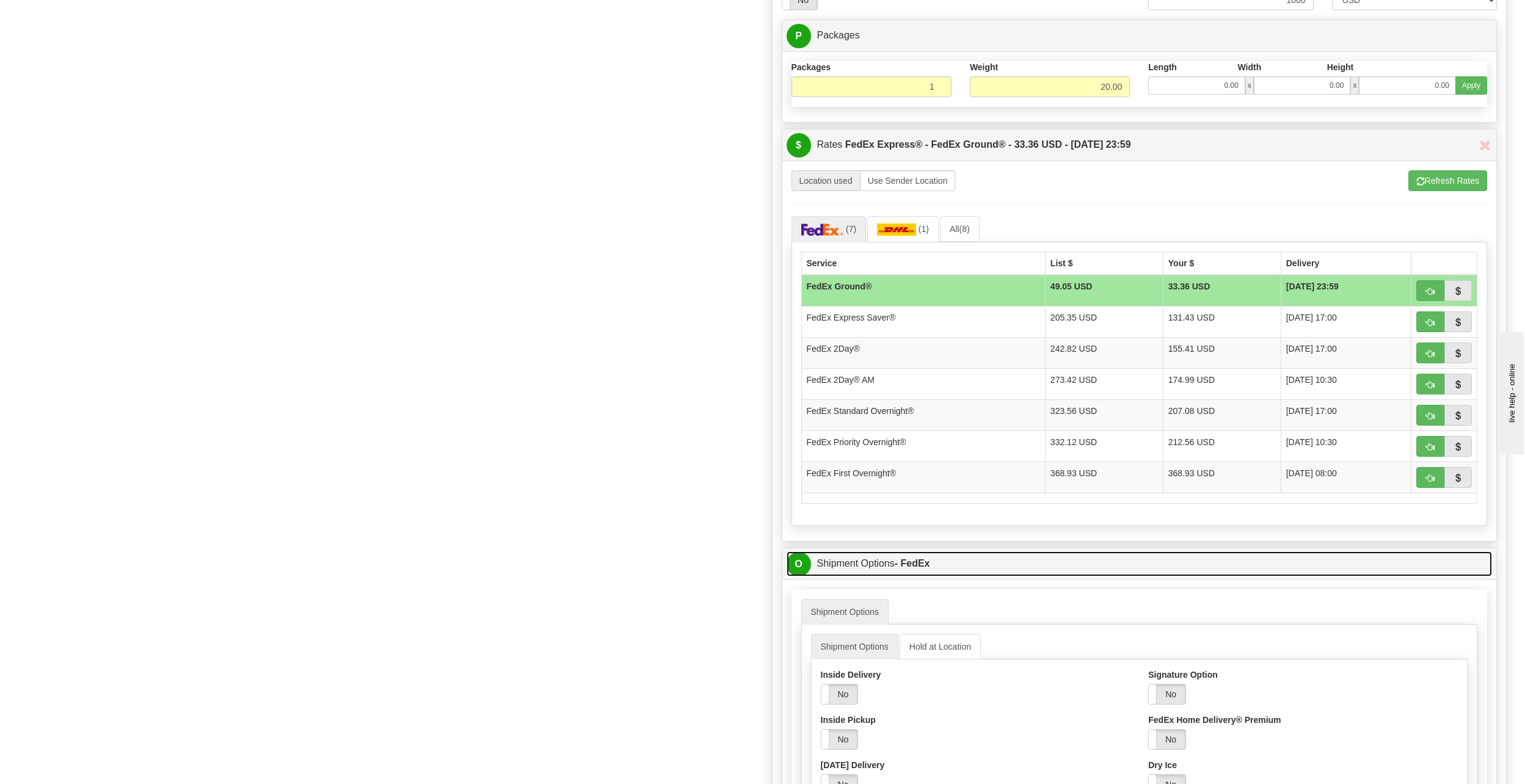
click at [1190, 555] on link "O Shipment Options - FedEx" at bounding box center [1139, 564] width 706 height 25
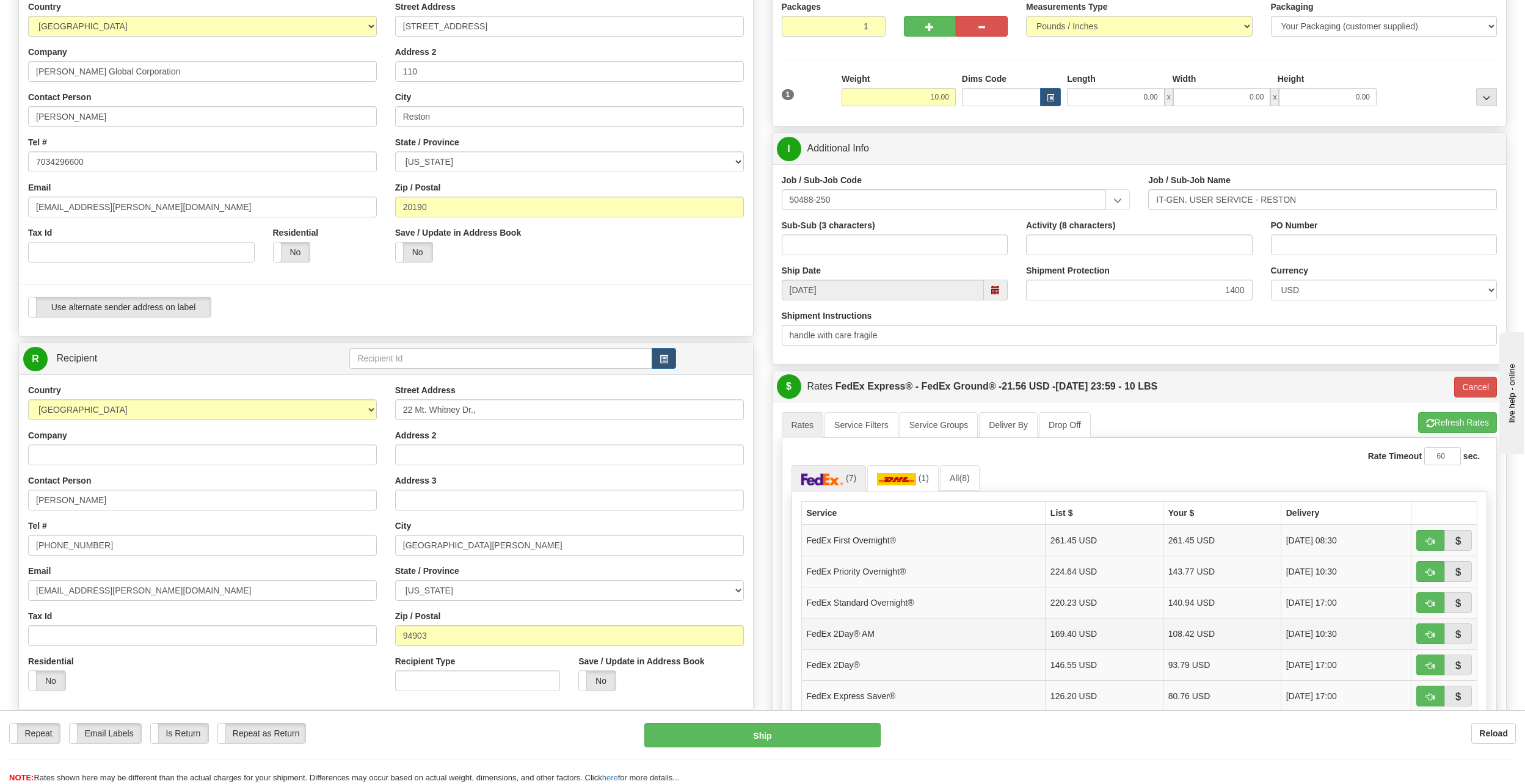
scroll to position [122, 0]
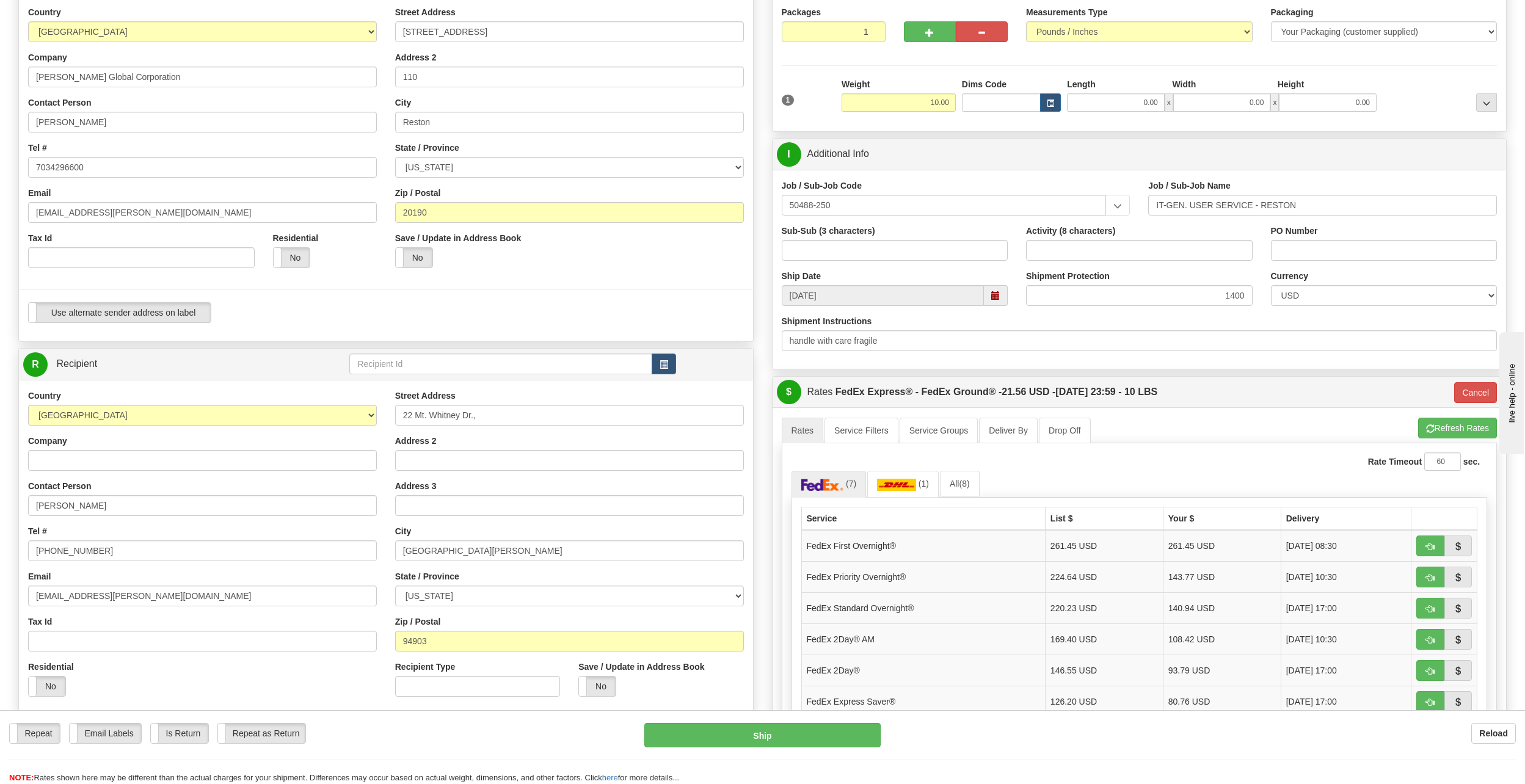
click at [1275, 421] on ul "Rates Service Filters Service Groups Deliver By Drop Off Pickup Refresh Rates C…" at bounding box center [1140, 430] width 716 height 26
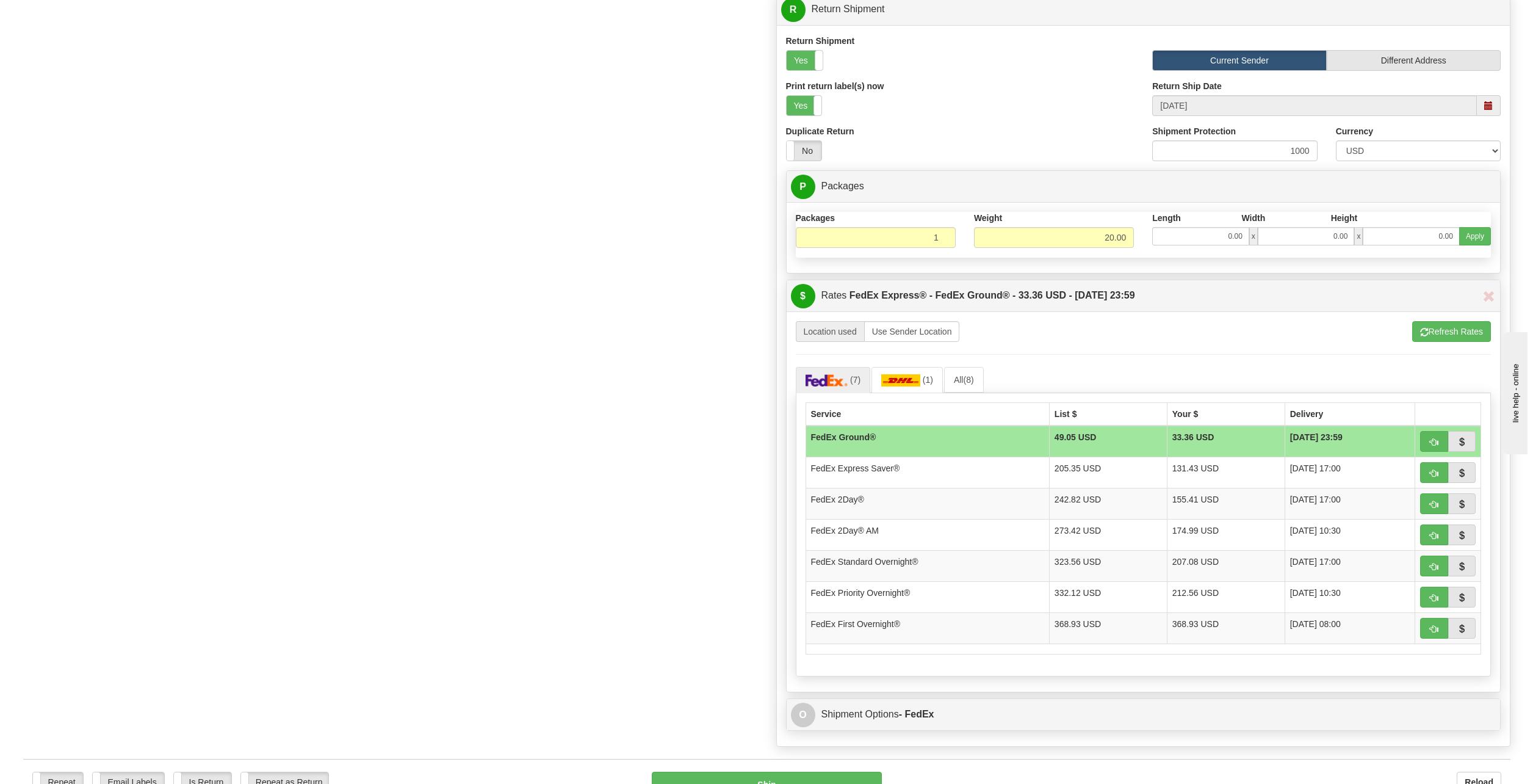
scroll to position [1221, 0]
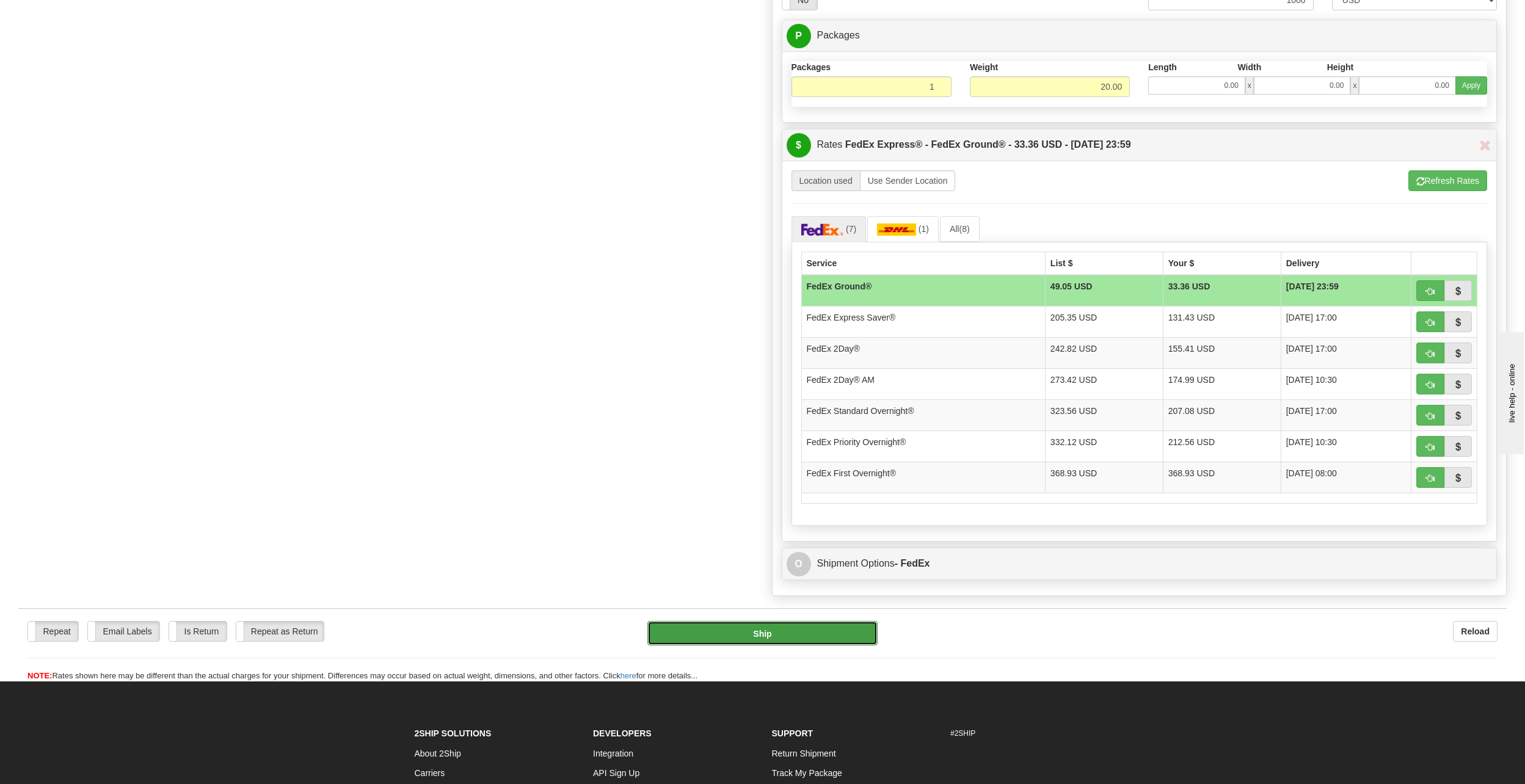
click at [852, 631] on button "Ship" at bounding box center [762, 632] width 230 height 24
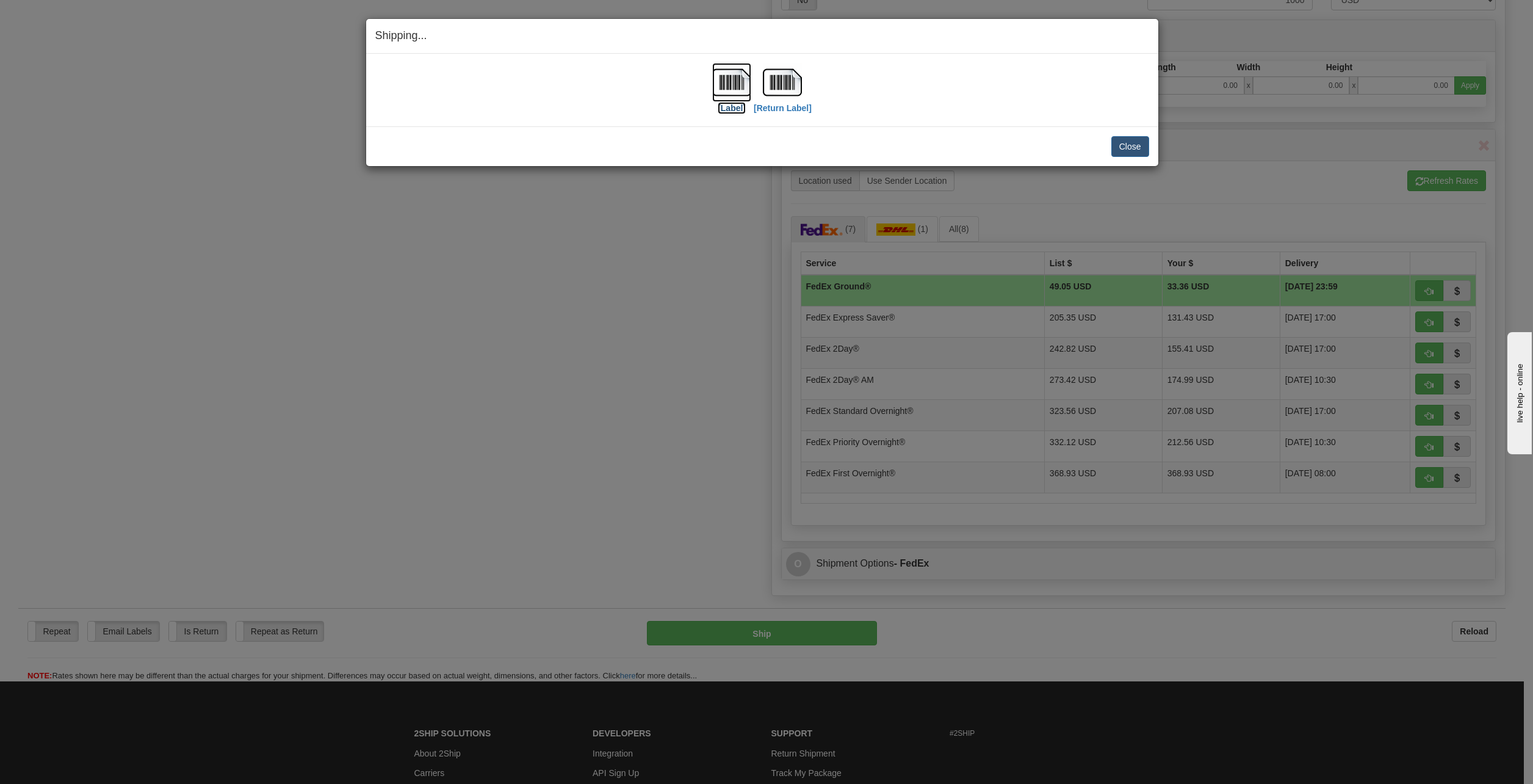
click at [742, 110] on label "[Label]" at bounding box center [732, 108] width 28 height 12
click at [796, 102] on label "[Return Label]" at bounding box center [782, 108] width 58 height 12
click at [1138, 149] on button "Close" at bounding box center [1130, 146] width 38 height 21
click at [1150, 139] on div "Close [PERSON_NAME] Shipment and Quit Pickup Quit Pickup ONLY" at bounding box center [762, 145] width 793 height 40
